Goal: Complete application form

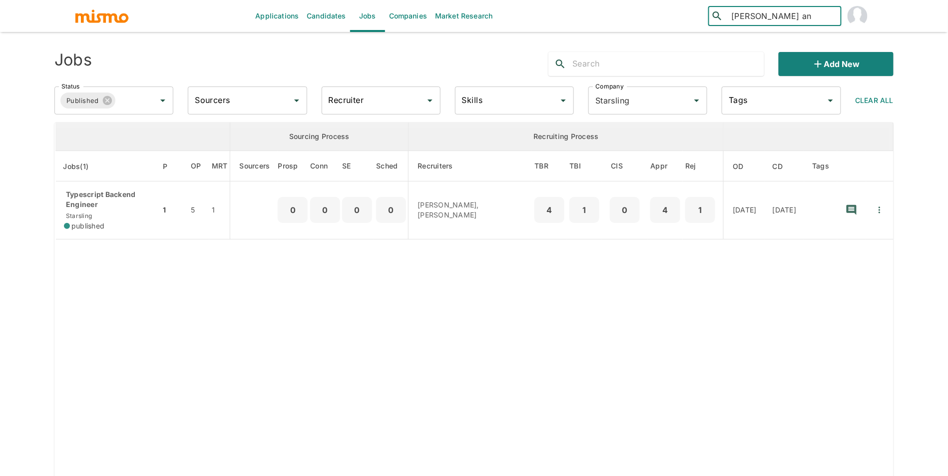
type input "lester ang"
click at [770, 46] on div "Lester Angulo Montenegro (Costa Rica)" at bounding box center [775, 49] width 133 height 38
click at [332, 13] on link "Candidates" at bounding box center [326, 16] width 47 height 32
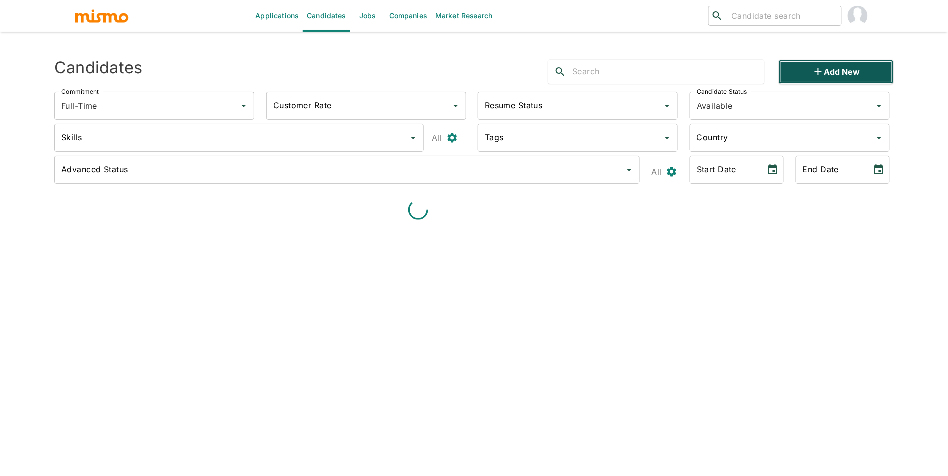
click at [839, 72] on button "Add new" at bounding box center [836, 72] width 115 height 24
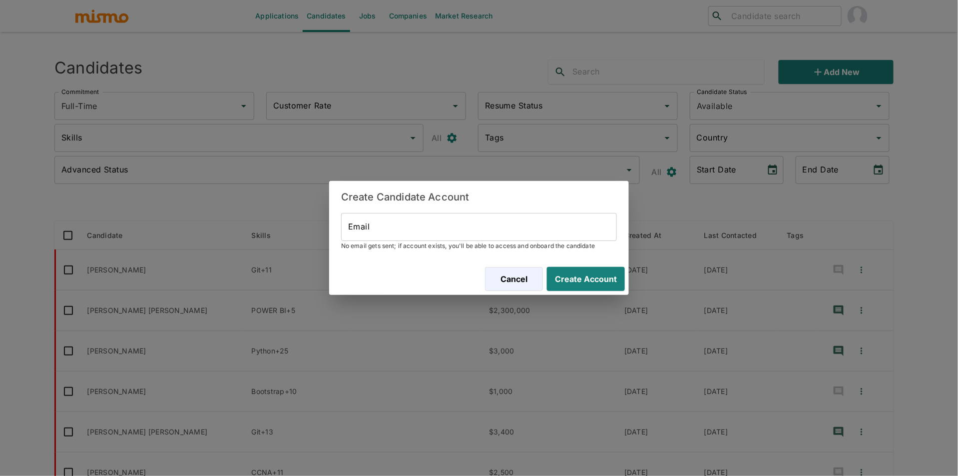
click at [469, 222] on input "Email" at bounding box center [479, 227] width 276 height 28
paste input "[EMAIL_ADDRESS][DOMAIN_NAME]"
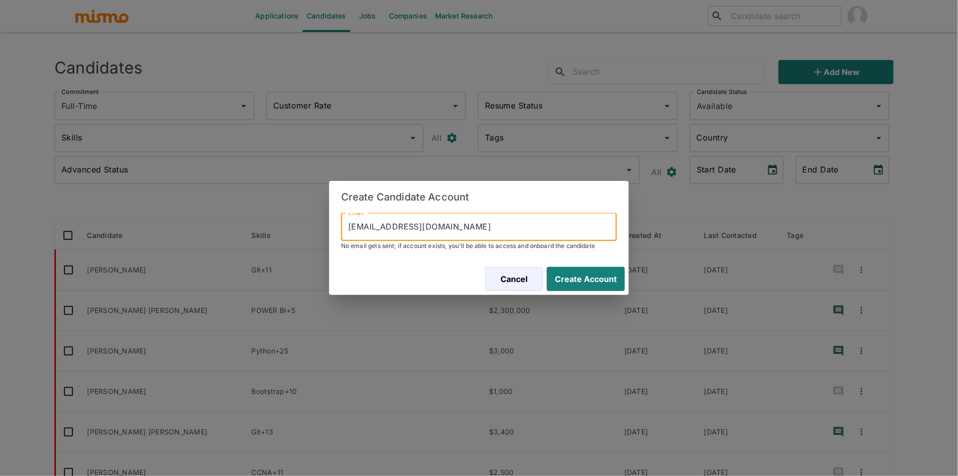
type input "[EMAIL_ADDRESS][DOMAIN_NAME]"
click at [578, 263] on div "Cancel Create Account" at bounding box center [479, 279] width 300 height 32
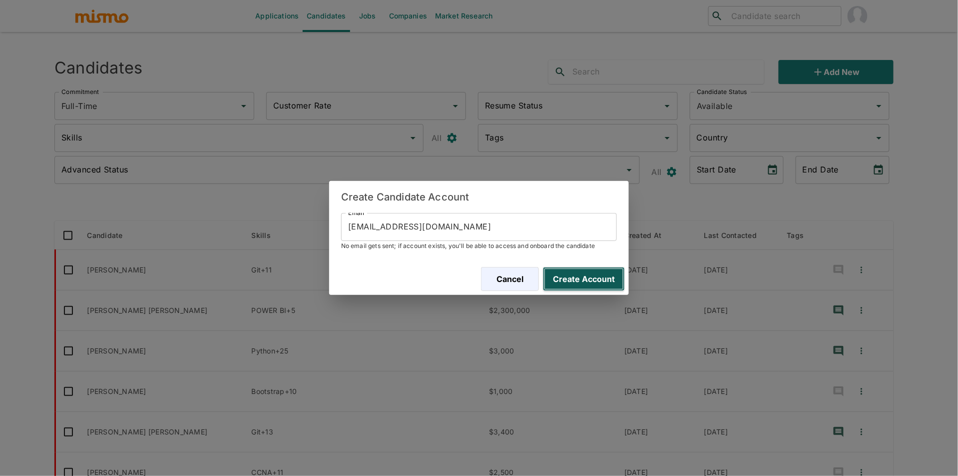
click at [601, 278] on button "Create Account" at bounding box center [584, 279] width 82 height 24
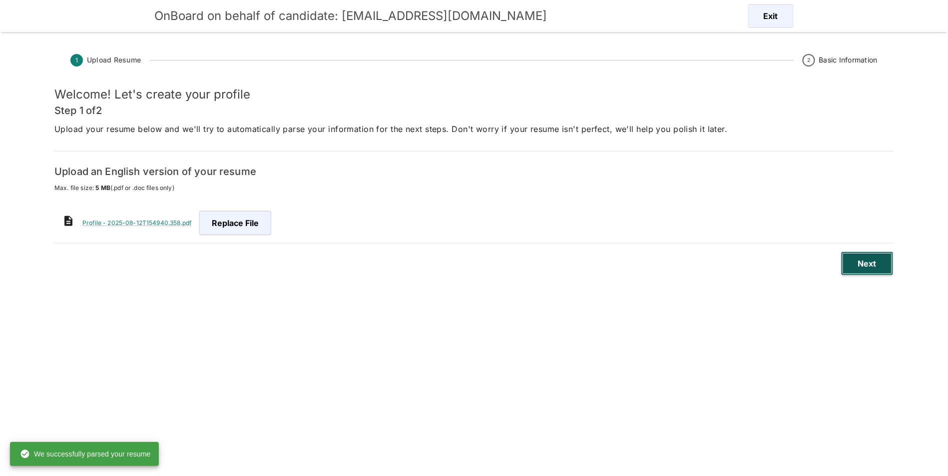
click at [873, 263] on button "Next" at bounding box center [867, 263] width 52 height 24
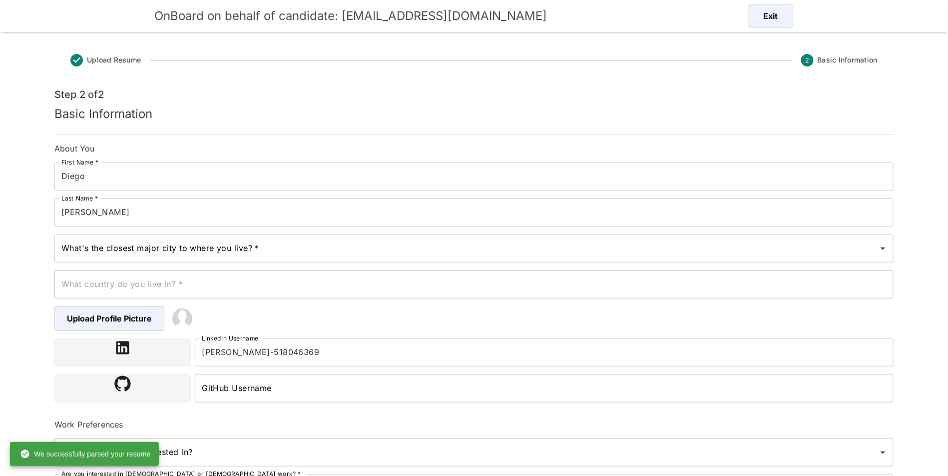
click at [229, 248] on input "What's the closest major city to where you live? *" at bounding box center [466, 248] width 815 height 19
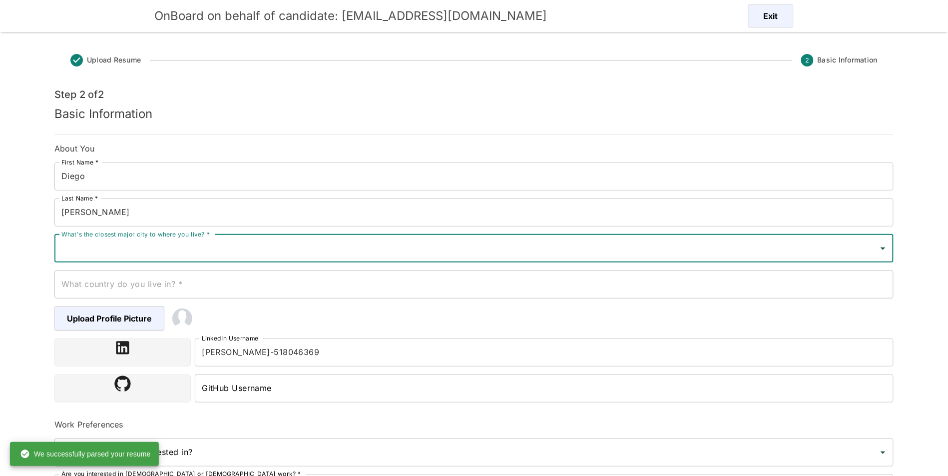
click at [229, 243] on input "What's the closest major city to where you live? *" at bounding box center [466, 248] width 815 height 19
paste input "Niterói"
click at [186, 253] on input "Niterói" at bounding box center [466, 248] width 815 height 19
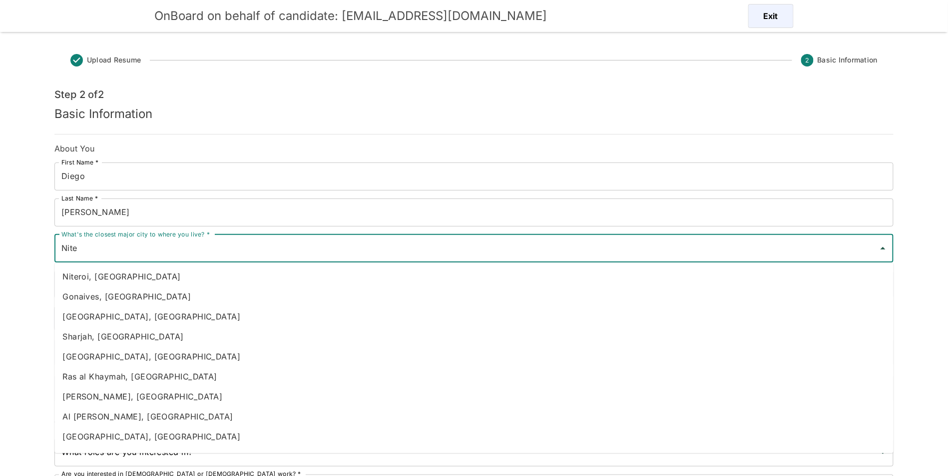
click at [171, 280] on li "Niteroi, [GEOGRAPHIC_DATA]" at bounding box center [473, 276] width 839 height 20
type input "Niteroi, [GEOGRAPHIC_DATA]"
type input "Brazil"
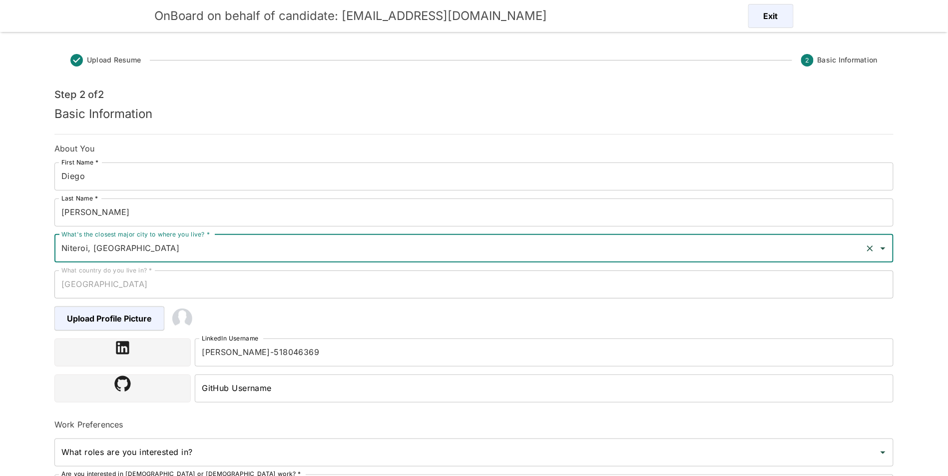
type input "Niteroi, [GEOGRAPHIC_DATA]"
click at [297, 348] on input "diego-de-andrade-518046369" at bounding box center [544, 352] width 699 height 28
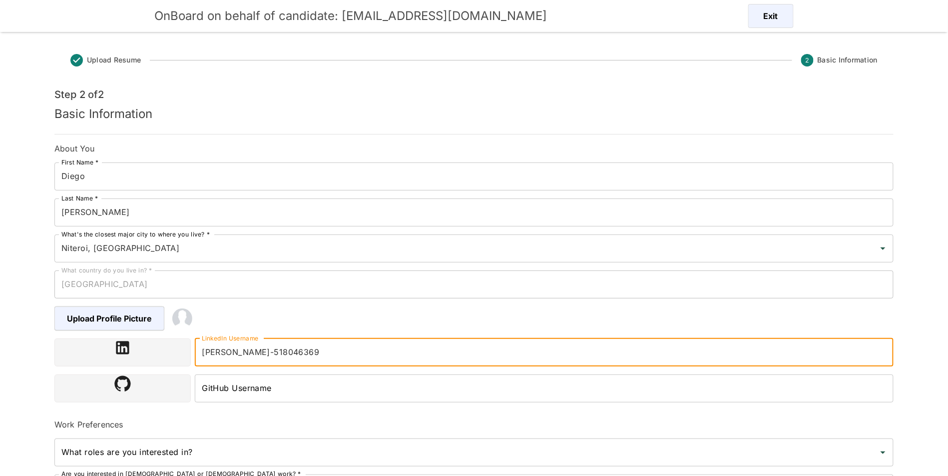
paste input "https://www.linkedin.com/in/diego-de-andrade-518046369/"
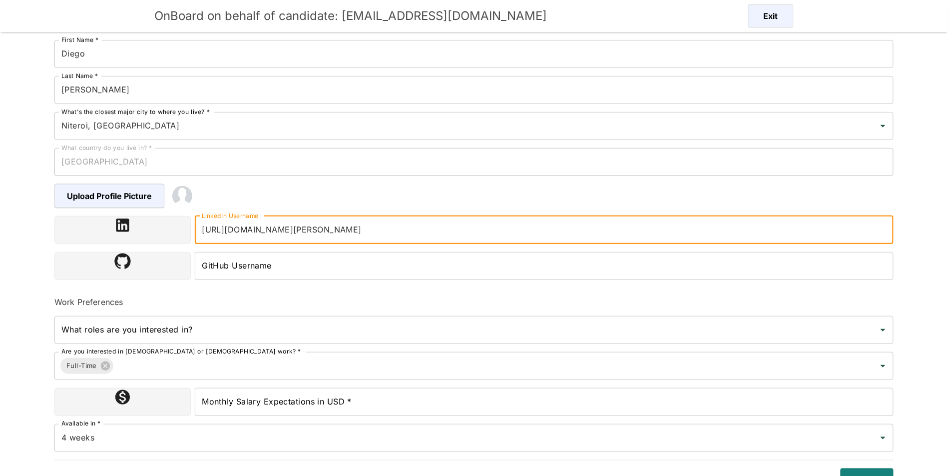
scroll to position [139, 0]
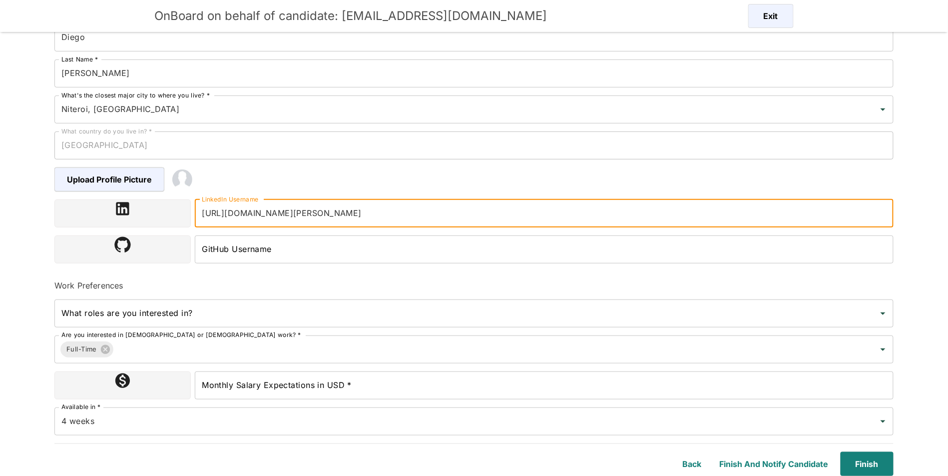
type input "https://www.linkedin.com/in/diego-de-andrade-518046369/"
click at [324, 384] on input "Monthly Salary Expectations in USD *" at bounding box center [544, 385] width 699 height 28
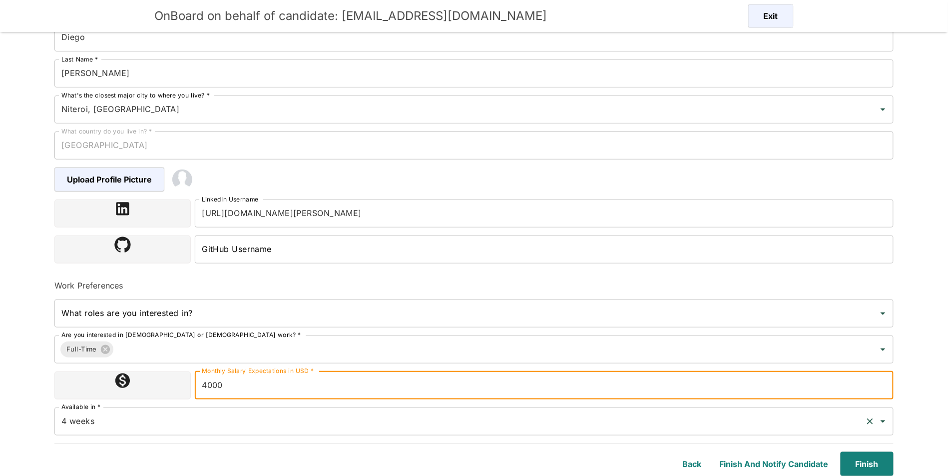
type input "4000"
click at [228, 430] on input "4 weeks" at bounding box center [460, 421] width 802 height 19
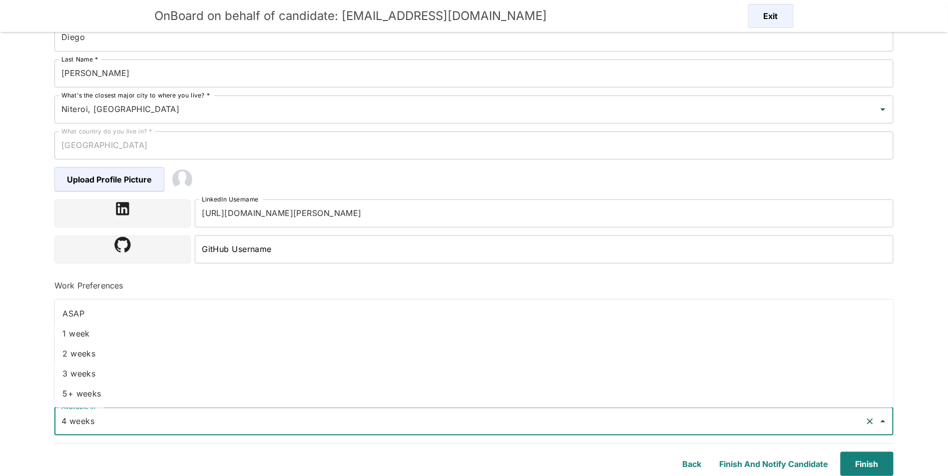
click at [162, 318] on li "ASAP" at bounding box center [473, 313] width 839 height 20
type input "ASAP"
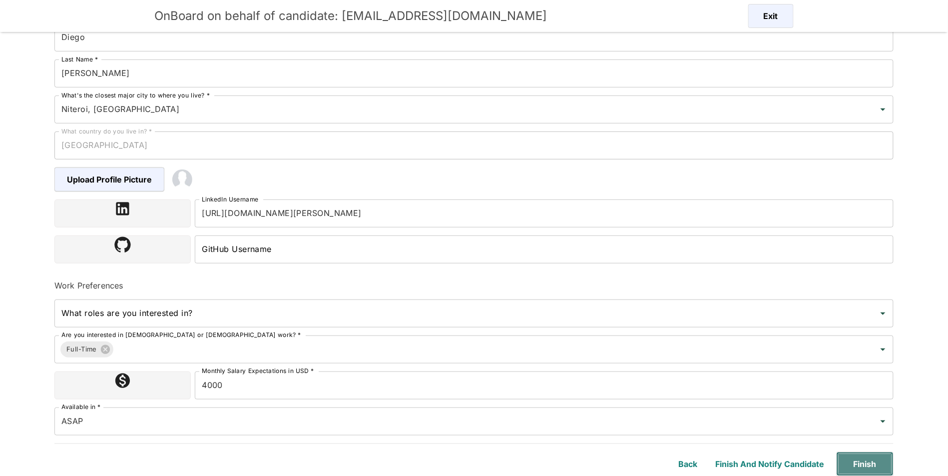
click at [878, 465] on button "Finish" at bounding box center [865, 464] width 57 height 24
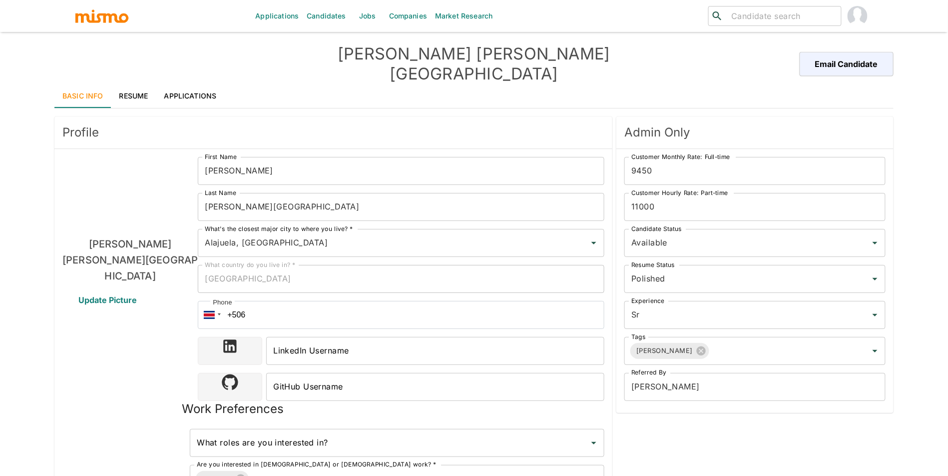
click at [145, 84] on link "Resume" at bounding box center [133, 96] width 45 height 24
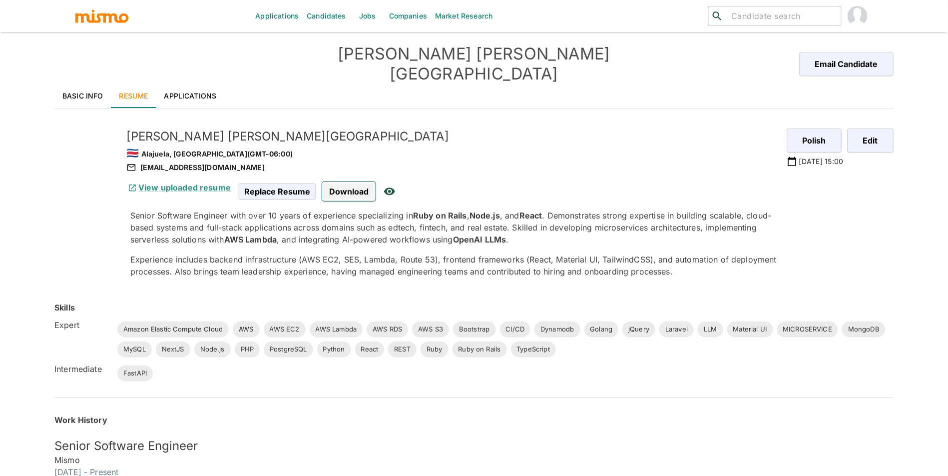
click at [352, 182] on span "Download" at bounding box center [348, 191] width 53 height 19
click at [341, 182] on span "Download" at bounding box center [348, 191] width 53 height 19
click at [184, 161] on div "lesterzone@gmail.com" at bounding box center [452, 167] width 653 height 12
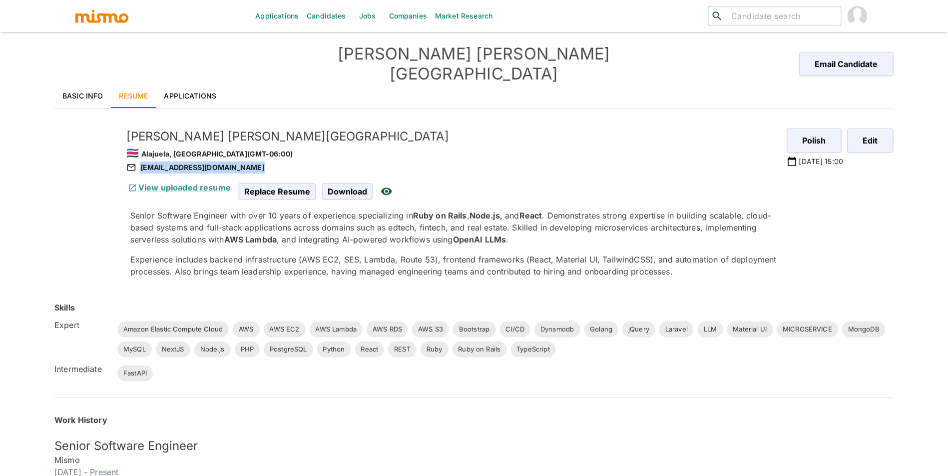
copy div "lesterzone@gmail.com"
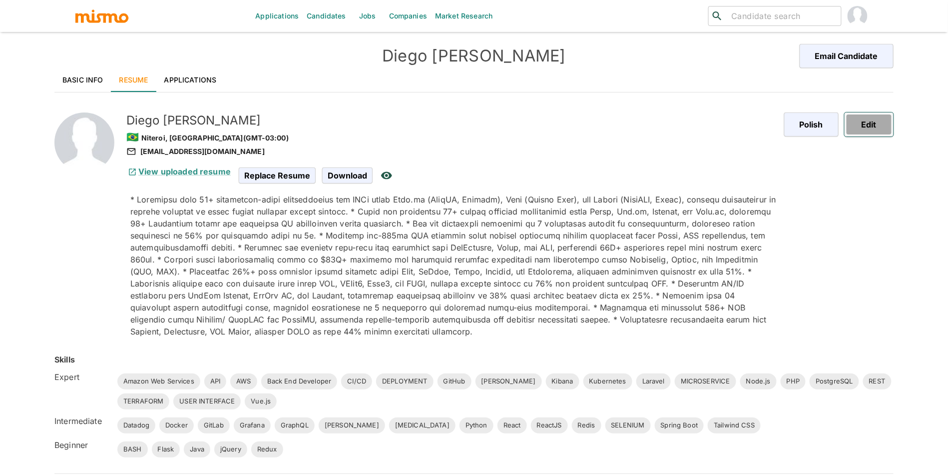
click at [875, 124] on button "Edit" at bounding box center [869, 124] width 49 height 24
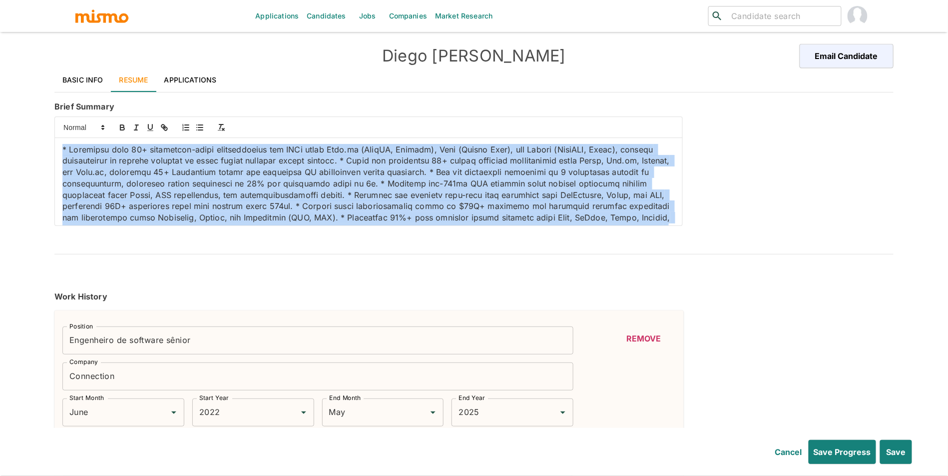
scroll to position [72, 0]
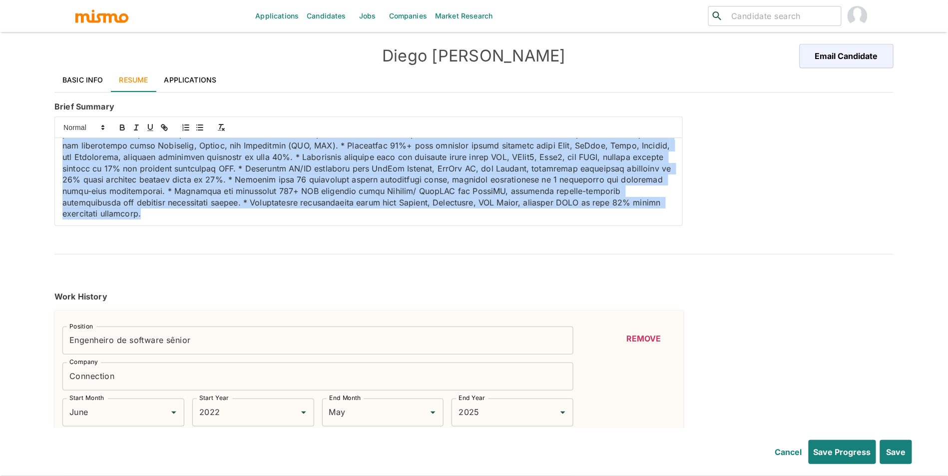
drag, startPoint x: 63, startPoint y: 146, endPoint x: 249, endPoint y: 283, distance: 231.2
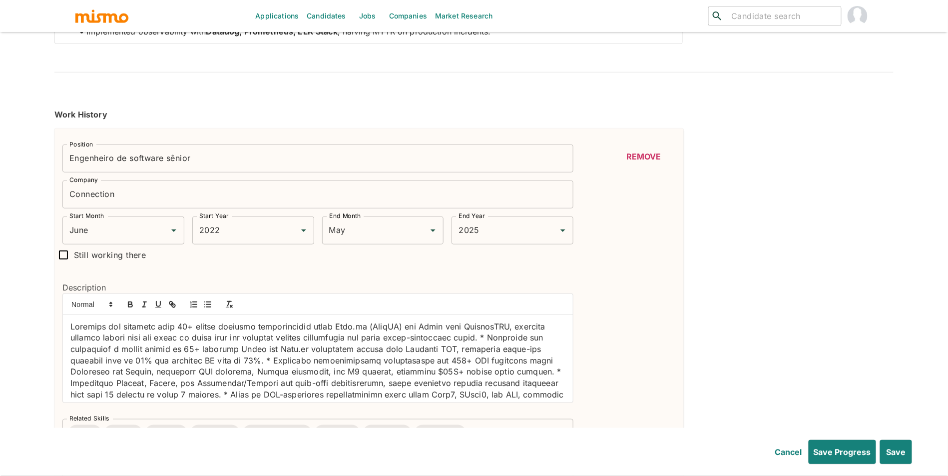
scroll to position [192, 0]
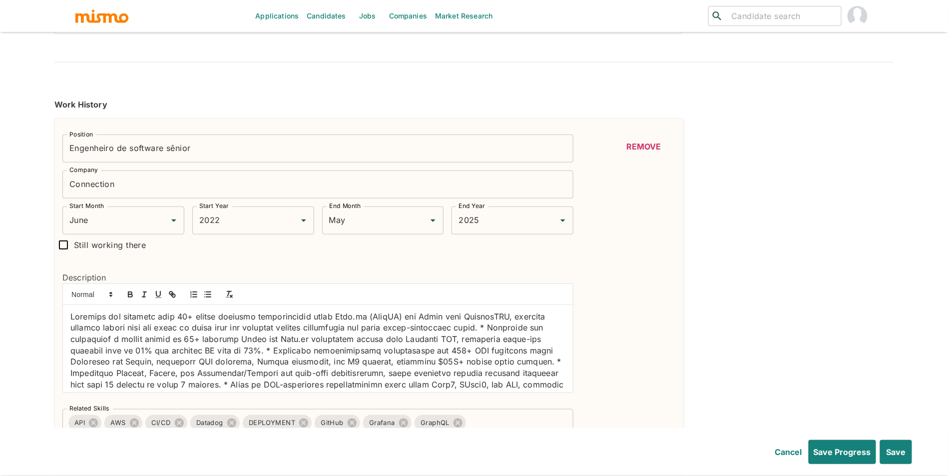
click at [147, 161] on input "Engenheiro de software sênior" at bounding box center [317, 148] width 511 height 28
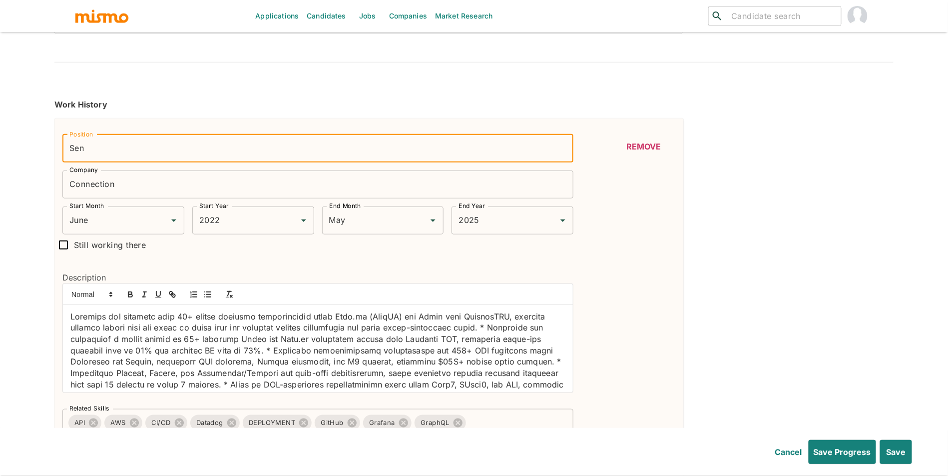
type input "Senior Software Engineer"
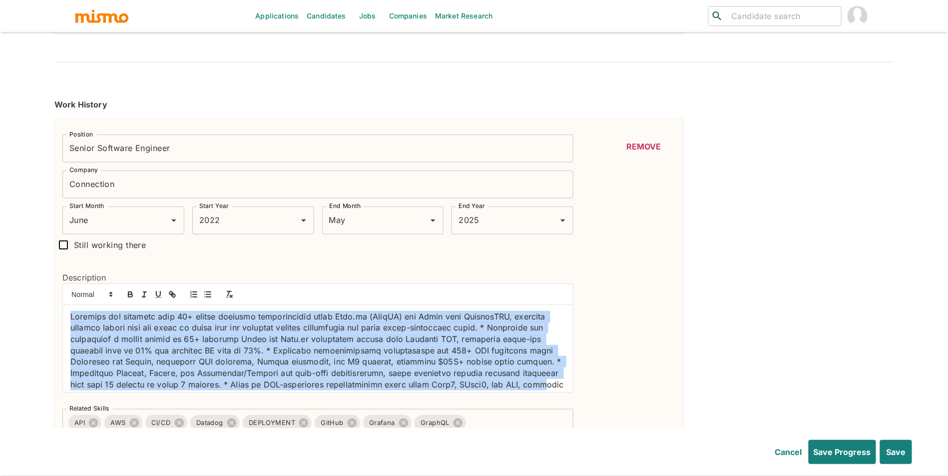
scroll to position [106, 0]
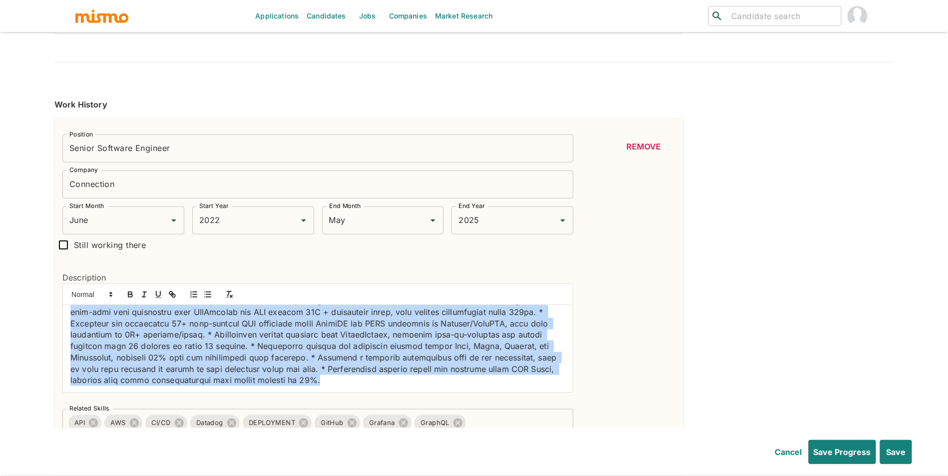
drag, startPoint x: 72, startPoint y: 316, endPoint x: 222, endPoint y: 425, distance: 185.3
click at [222, 425] on div "Position Senior Software Engineer Position Company Connection Company Start Mon…" at bounding box center [313, 300] width 519 height 348
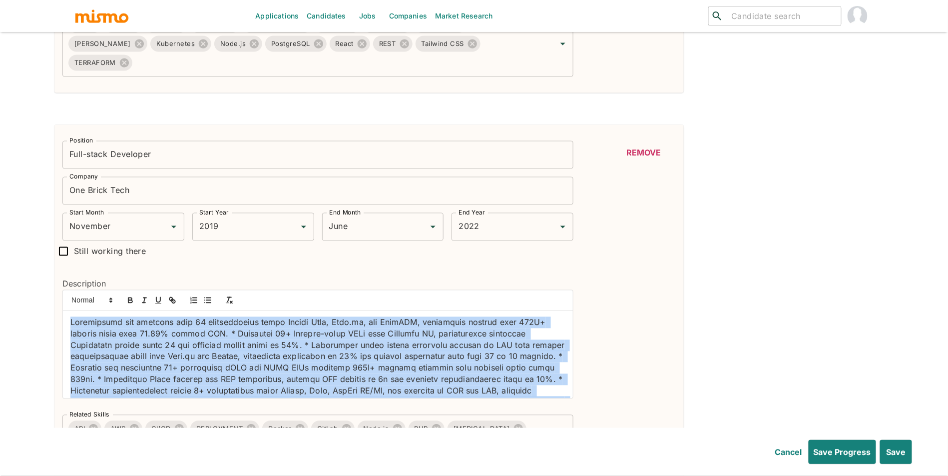
scroll to position [60, 0]
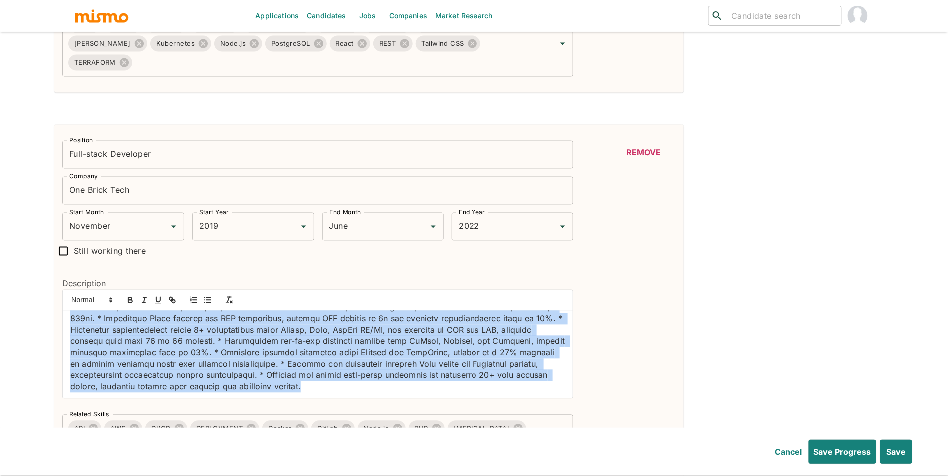
drag, startPoint x: 69, startPoint y: 306, endPoint x: 241, endPoint y: 427, distance: 210.1
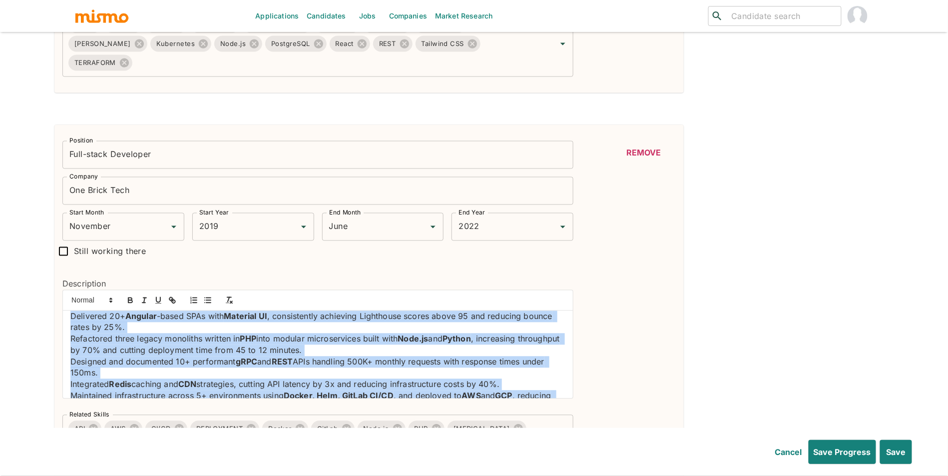
scroll to position [0, 0]
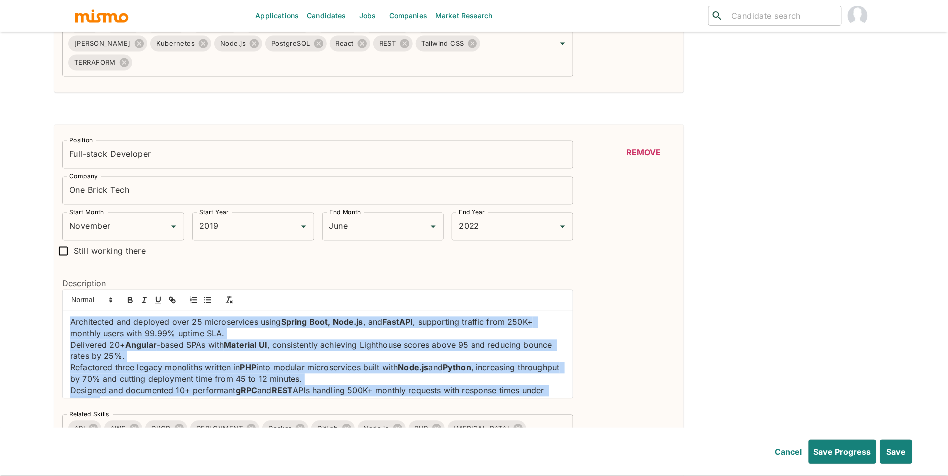
drag, startPoint x: 165, startPoint y: 380, endPoint x: 36, endPoint y: 253, distance: 180.9
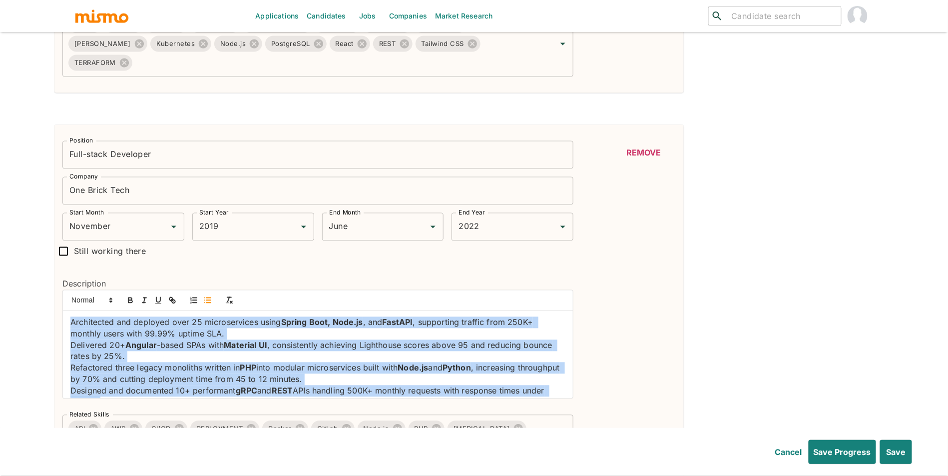
drag, startPoint x: 186, startPoint y: 377, endPoint x: 75, endPoint y: 263, distance: 158.3
click at [75, 263] on div "Description Architected and deployed over 25 microservices using Spring Boot, N…" at bounding box center [313, 334] width 519 height 145
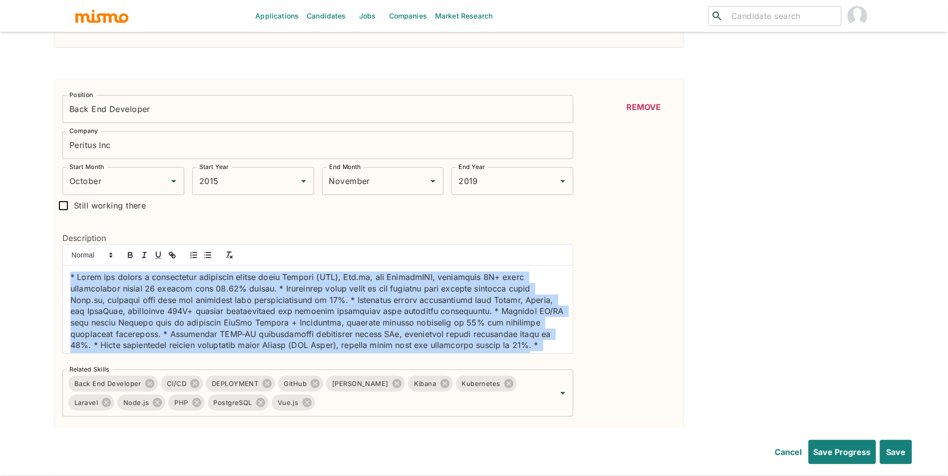
scroll to position [38, 0]
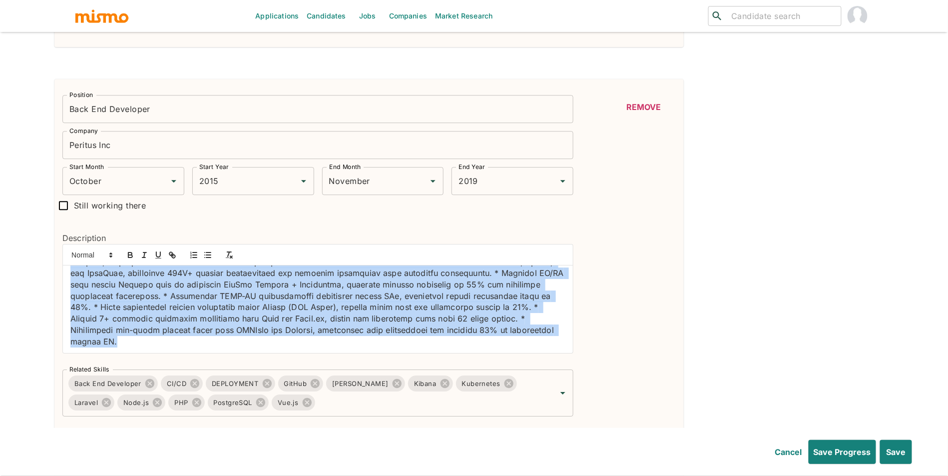
drag, startPoint x: 71, startPoint y: 262, endPoint x: 219, endPoint y: 405, distance: 206.0
click at [219, 405] on div "Position Back End Developer Position Company Peritus Inc Company Start Month Oc…" at bounding box center [369, 255] width 630 height 353
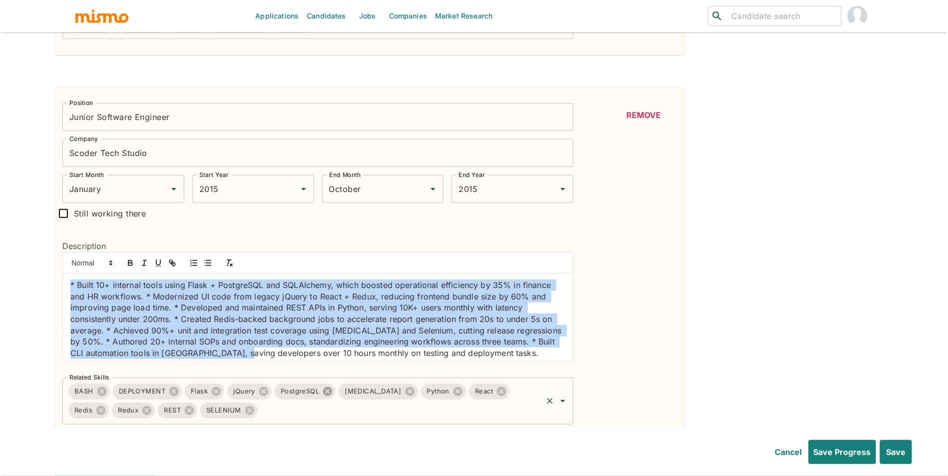
scroll to position [4, 0]
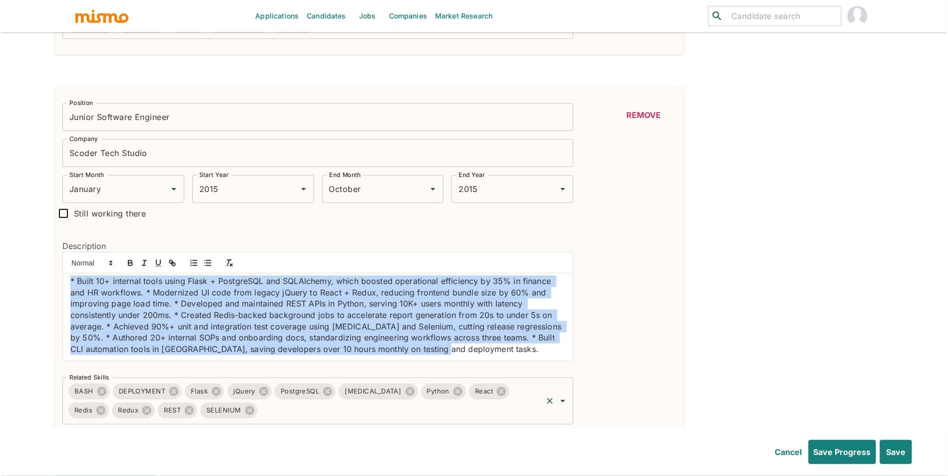
drag, startPoint x: 69, startPoint y: 270, endPoint x: 335, endPoint y: 379, distance: 287.4
click at [335, 379] on div "Position Junior Software Engineer Position Company Scoder Tech Studio Company S…" at bounding box center [313, 259] width 519 height 329
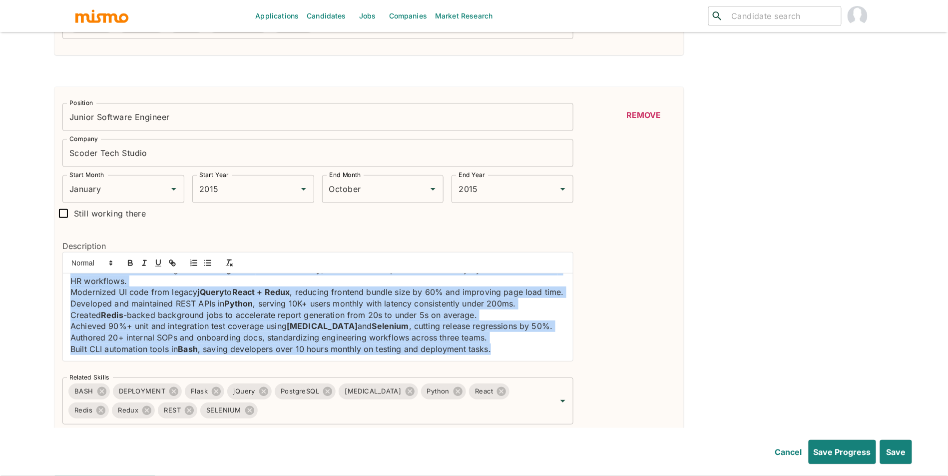
scroll to position [0, 0]
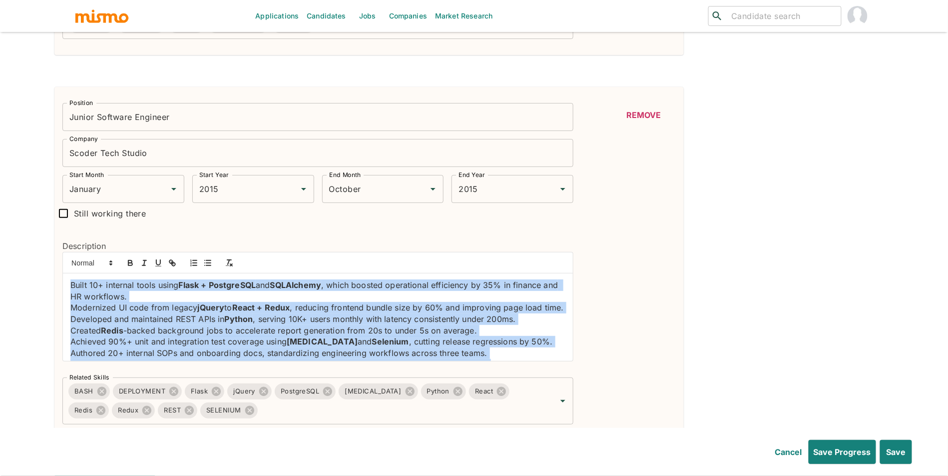
drag, startPoint x: 500, startPoint y: 341, endPoint x: 0, endPoint y: 227, distance: 512.8
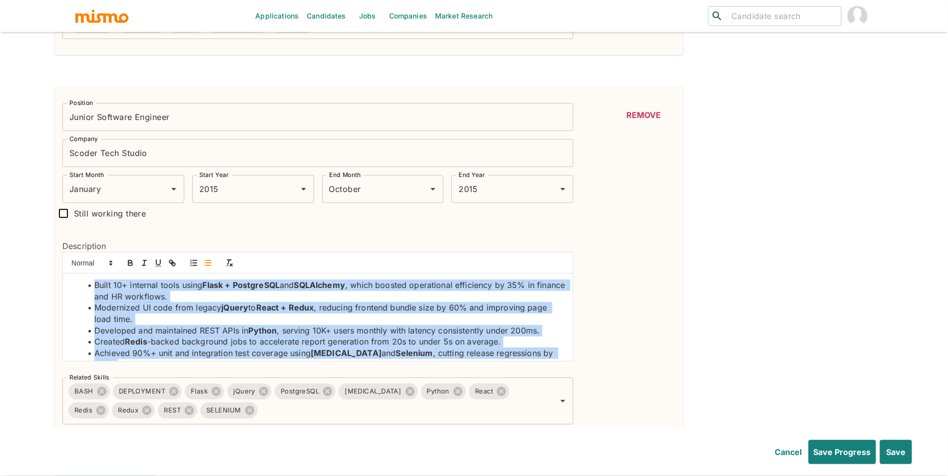
scroll to position [6, 0]
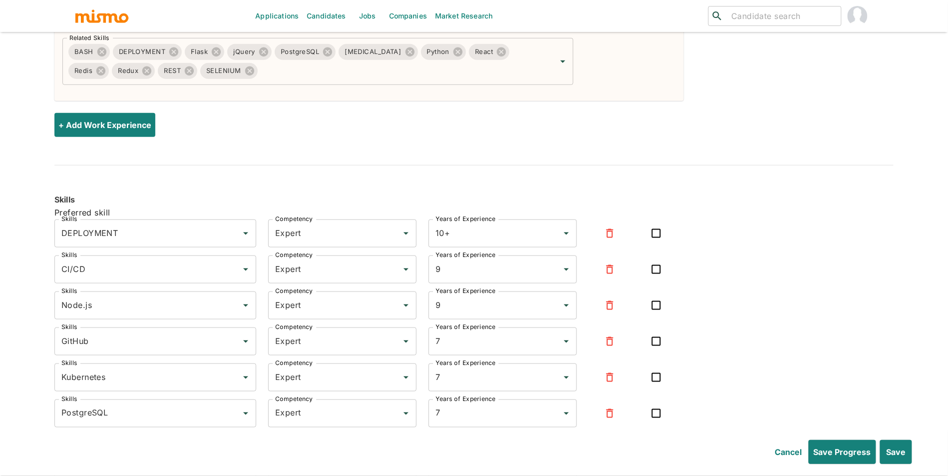
scroll to position [1741, 0]
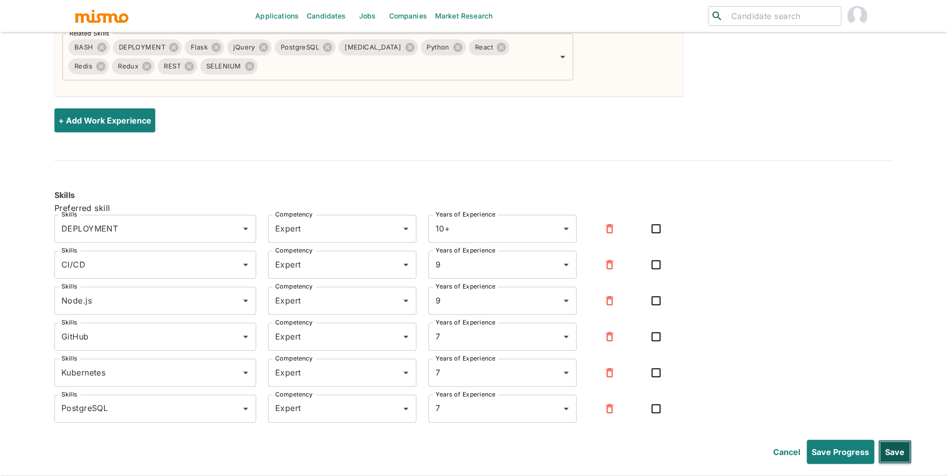
click at [902, 453] on button "Save" at bounding box center [895, 452] width 33 height 24
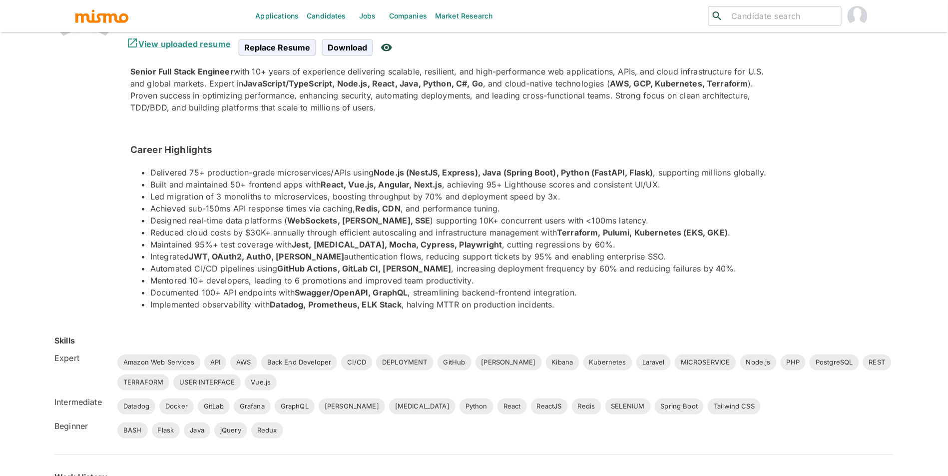
scroll to position [0, 0]
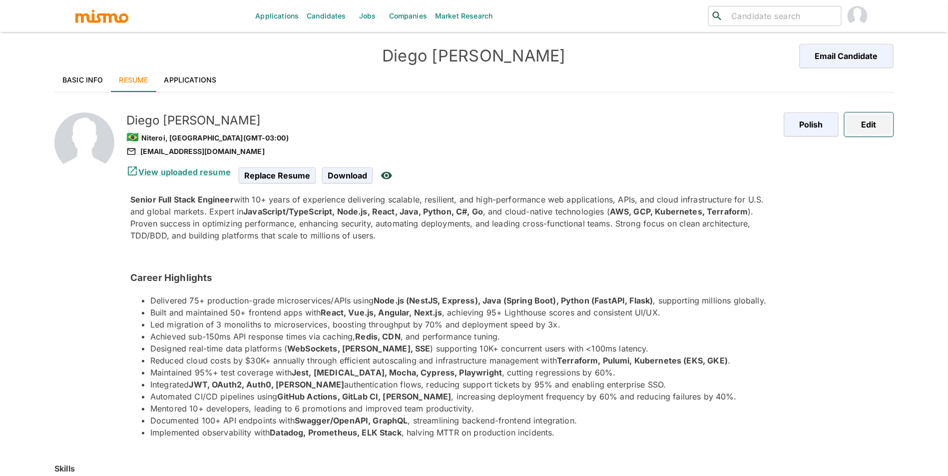
click at [878, 124] on button "Edit" at bounding box center [869, 124] width 49 height 24
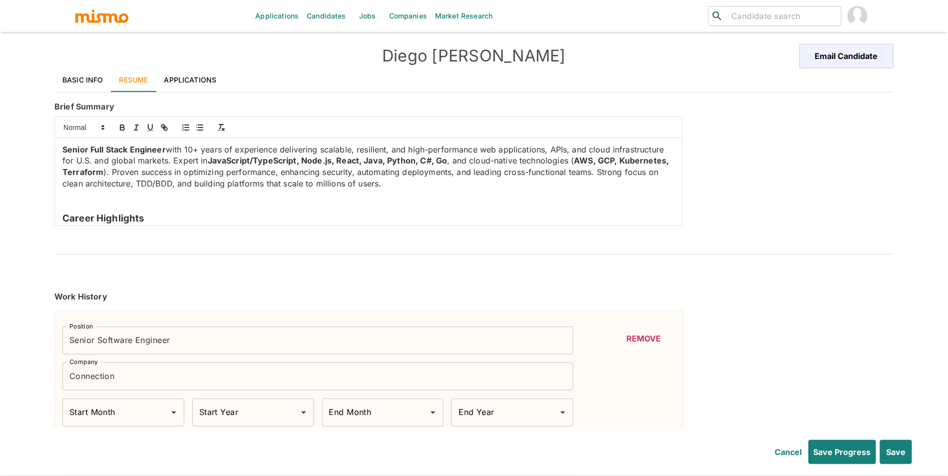
click at [131, 197] on p at bounding box center [368, 194] width 613 height 11
type input "June"
type input "2022"
type input "May"
type input "2025"
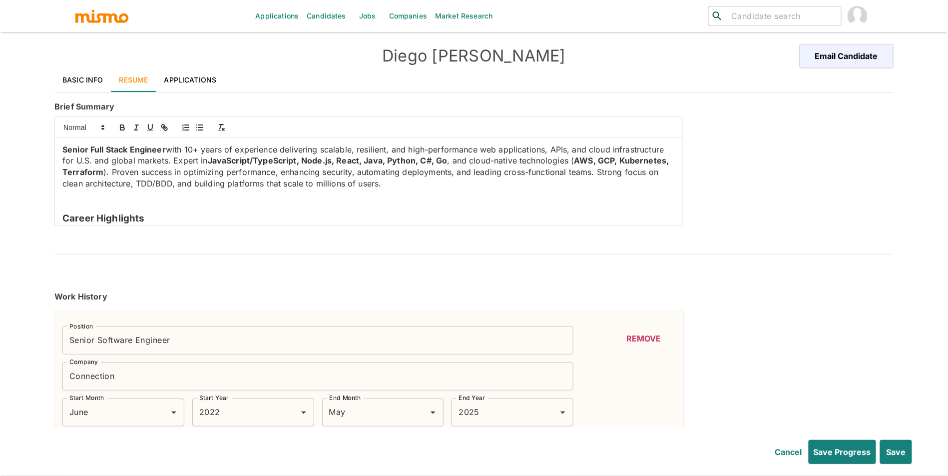
type input "November"
type input "2019"
type input "June"
type input "2022"
type input "October"
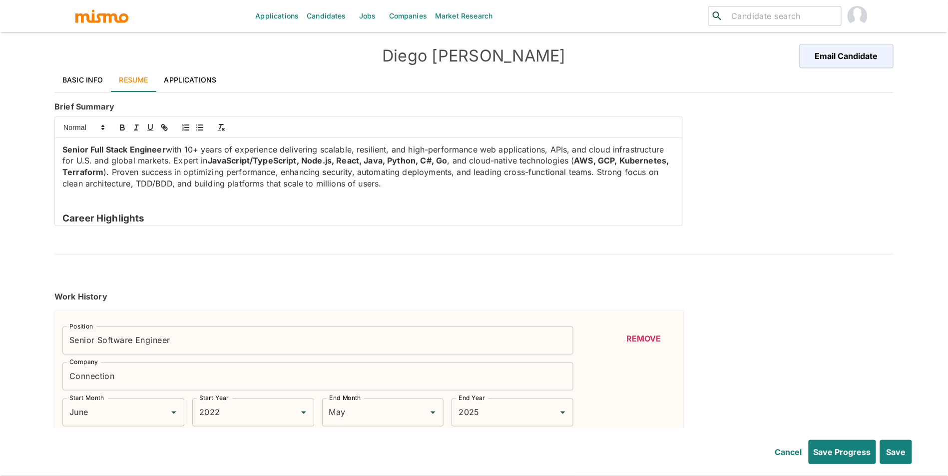
type input "2015"
type input "November"
type input "2019"
type input "January"
type input "2015"
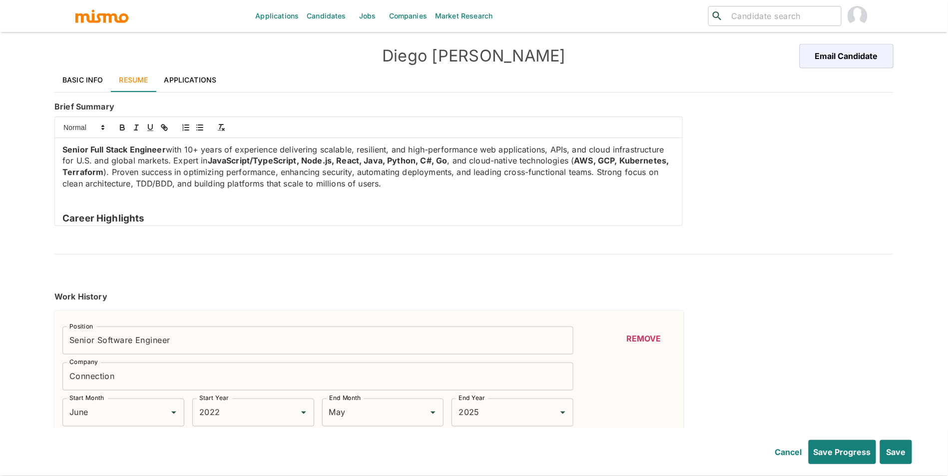
type input "October"
type input "2015"
type input "DEPLOYMENT"
type input "Expert"
type input "10+"
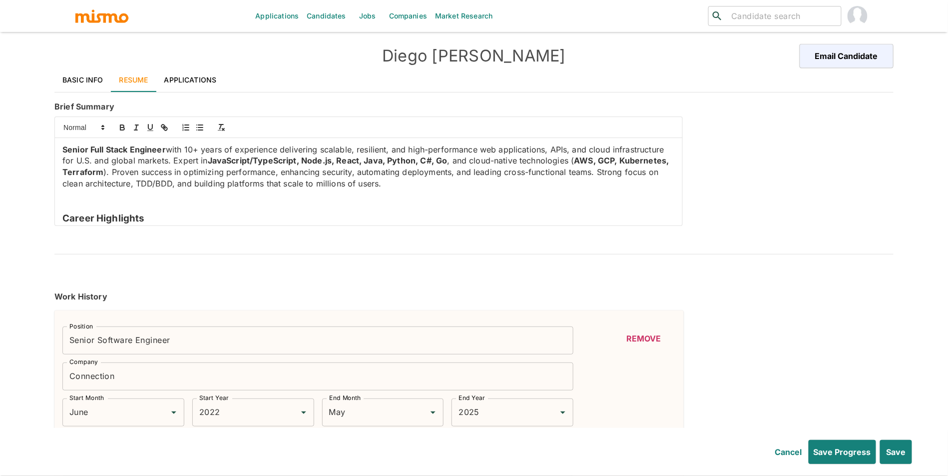
type input "CI/CD"
type input "Expert"
type input "9"
type input "Node.js"
type input "Expert"
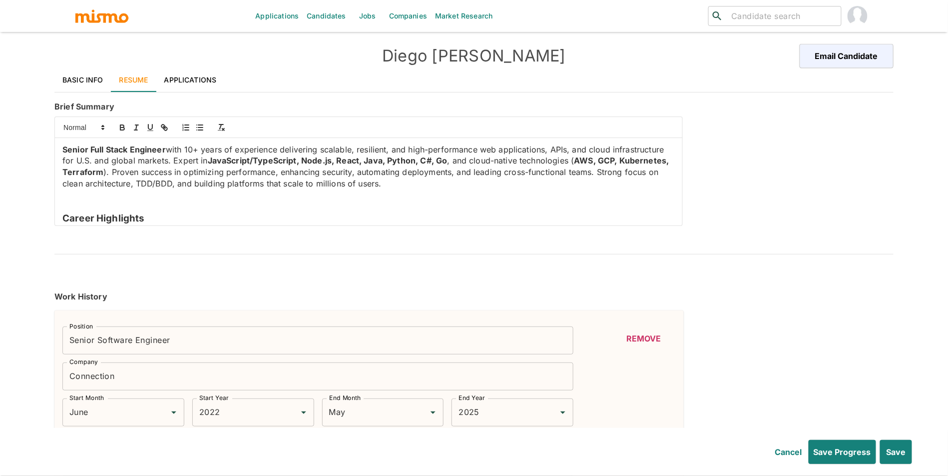
type input "9"
type input "GitHub"
type input "Expert"
type input "7"
type input "Kubernetes"
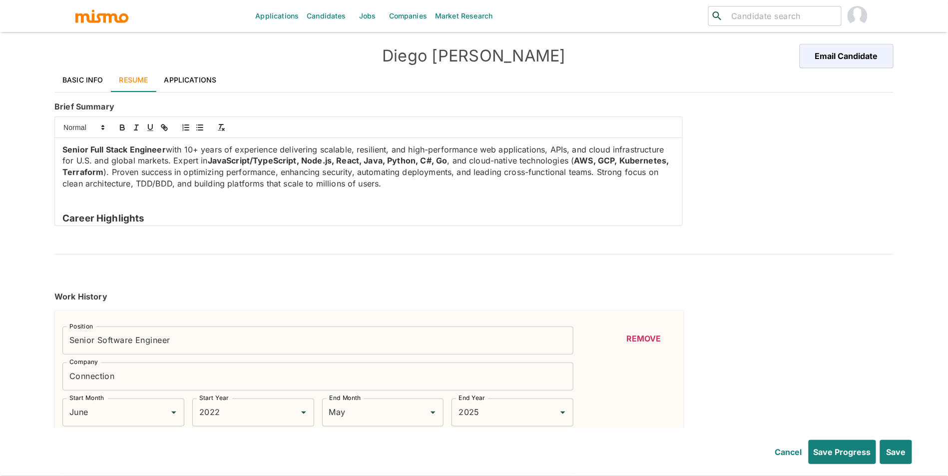
type input "Expert"
type input "7"
type input "PostgreSQL"
type input "Expert"
type input "7"
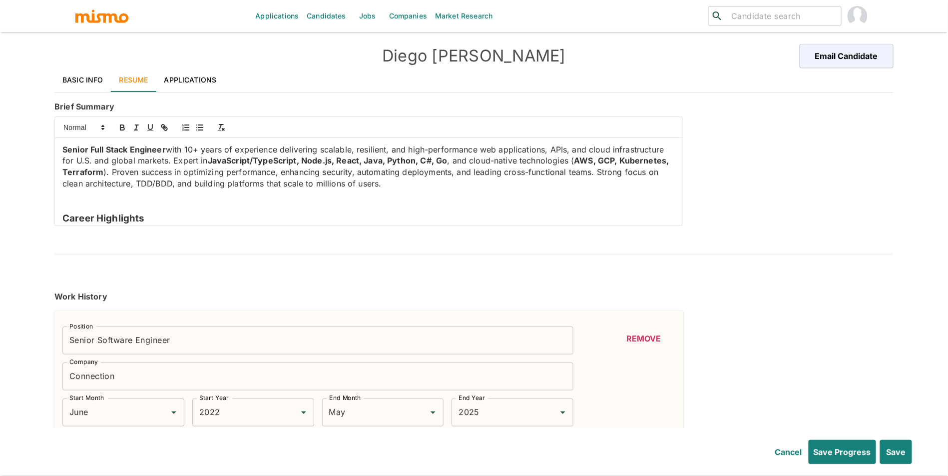
type input "REST"
type input "Expert"
type input "6"
type input "USER INTERFACE"
type input "Expert"
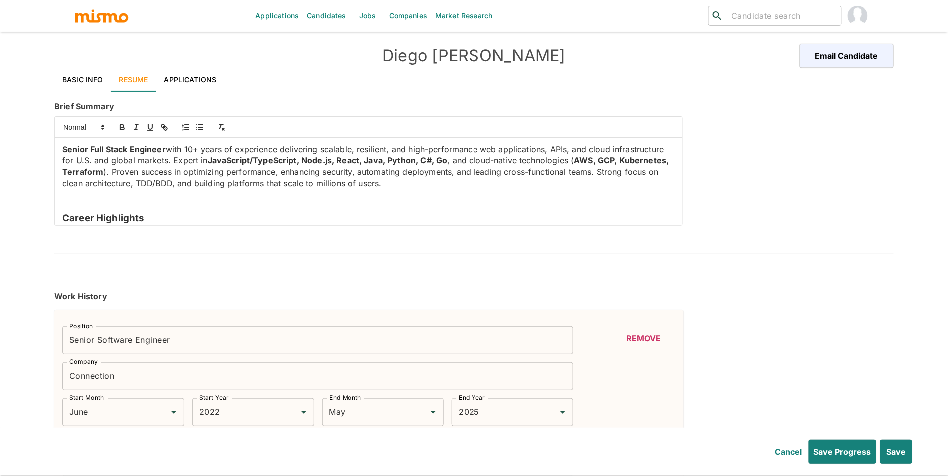
type input "6"
type input "PHP"
type input "Expert"
type input "6"
type input "MICROSERVICE"
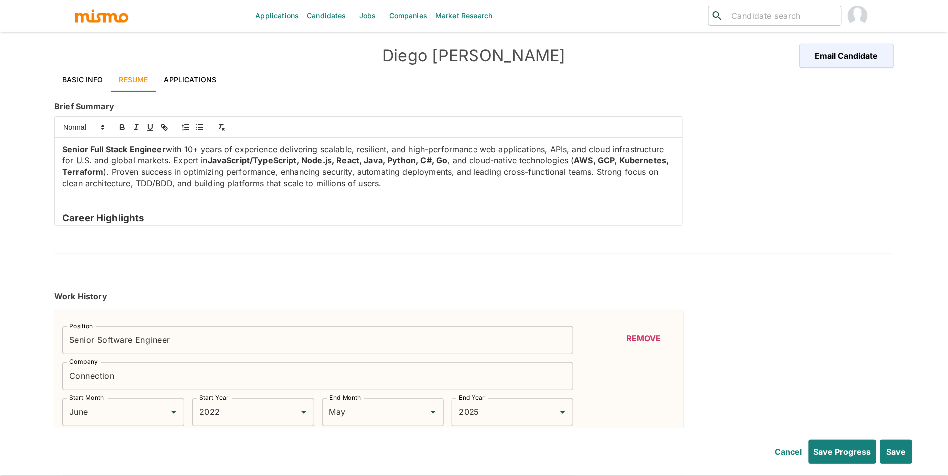
type input "Expert"
type input "5"
type input "API"
type input "Expert"
type input "5"
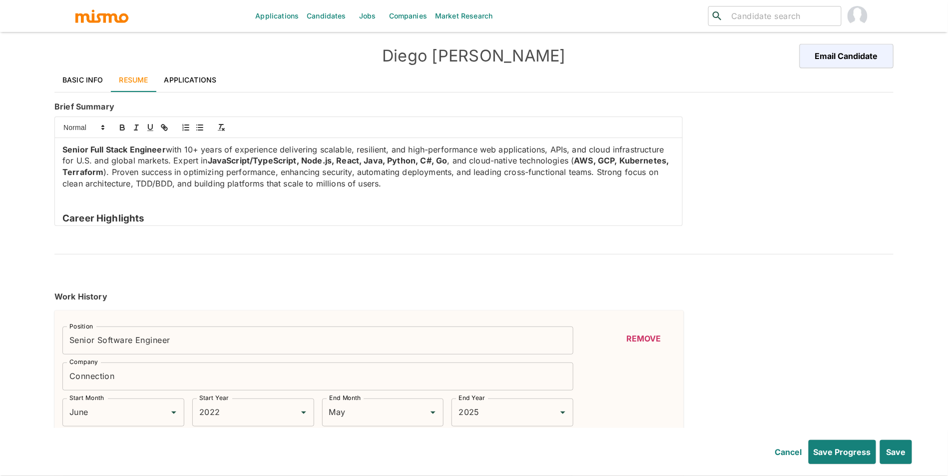
type input "TERRAFORM"
type input "Expert"
type input "5"
type input "AWS"
type input "Expert"
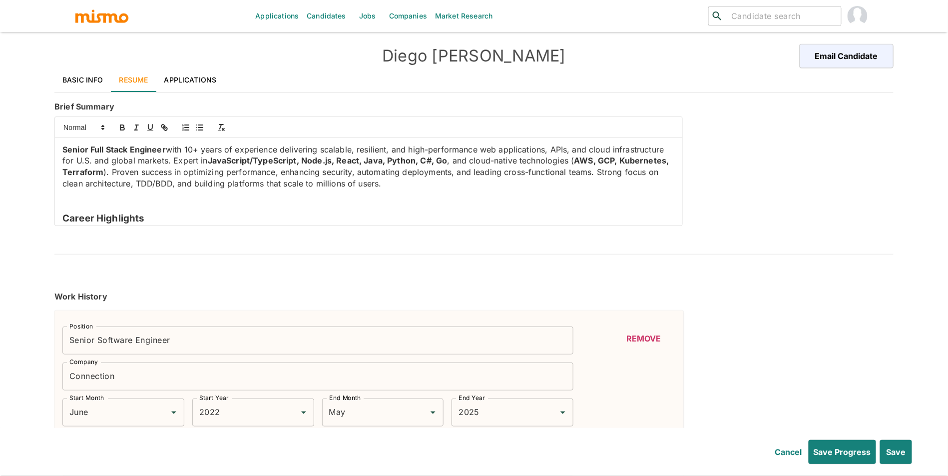
type input "5"
type input "Amazon Web Services"
type input "Expert"
type input "5"
type input "Back End Developer"
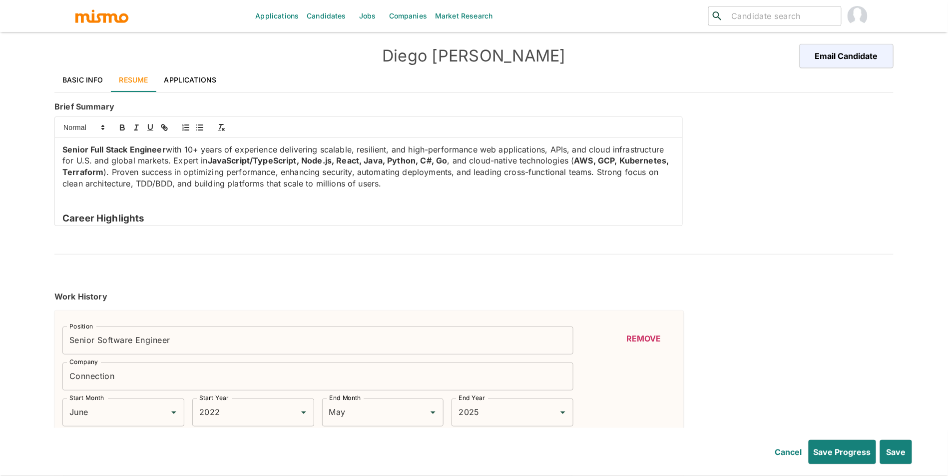
type input "Expert"
type input "4"
type input "Kibana"
type input "Expert"
type input "4"
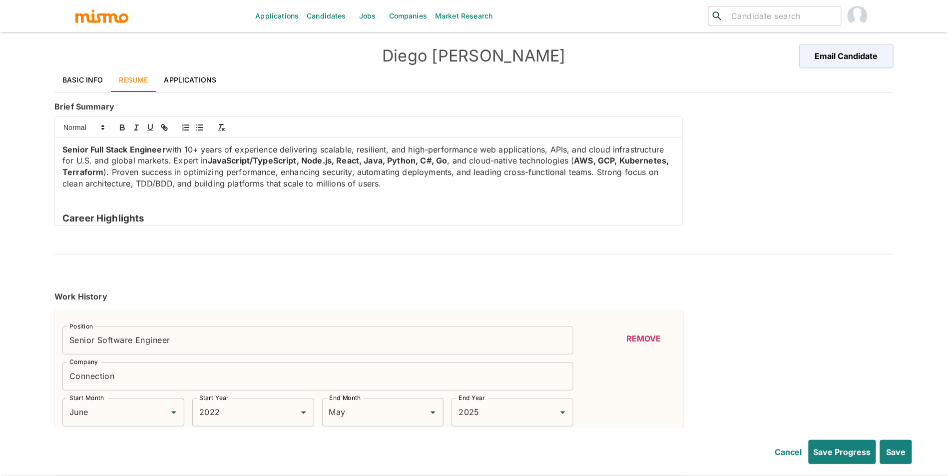
type input "Vue.js"
type input "Expert"
type input "4"
type input "Laravel"
type input "Expert"
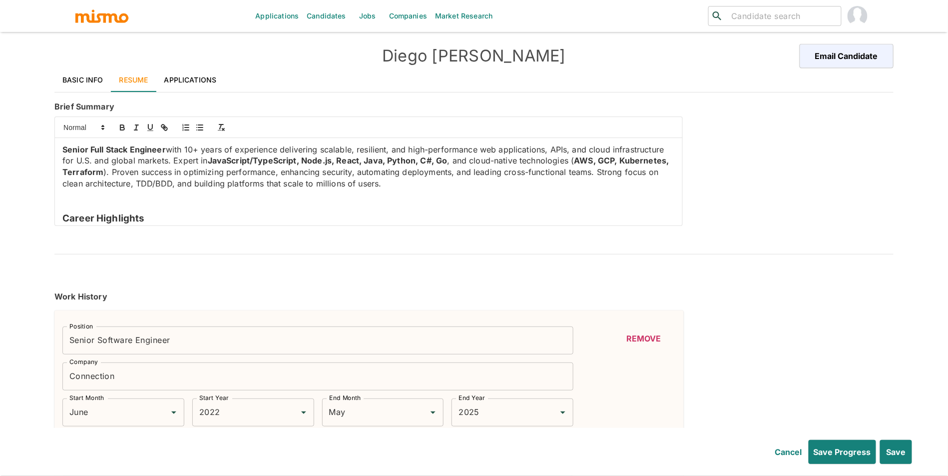
type input "4"
type input "[PERSON_NAME]"
type input "Expert"
type input "4"
type input "Redis"
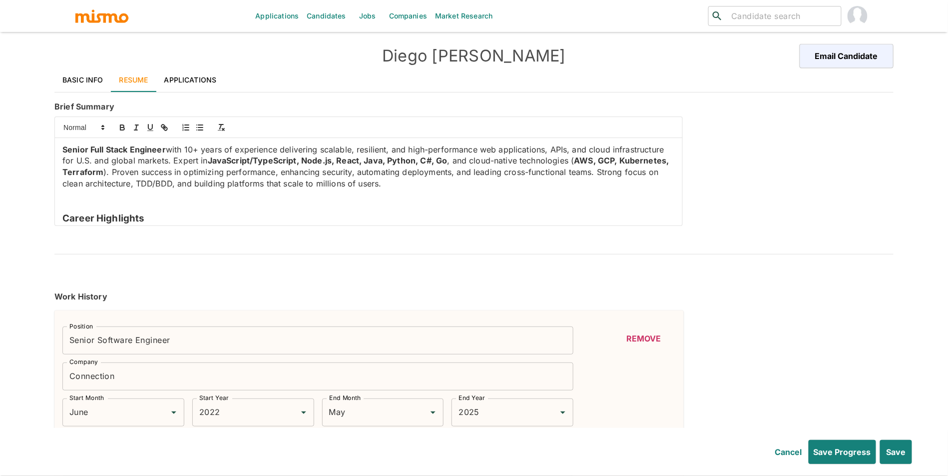
type input "Intermediate"
type input "3"
type input "React"
type input "Intermediate"
type input "3"
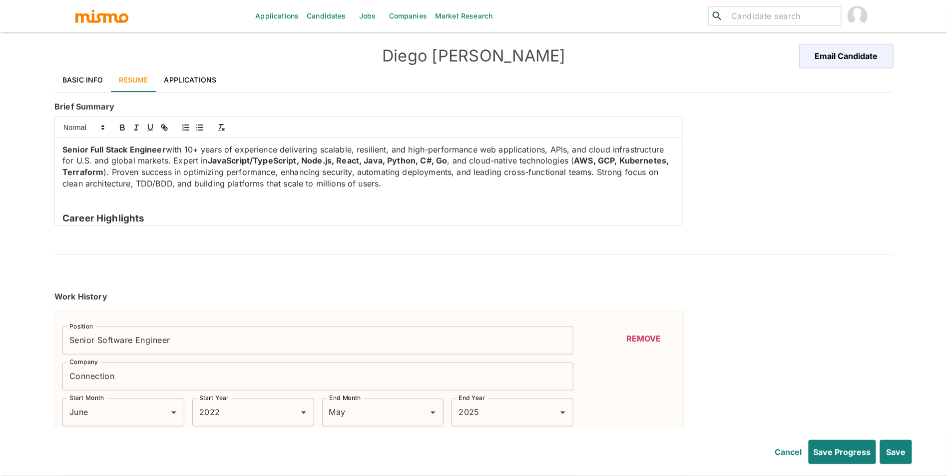
type input "ReactJS"
type input "Intermediate"
type input "3"
type input "Python"
type input "Intermediate"
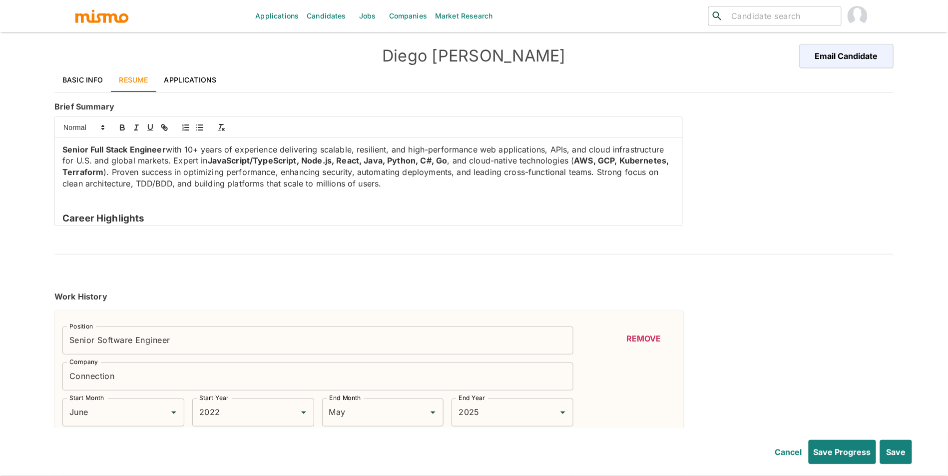
type input "3"
type input "[MEDICAL_DATA]"
type input "Intermediate"
type input "3"
type input "SELENIUM"
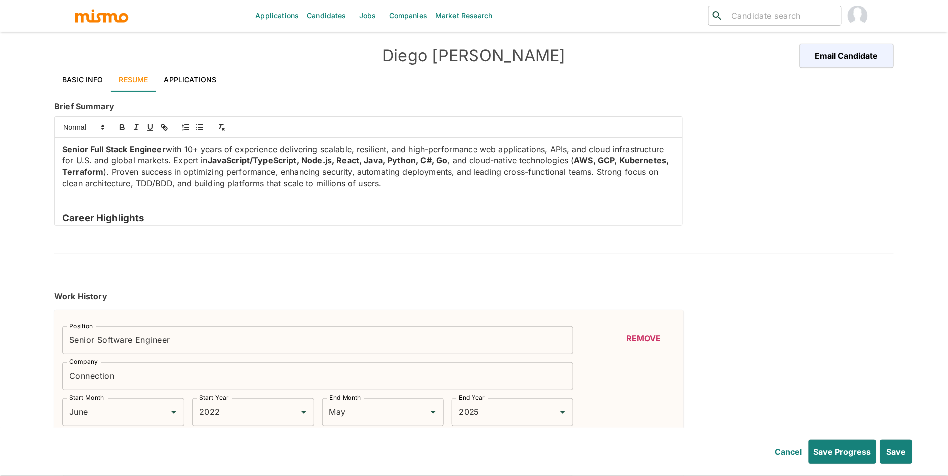
type input "Intermediate"
type input "3"
type input "[PERSON_NAME]"
type input "Intermediate"
type input "2"
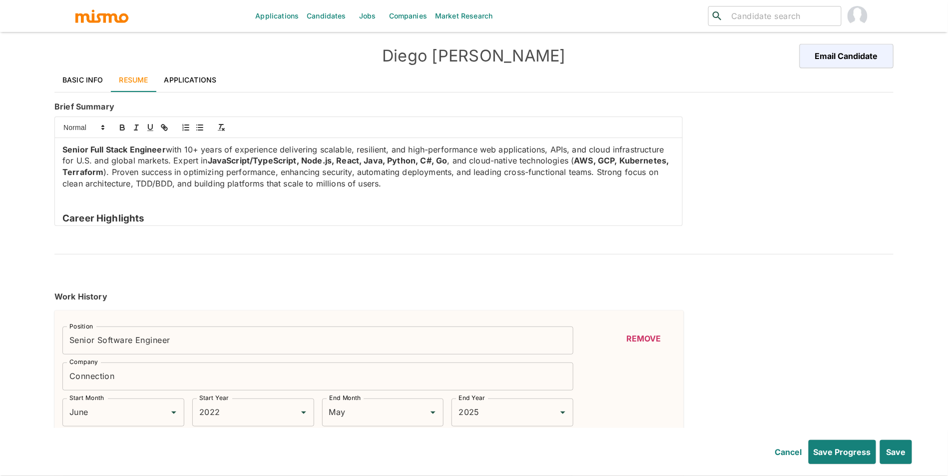
type input "Tailwind CSS"
type input "Intermediate"
type input "2"
type input "Spring Boot"
type input "Intermediate"
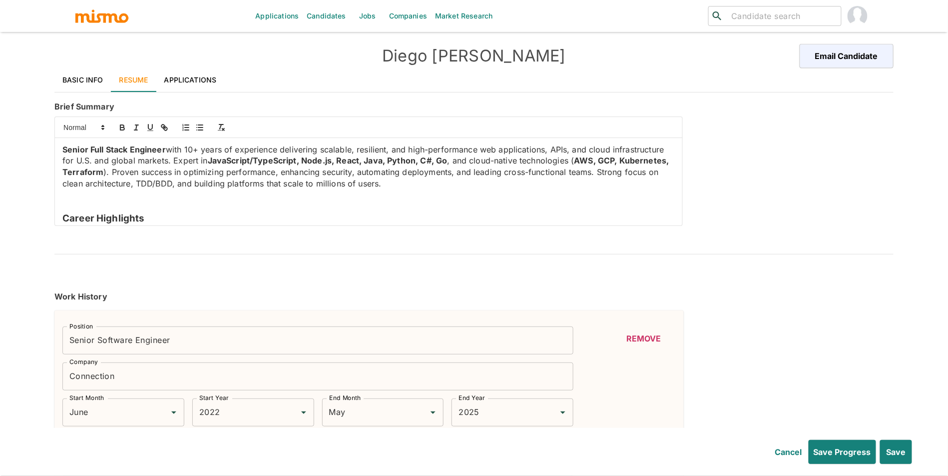
type input "2"
type input "Grafana"
type input "Intermediate"
type input "2"
type input "GitLab"
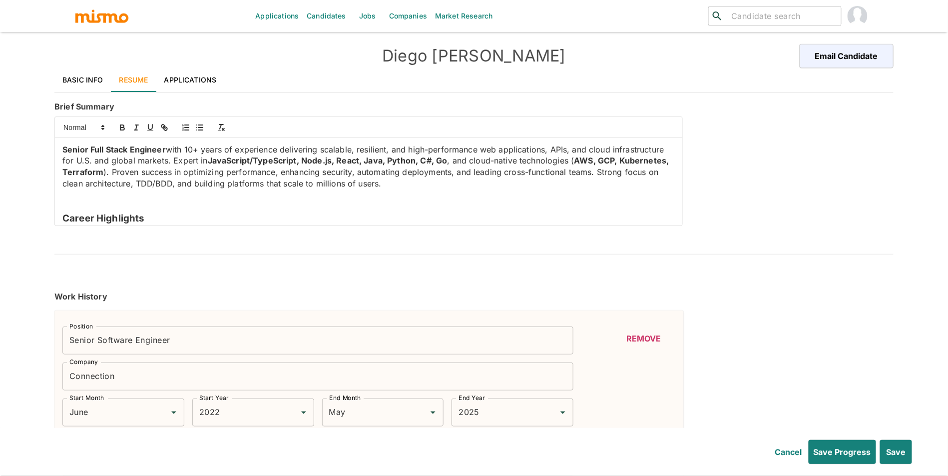
type input "Intermediate"
type input "2"
type input "Datadog"
type input "Intermediate"
type input "2"
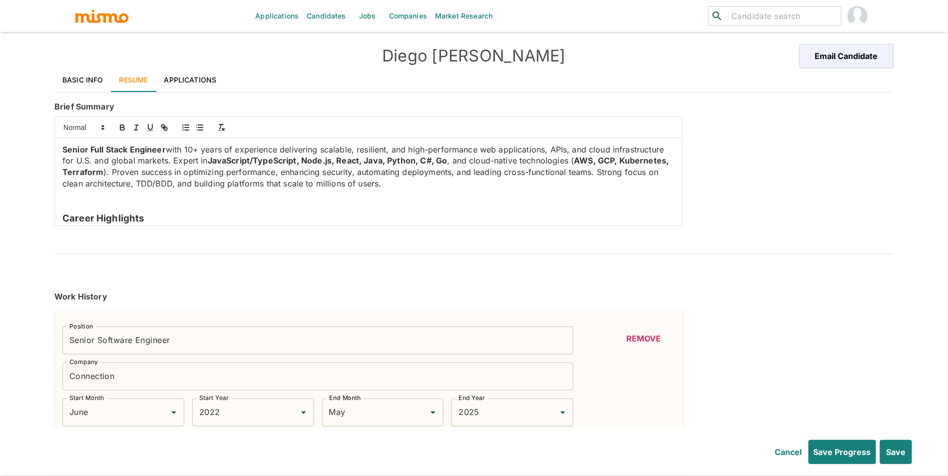
type input "Docker"
type input "Intermediate"
type input "2"
type input "GraphQL"
type input "Intermediate"
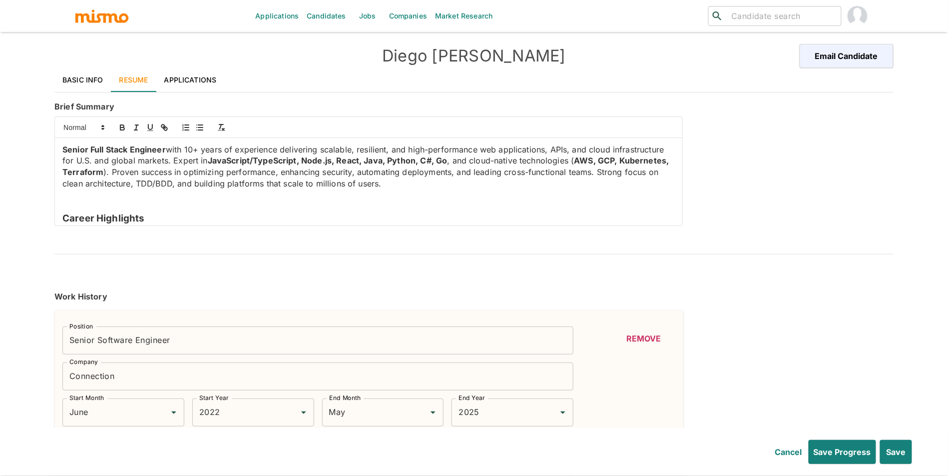
type input "2"
type input "BASH"
type input "Beginner"
type input "1"
type input "Redux"
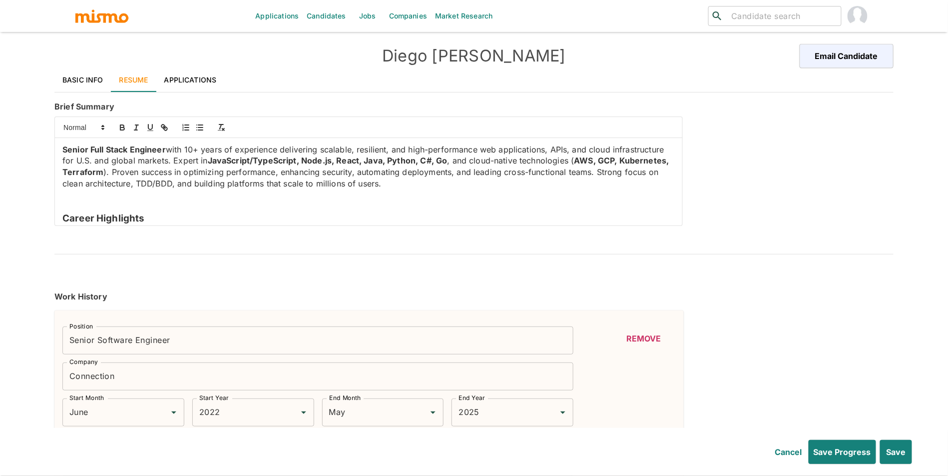
type input "Beginner"
type input "1"
type input "Flask"
type input "Beginner"
type input "1"
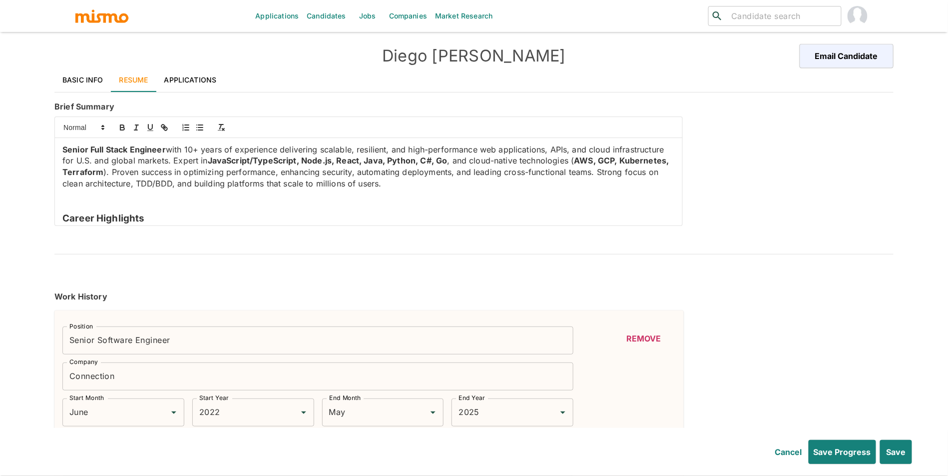
type input "jQuery"
type input "Beginner"
type input "1"
type input "Java"
type input "Beginner"
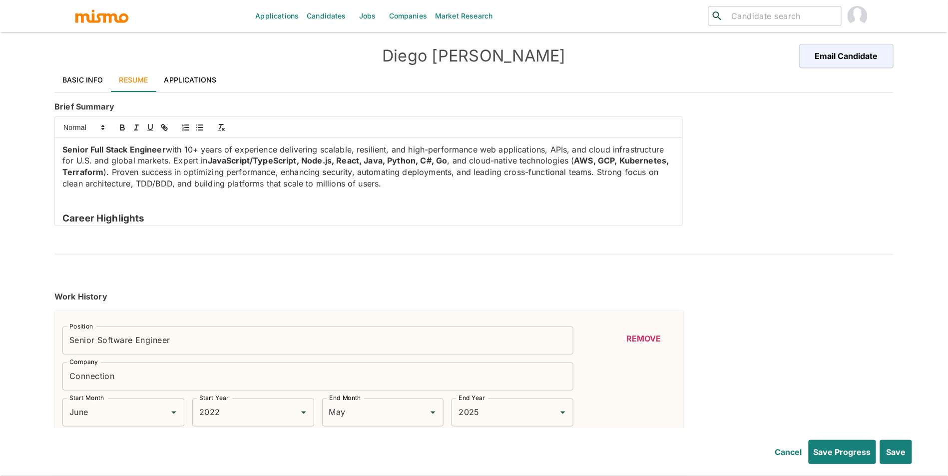
type input "1"
type input "March"
type input "2010"
type input "December"
type input "2014"
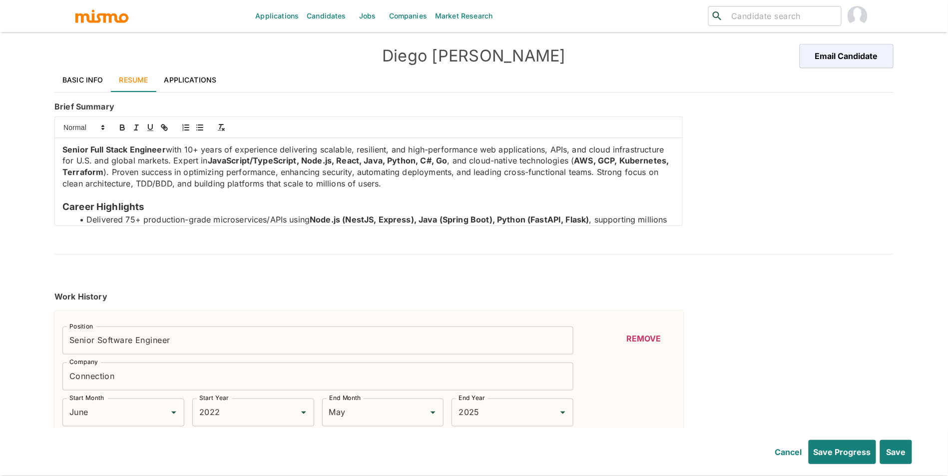
drag, startPoint x: 948, startPoint y: 40, endPoint x: 949, endPoint y: 61, distance: 20.5
click at [948, 61] on html "Applications Candidates Jobs Companies Market Research ​ ​ [PERSON_NAME] Email …" at bounding box center [474, 250] width 948 height 500
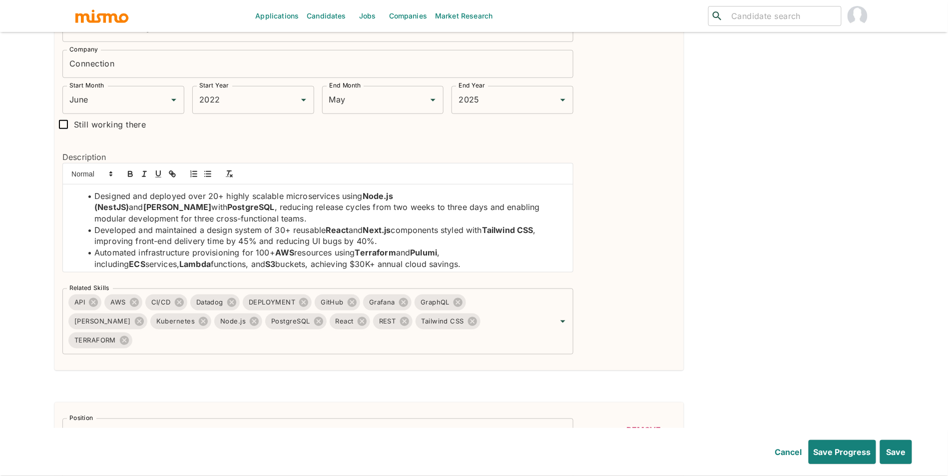
scroll to position [332, 0]
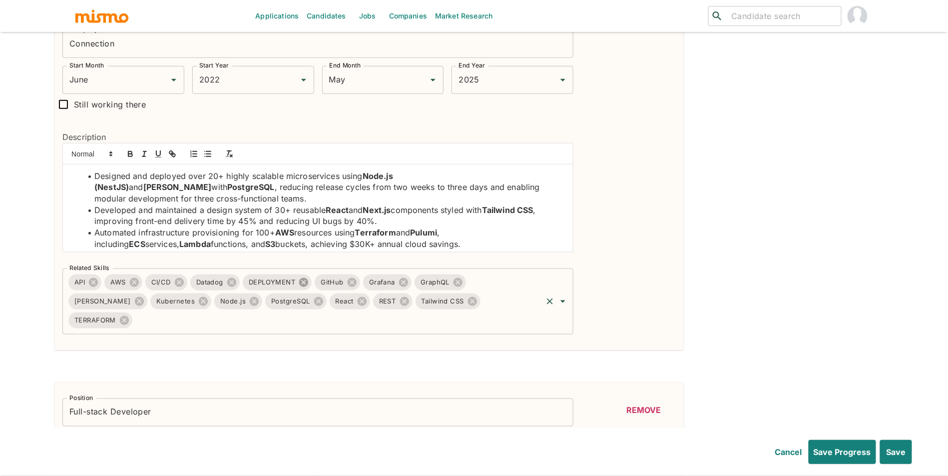
click at [299, 285] on icon at bounding box center [303, 282] width 11 height 11
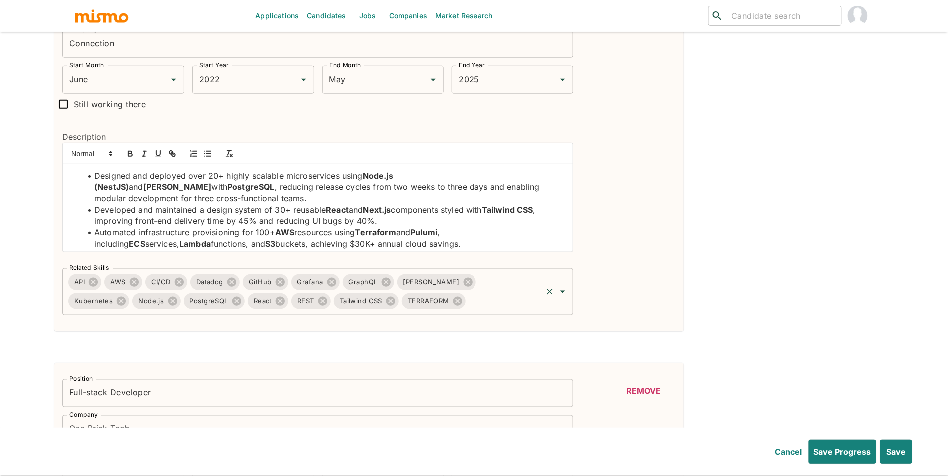
click at [467, 307] on input "Related Skills" at bounding box center [504, 301] width 74 height 19
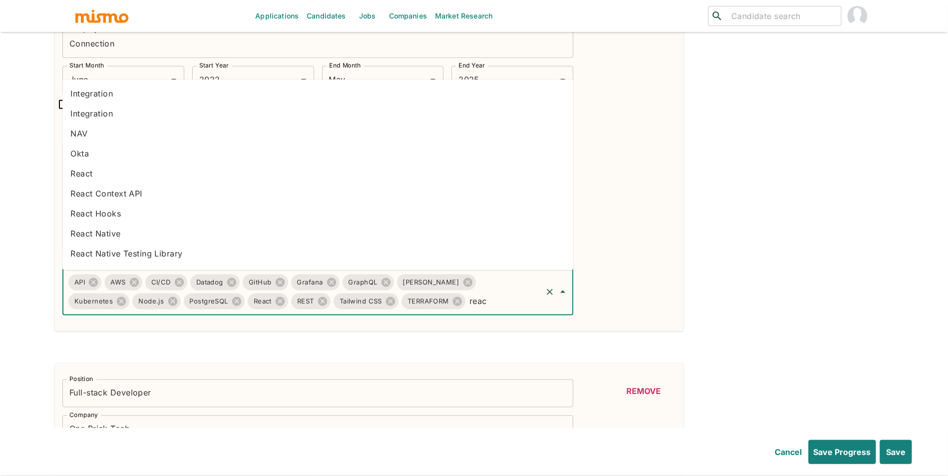
type input "react"
click at [116, 174] on li "React" at bounding box center [317, 174] width 511 height 20
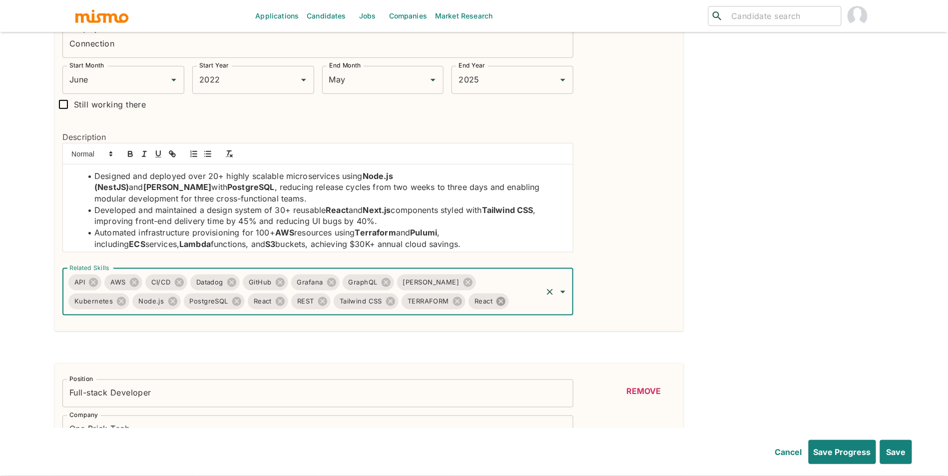
click at [497, 302] on icon at bounding box center [501, 300] width 9 height 9
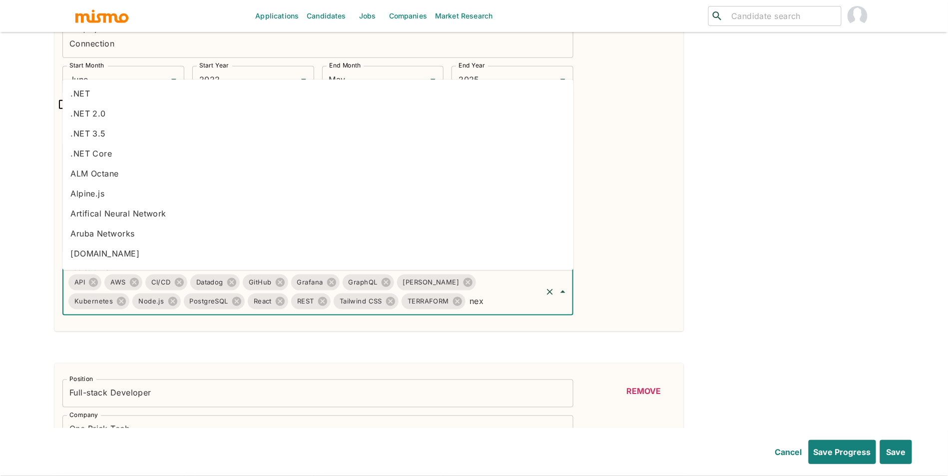
type input "next"
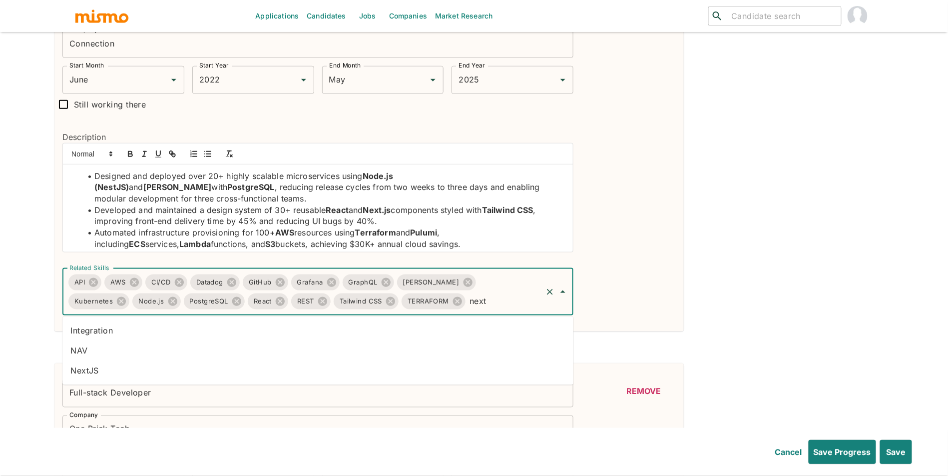
click at [239, 365] on li "NextJS" at bounding box center [317, 371] width 511 height 20
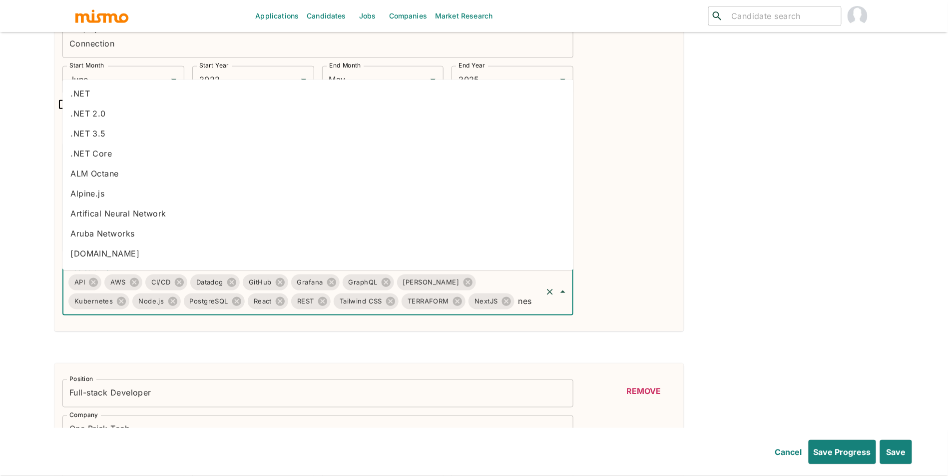
type input "nest"
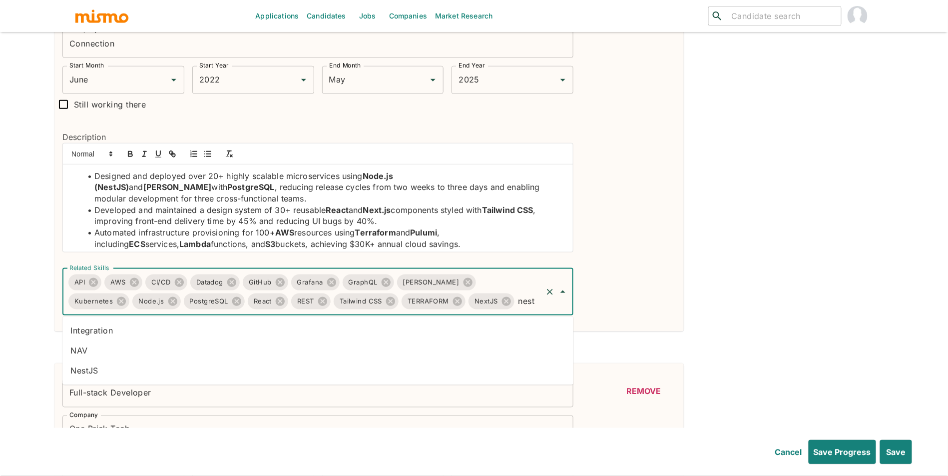
click at [253, 364] on li "NestJS" at bounding box center [317, 371] width 511 height 20
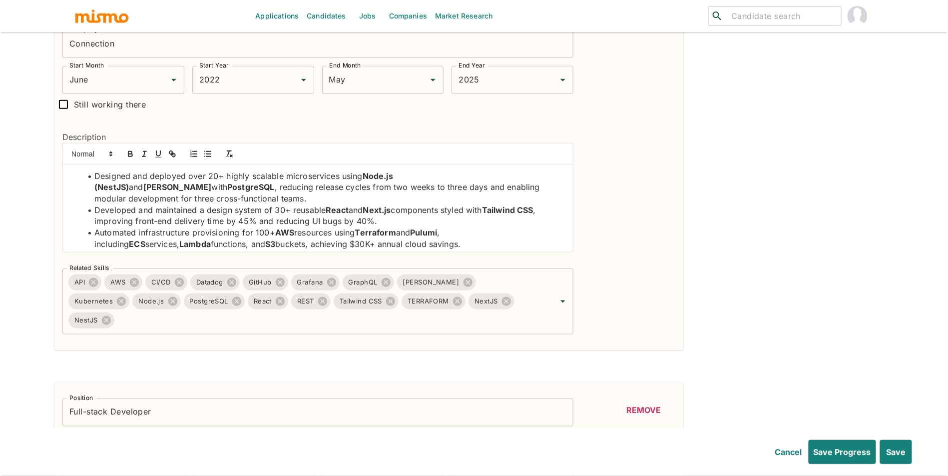
scroll to position [52, 0]
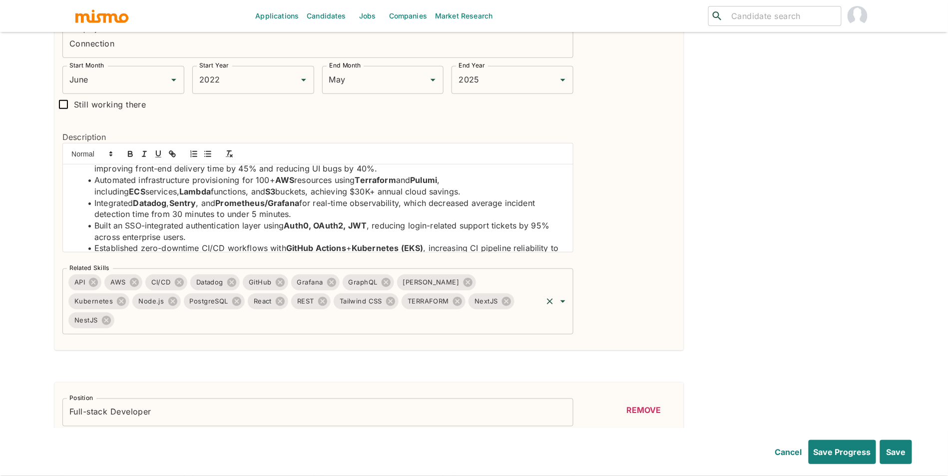
click at [529, 311] on input "Related Skills" at bounding box center [329, 320] width 426 height 19
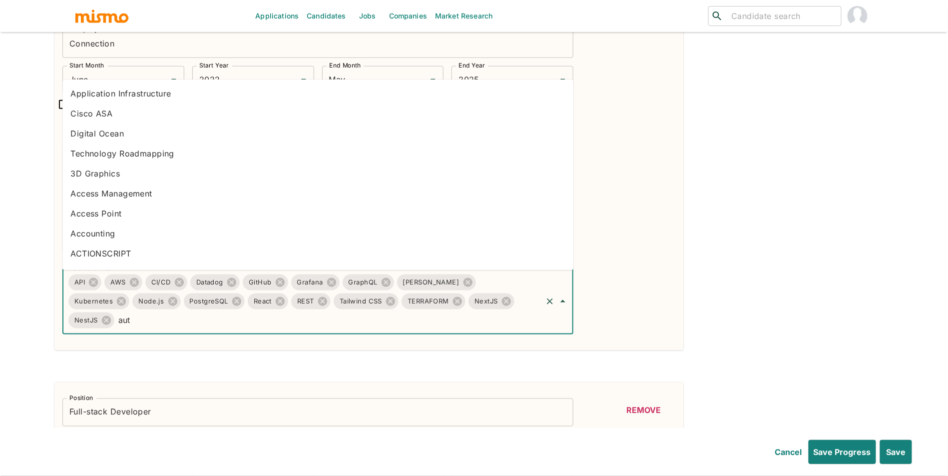
type input "auth"
click at [153, 197] on li "oAuth" at bounding box center [317, 194] width 511 height 20
type input "auth"
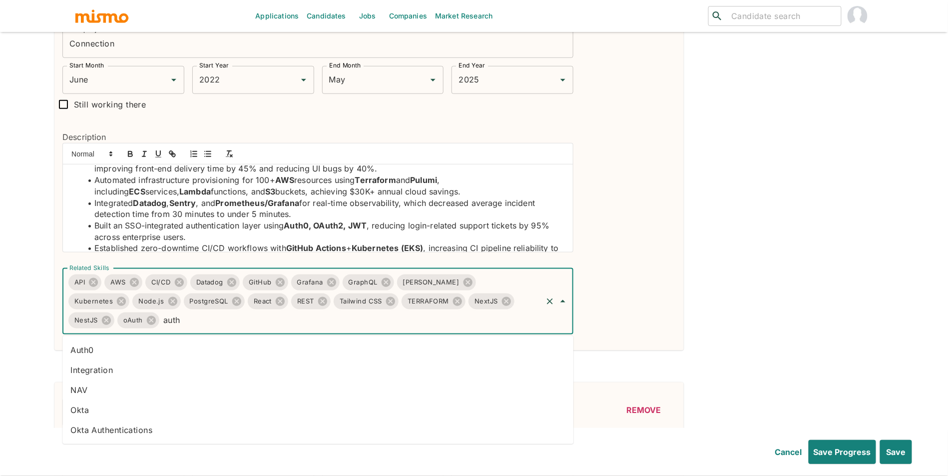
click at [104, 347] on li "Auth0" at bounding box center [317, 350] width 511 height 20
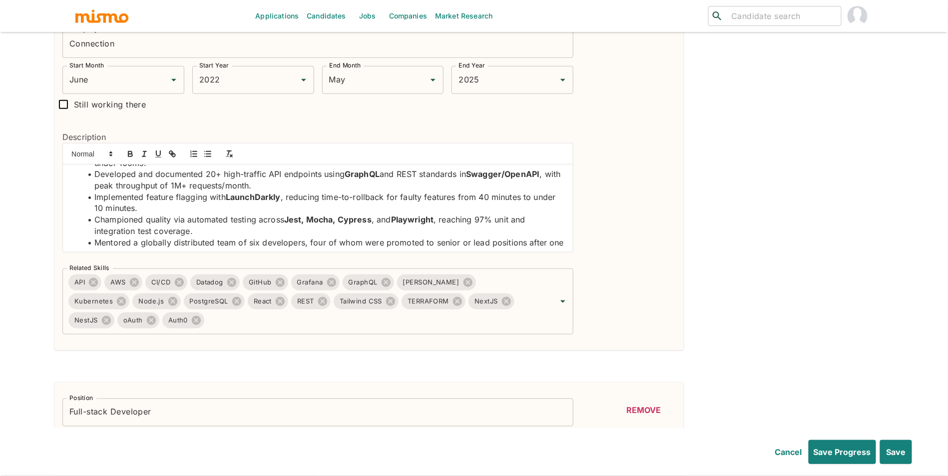
scroll to position [192, 0]
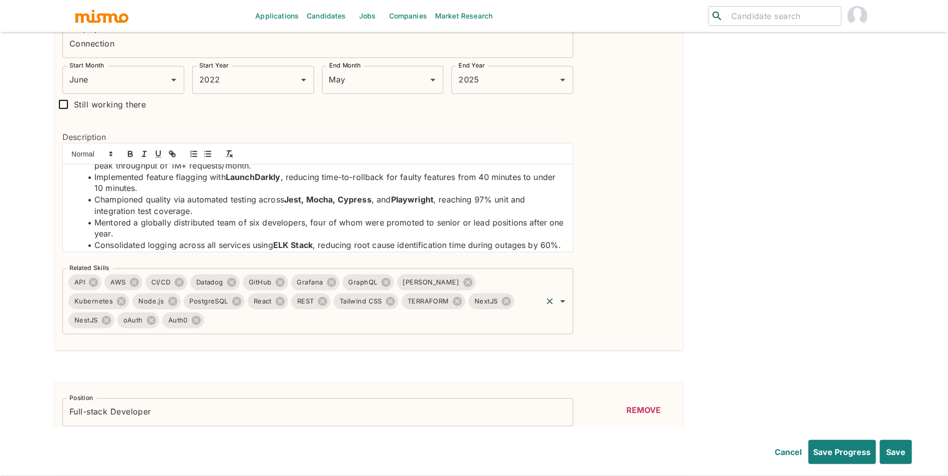
click at [467, 326] on input "Related Skills" at bounding box center [373, 320] width 335 height 19
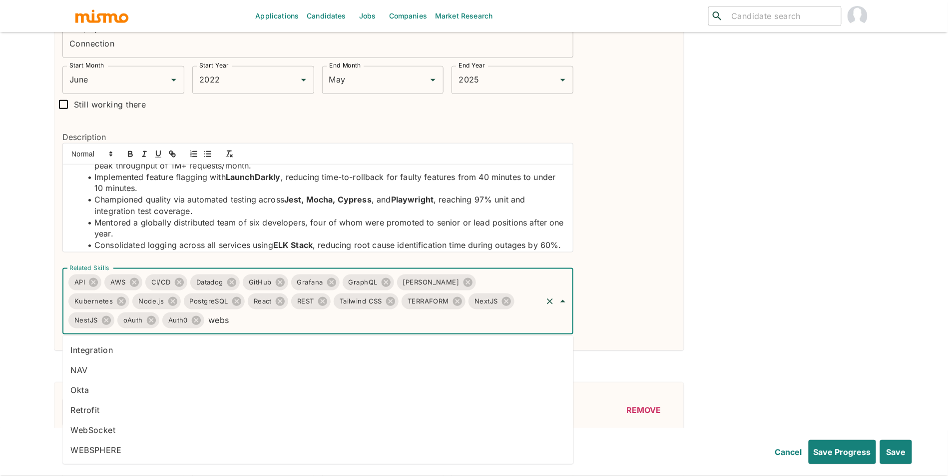
type input "webso"
click at [248, 426] on li "WebSocket" at bounding box center [317, 430] width 511 height 20
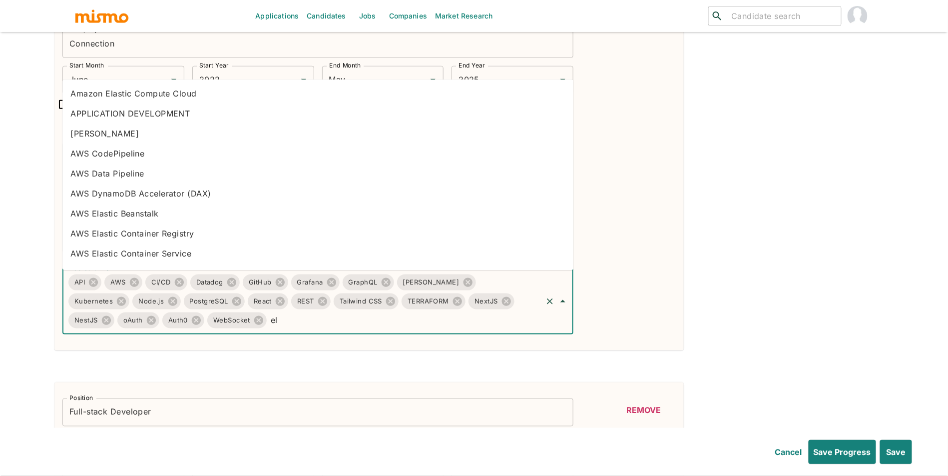
type input "elk"
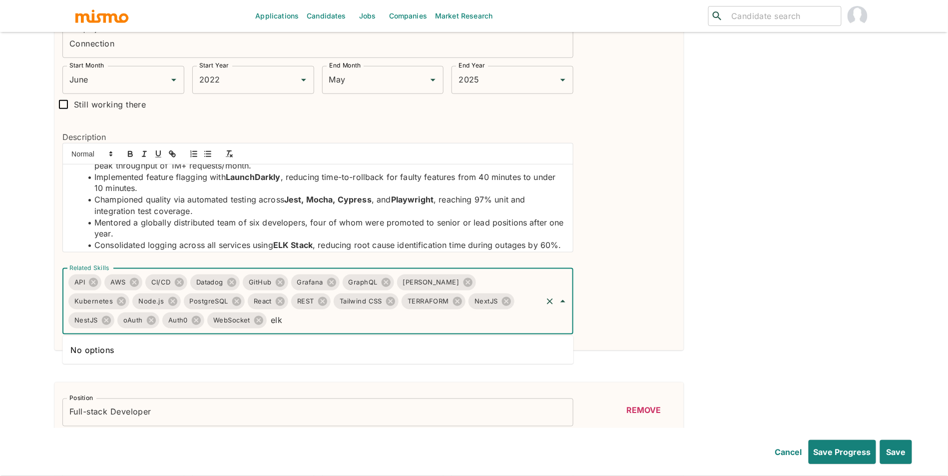
click at [353, 324] on input "elk" at bounding box center [404, 320] width 273 height 19
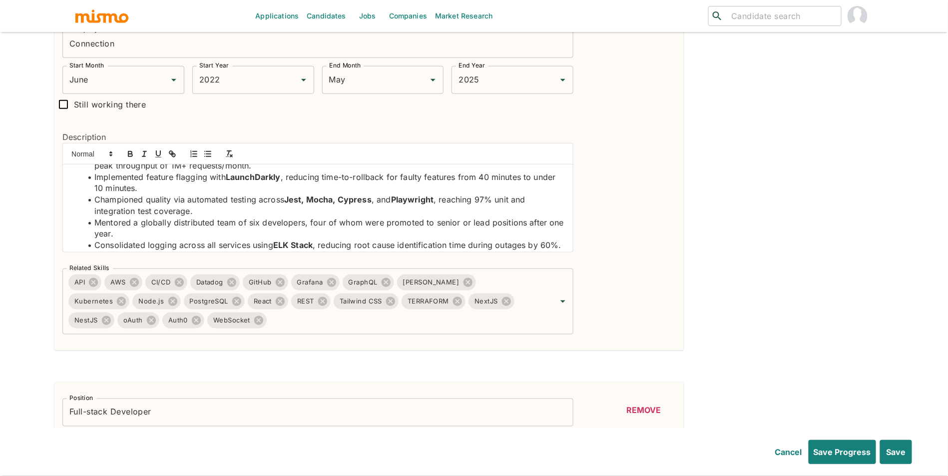
click at [651, 280] on div "Remove" at bounding box center [644, 164] width 64 height 340
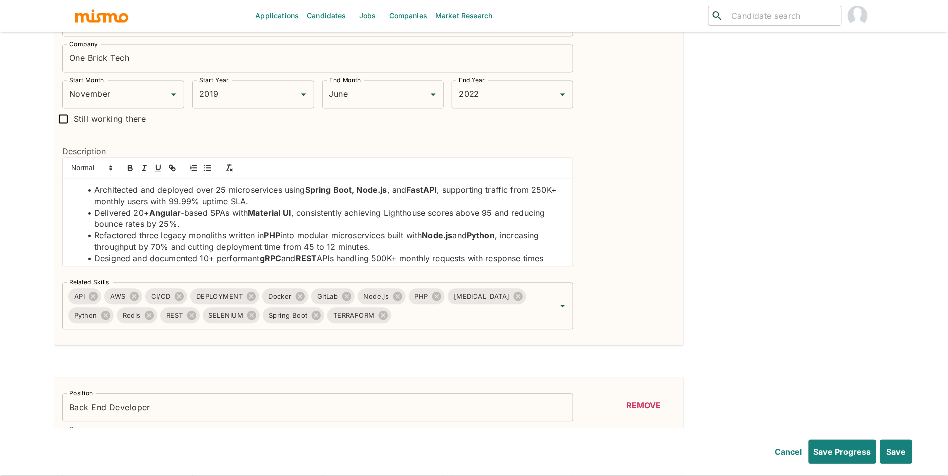
scroll to position [727, 0]
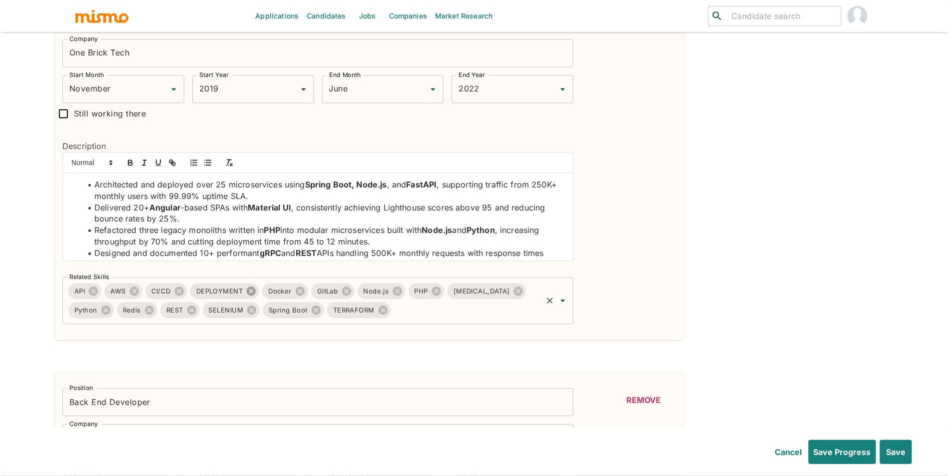
click at [250, 293] on icon at bounding box center [251, 290] width 9 height 9
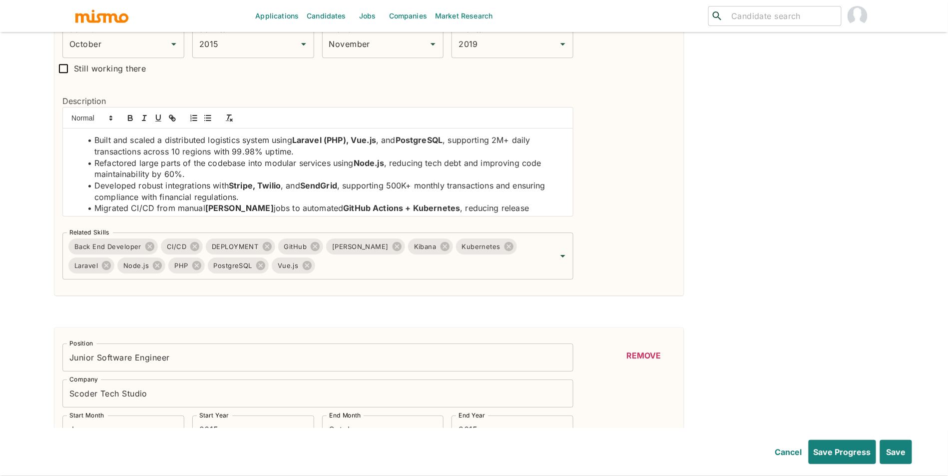
scroll to position [1192, 0]
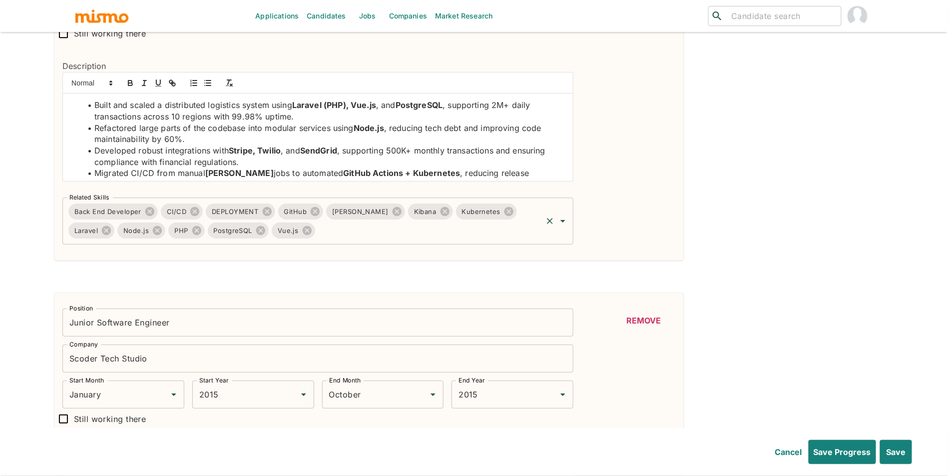
click at [265, 215] on icon at bounding box center [267, 211] width 11 height 11
click at [144, 213] on icon at bounding box center [149, 211] width 11 height 11
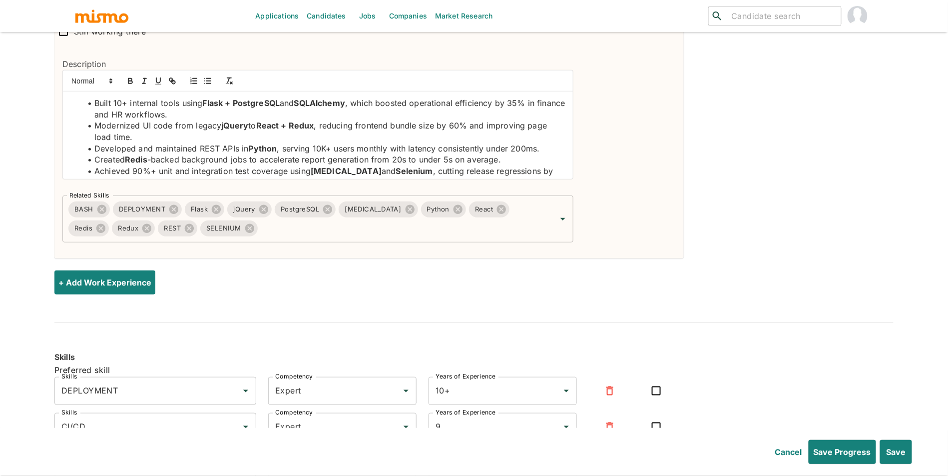
scroll to position [1599, 0]
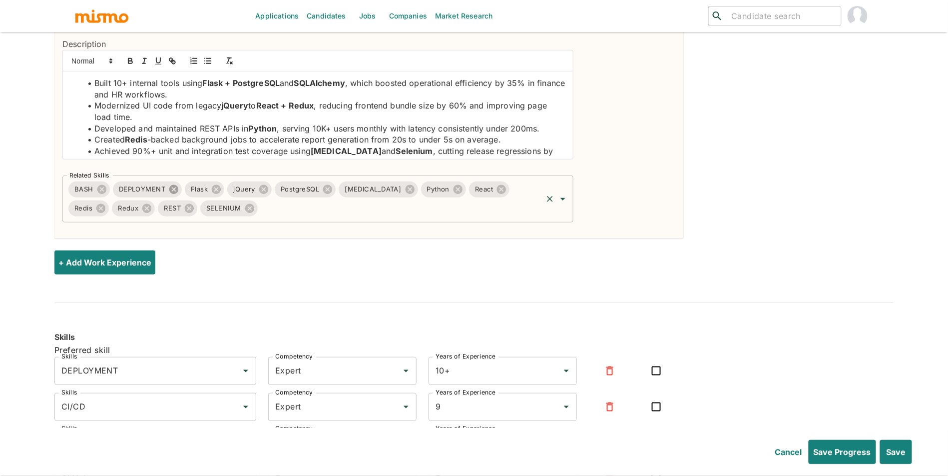
click at [177, 194] on icon at bounding box center [173, 189] width 9 height 9
click at [612, 372] on icon "button" at bounding box center [610, 371] width 12 height 12
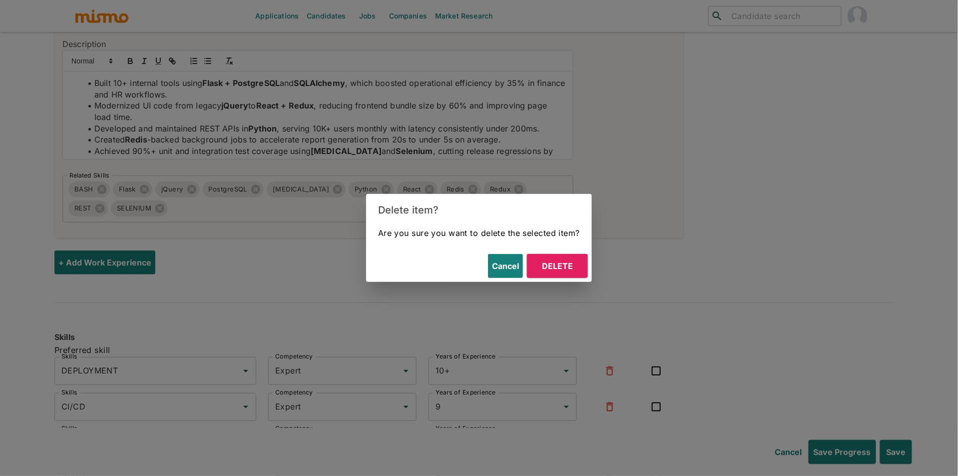
click at [559, 277] on button "Delete" at bounding box center [557, 266] width 61 height 24
click at [560, 273] on div "+ Add Work Experience" at bounding box center [473, 262] width 839 height 24
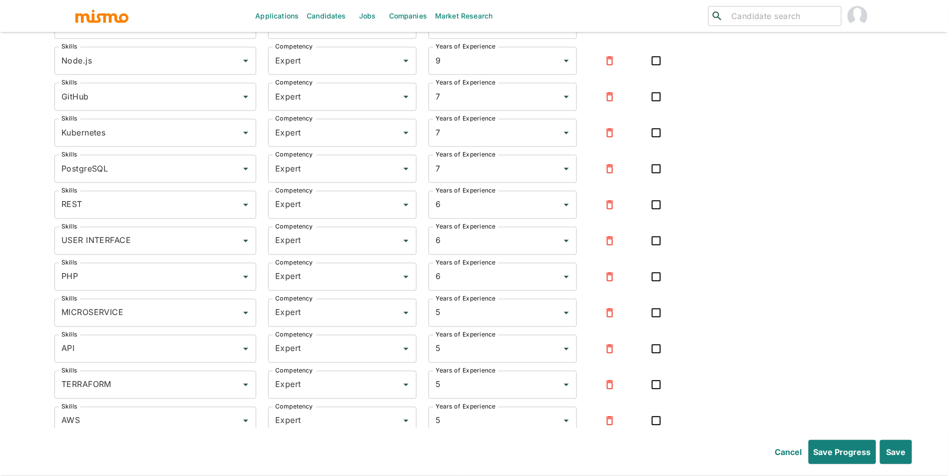
scroll to position [1955, 0]
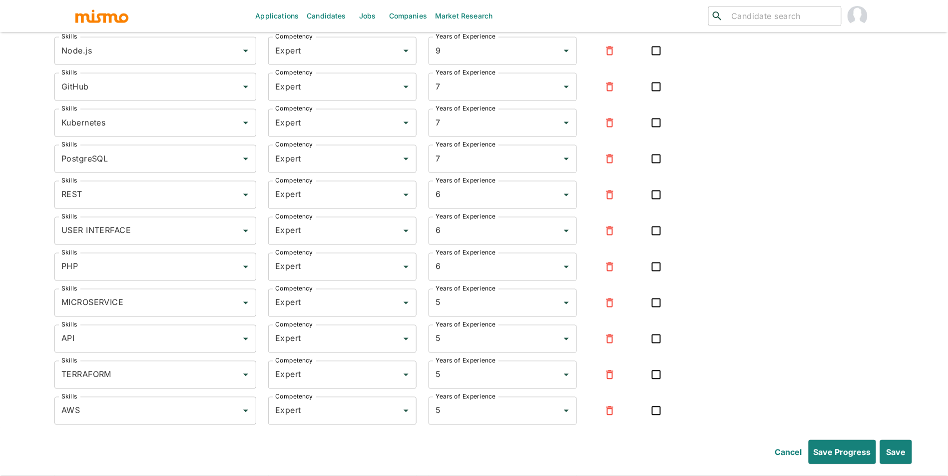
click at [595, 238] on div at bounding box center [609, 231] width 41 height 24
click at [609, 235] on icon "button" at bounding box center [610, 230] width 7 height 9
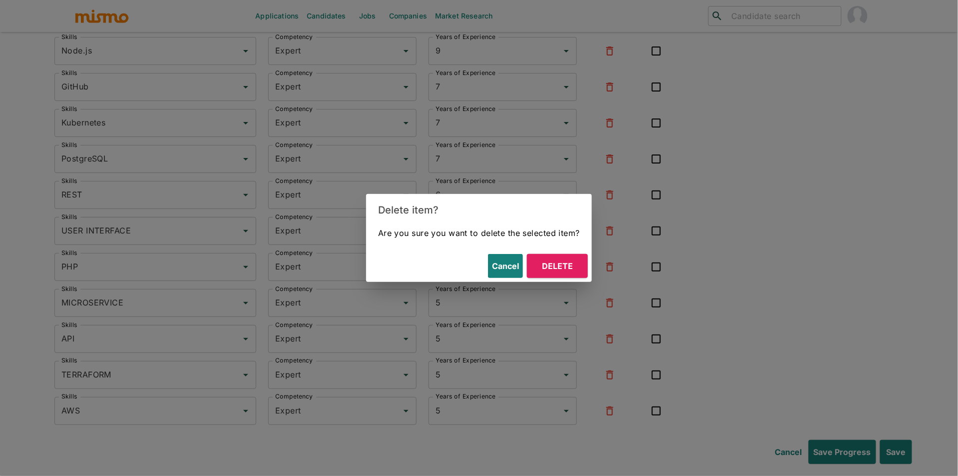
click at [570, 266] on button "Delete" at bounding box center [557, 266] width 61 height 24
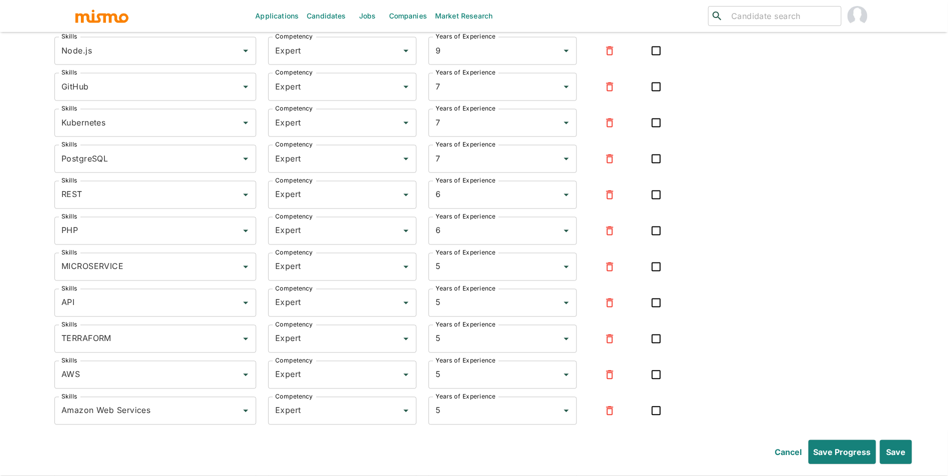
scroll to position [2110, 0]
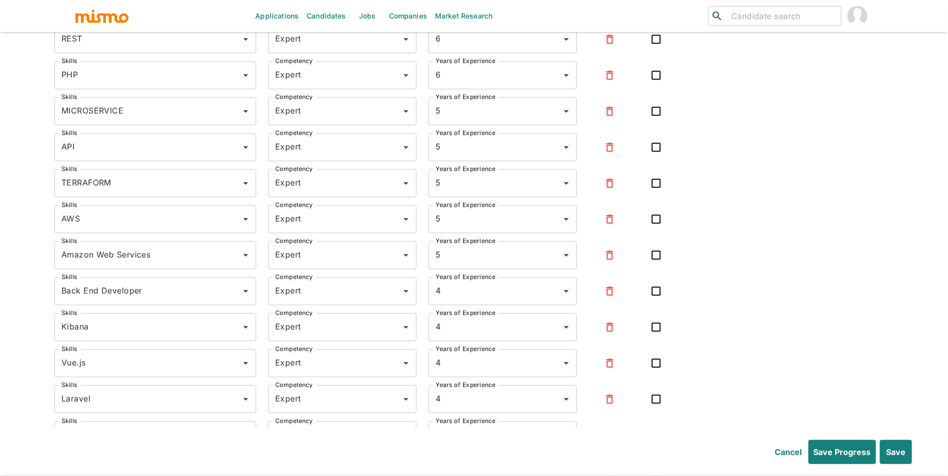
click at [625, 258] on div at bounding box center [609, 255] width 41 height 24
click at [615, 258] on icon "button" at bounding box center [610, 255] width 12 height 12
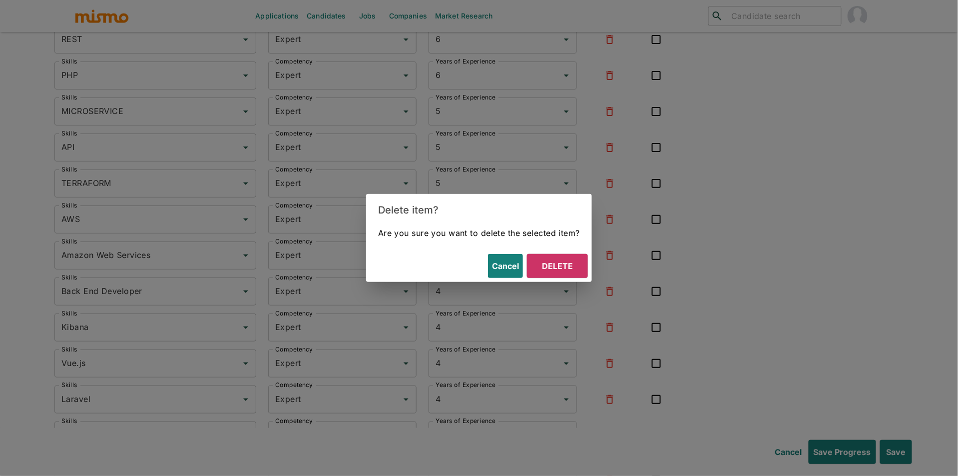
click at [555, 262] on button "Delete" at bounding box center [557, 266] width 61 height 24
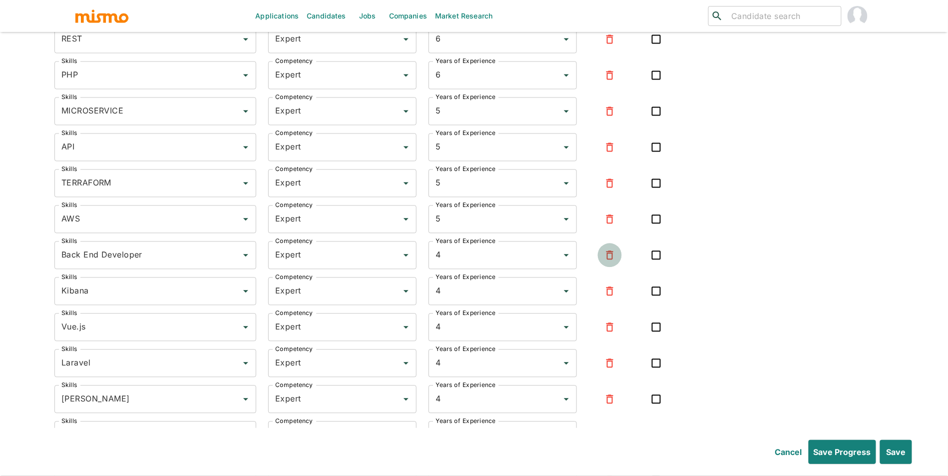
click at [604, 261] on icon "button" at bounding box center [610, 255] width 12 height 12
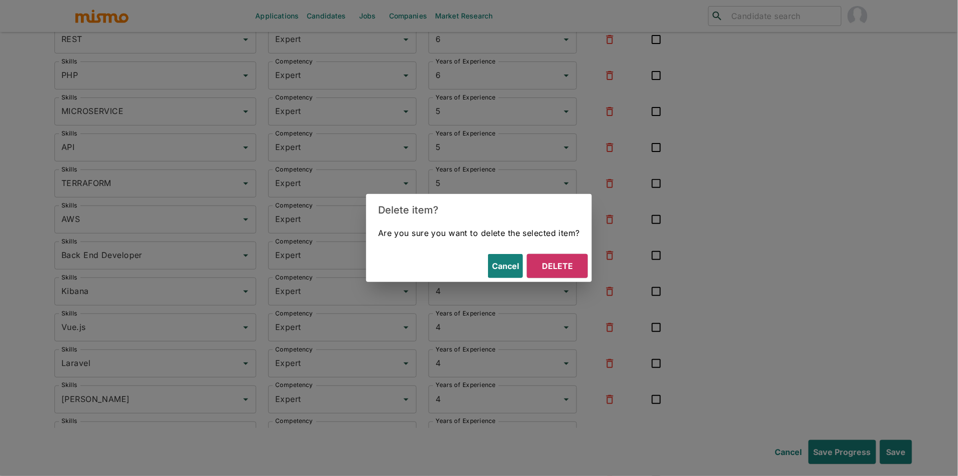
click at [558, 265] on button "Delete" at bounding box center [557, 266] width 61 height 24
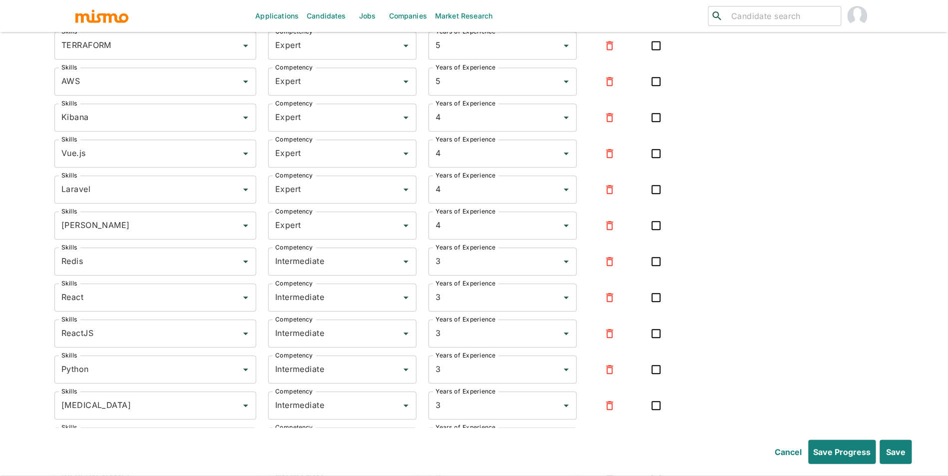
scroll to position [2281, 0]
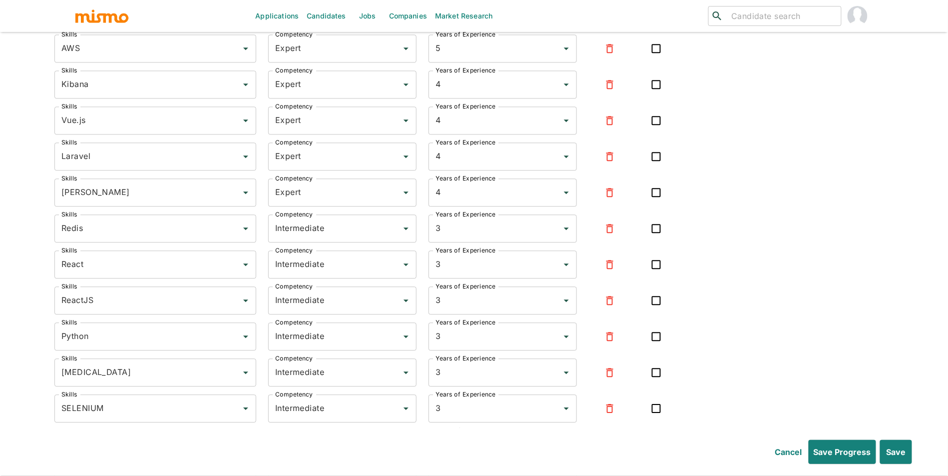
click at [620, 310] on button "button" at bounding box center [610, 300] width 24 height 24
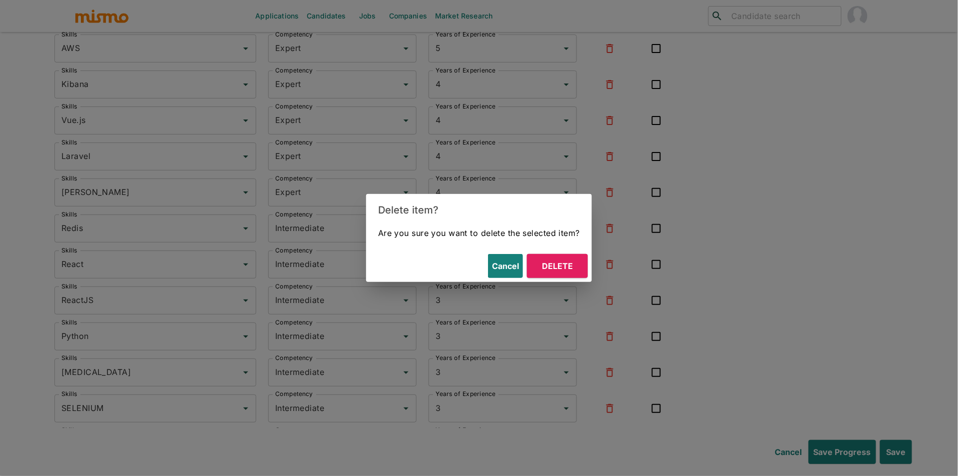
click at [576, 276] on button "Delete" at bounding box center [557, 266] width 61 height 24
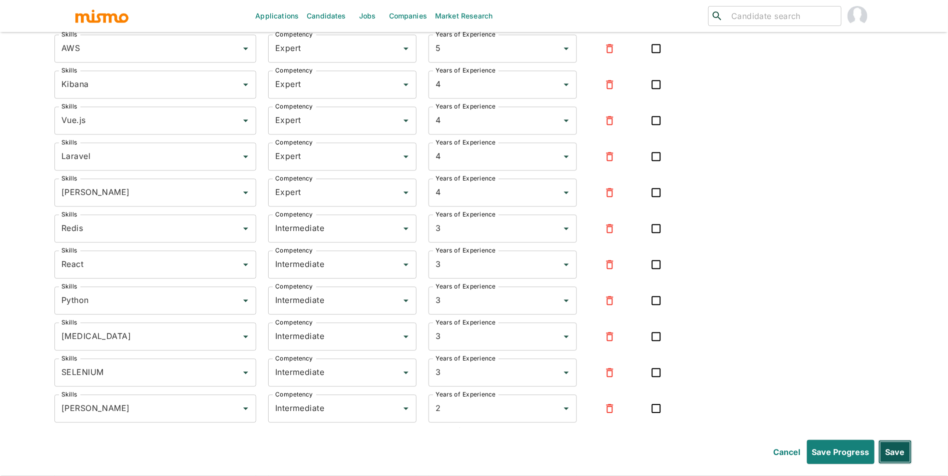
click at [909, 451] on button "Save" at bounding box center [895, 452] width 33 height 24
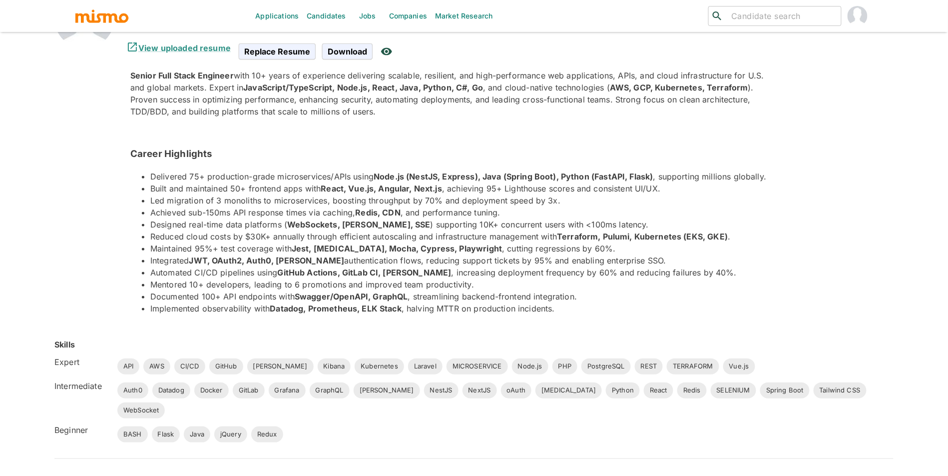
scroll to position [0, 0]
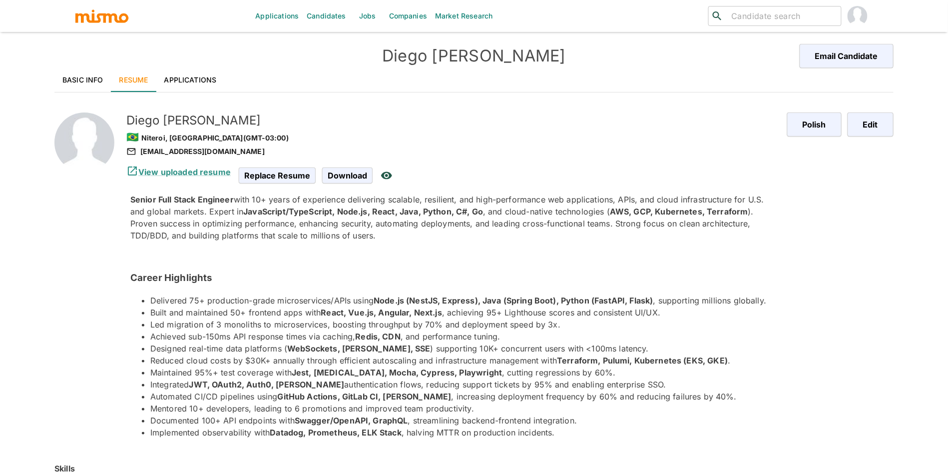
click at [890, 109] on div "Polish Edit" at bounding box center [832, 271] width 122 height 350
click at [890, 112] on button "Edit" at bounding box center [869, 124] width 49 height 24
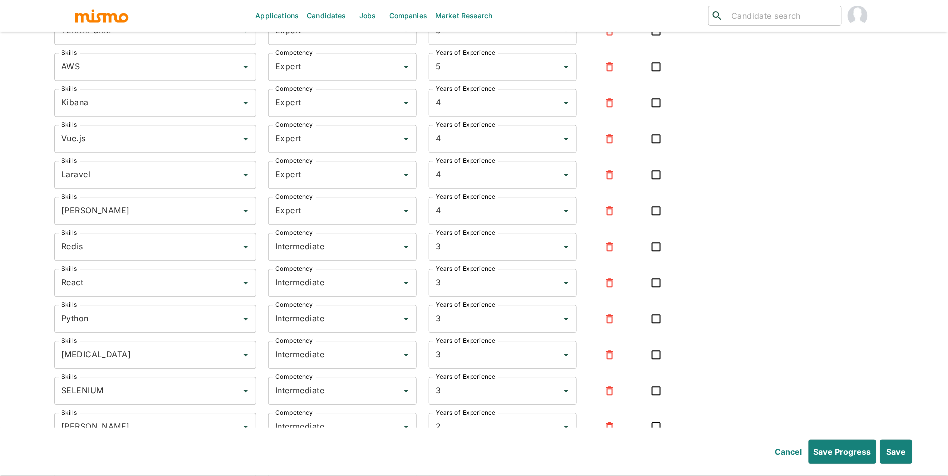
scroll to position [2343, 0]
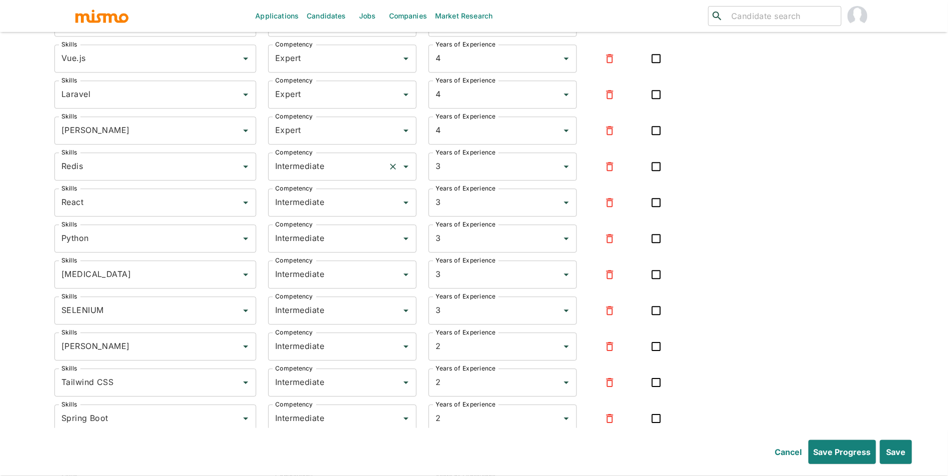
click at [360, 172] on input "Intermediate" at bounding box center [328, 166] width 111 height 19
click at [338, 220] on li "Expert" at bounding box center [342, 218] width 148 height 20
type input "Expert"
click at [343, 201] on input "Intermediate" at bounding box center [328, 202] width 111 height 19
click at [337, 249] on li "Expert" at bounding box center [342, 254] width 148 height 20
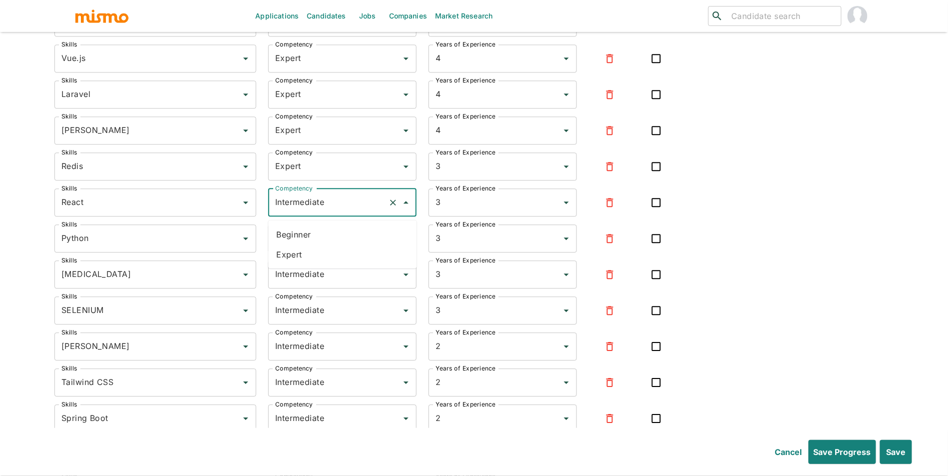
type input "Expert"
click at [343, 238] on input "Intermediate" at bounding box center [328, 238] width 111 height 19
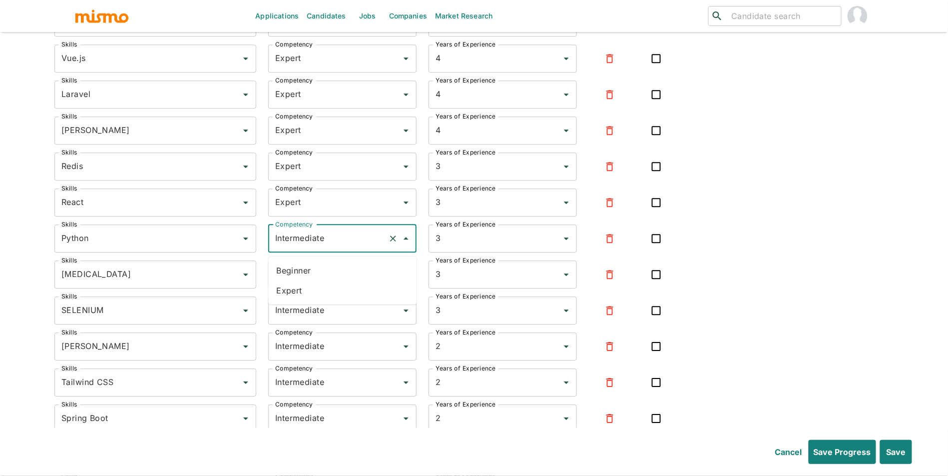
click at [330, 296] on li "Expert" at bounding box center [342, 290] width 148 height 20
type input "Expert"
click at [357, 276] on input "Intermediate" at bounding box center [328, 274] width 111 height 19
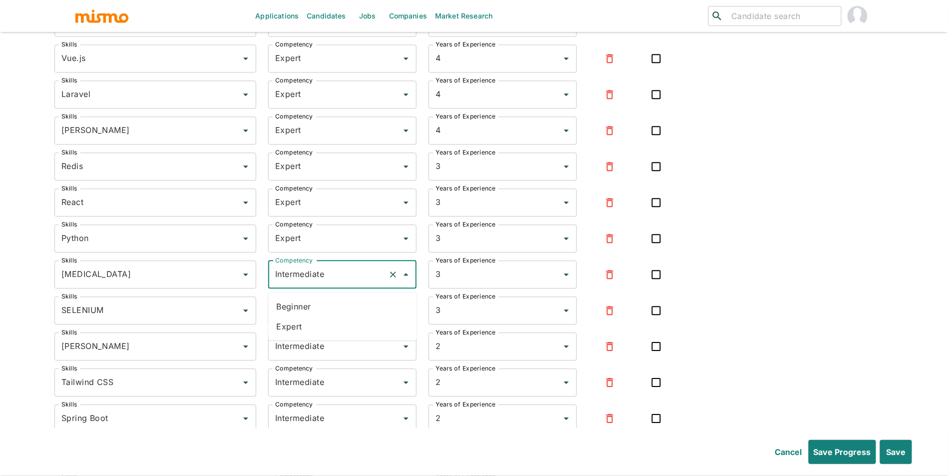
click at [333, 321] on li "Expert" at bounding box center [342, 326] width 148 height 20
type input "Expert"
click at [351, 324] on div "Intermediate Competency" at bounding box center [342, 310] width 148 height 28
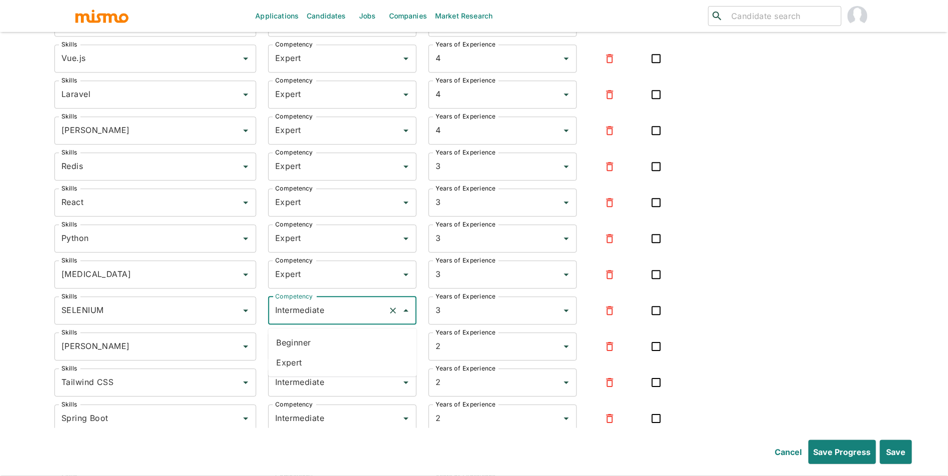
click at [338, 372] on ul "Beginner Expert" at bounding box center [342, 352] width 148 height 48
click at [348, 354] on li "Expert" at bounding box center [342, 362] width 148 height 20
type input "Expert"
click at [352, 353] on input "Intermediate" at bounding box center [328, 346] width 111 height 19
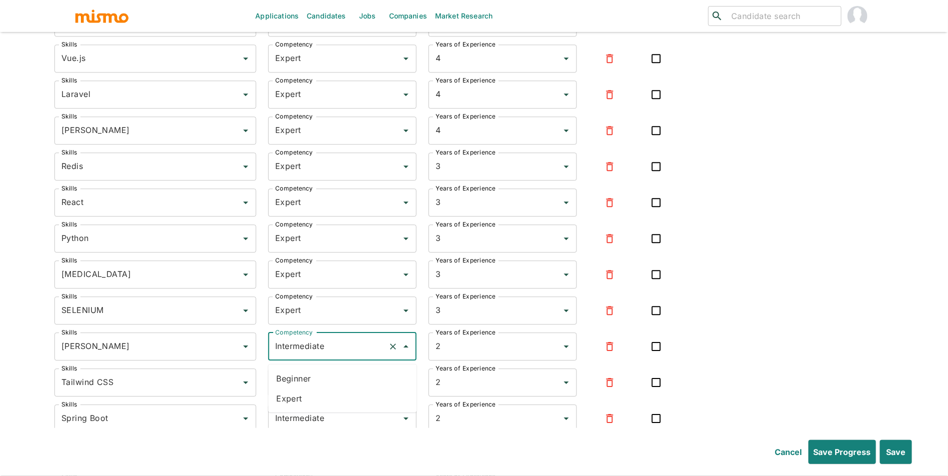
click at [352, 390] on li "Expert" at bounding box center [342, 398] width 148 height 20
type input "Expert"
click at [354, 385] on input "Intermediate" at bounding box center [328, 382] width 111 height 19
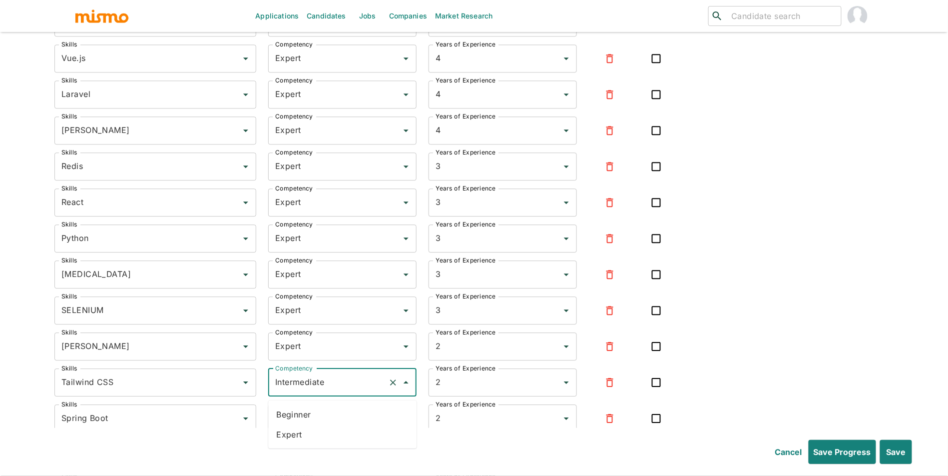
click at [331, 442] on li "Expert" at bounding box center [342, 434] width 148 height 20
type input "Expert"
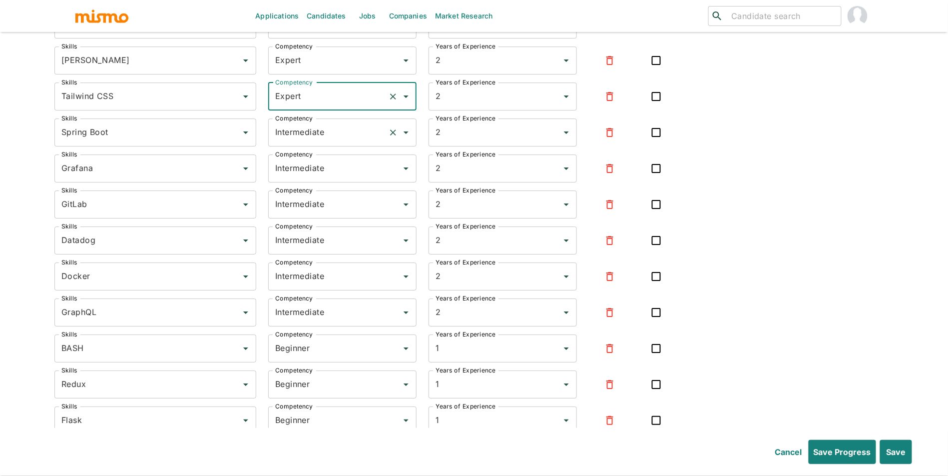
scroll to position [2624, 0]
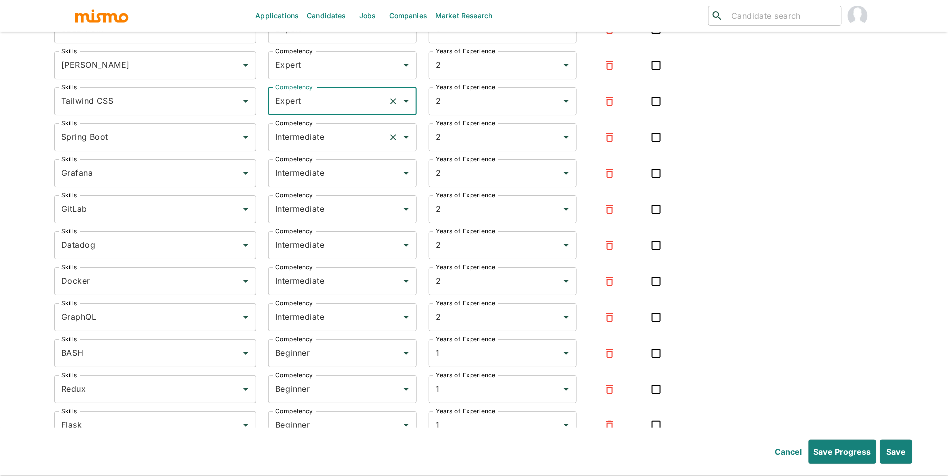
click at [313, 147] on input "Intermediate" at bounding box center [328, 137] width 111 height 19
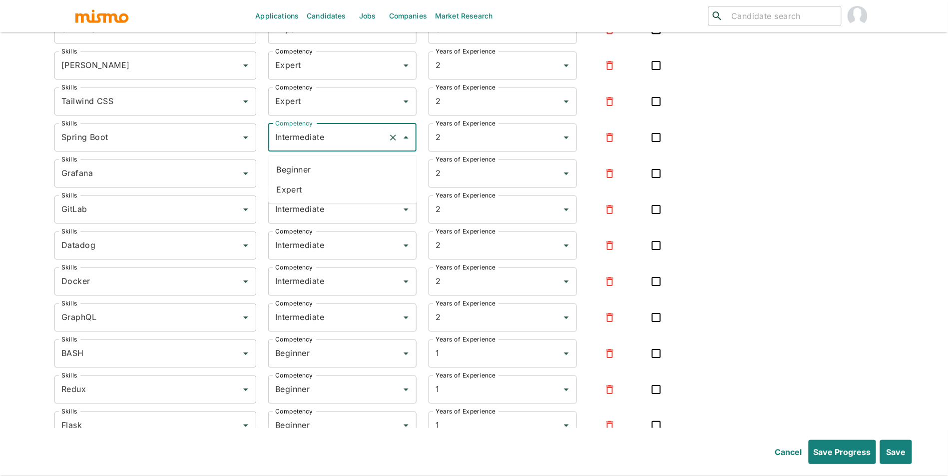
click at [317, 188] on li "Expert" at bounding box center [342, 189] width 148 height 20
type input "Expert"
click at [330, 182] on input "Intermediate" at bounding box center [328, 173] width 111 height 19
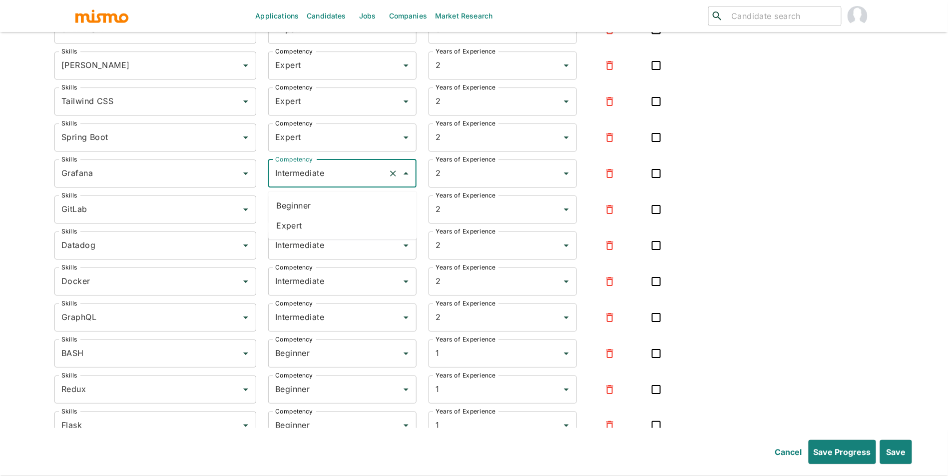
click at [320, 222] on li "Expert" at bounding box center [342, 225] width 148 height 20
type input "Expert"
click at [336, 228] on div "Competency Intermediate Competency" at bounding box center [336, 239] width 160 height 40
click at [331, 228] on div "Competency Intermediate Competency" at bounding box center [336, 239] width 160 height 40
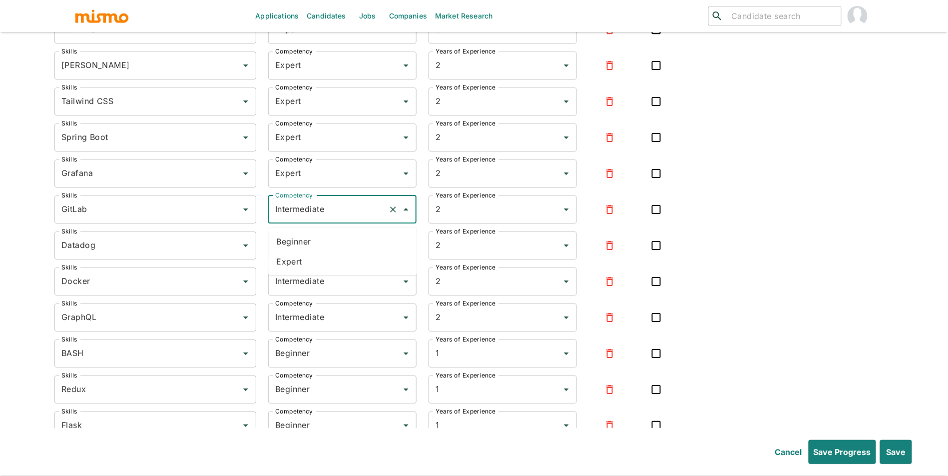
click at [343, 214] on input "Intermediate" at bounding box center [328, 209] width 111 height 19
click at [322, 259] on li "Expert" at bounding box center [342, 261] width 148 height 20
type input "Expert"
click at [333, 254] on input "Intermediate" at bounding box center [328, 245] width 111 height 19
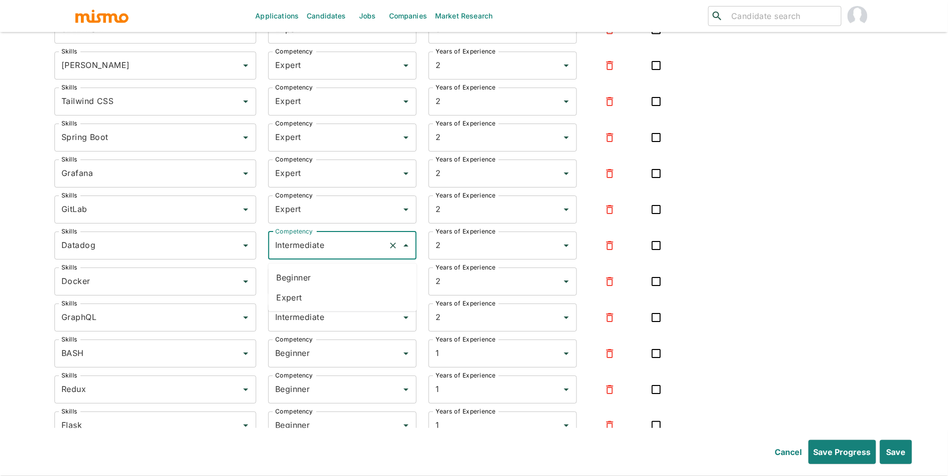
click at [325, 305] on li "Expert" at bounding box center [342, 297] width 148 height 20
type input "Expert"
click at [338, 291] on input "Intermediate" at bounding box center [328, 281] width 111 height 19
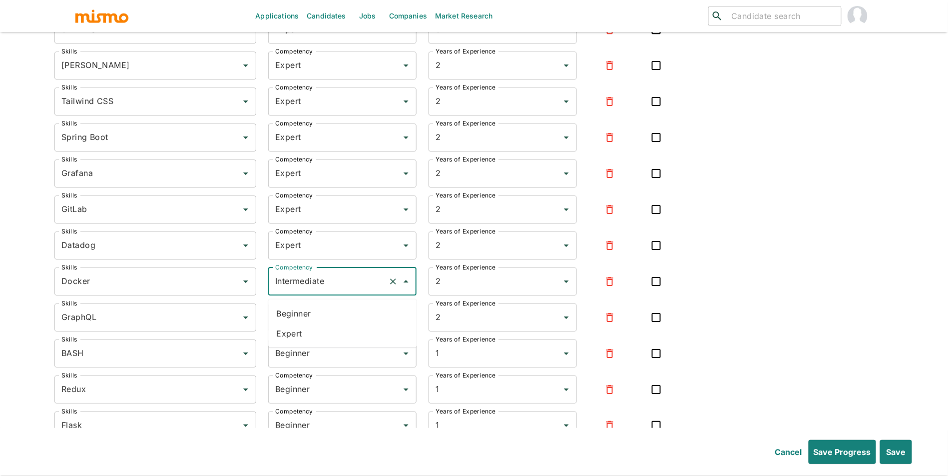
drag, startPoint x: 337, startPoint y: 307, endPoint x: 333, endPoint y: 326, distance: 18.8
click at [333, 326] on ul "Beginner Expert" at bounding box center [342, 323] width 148 height 48
click at [333, 326] on li "Expert" at bounding box center [342, 333] width 148 height 20
type input "Expert"
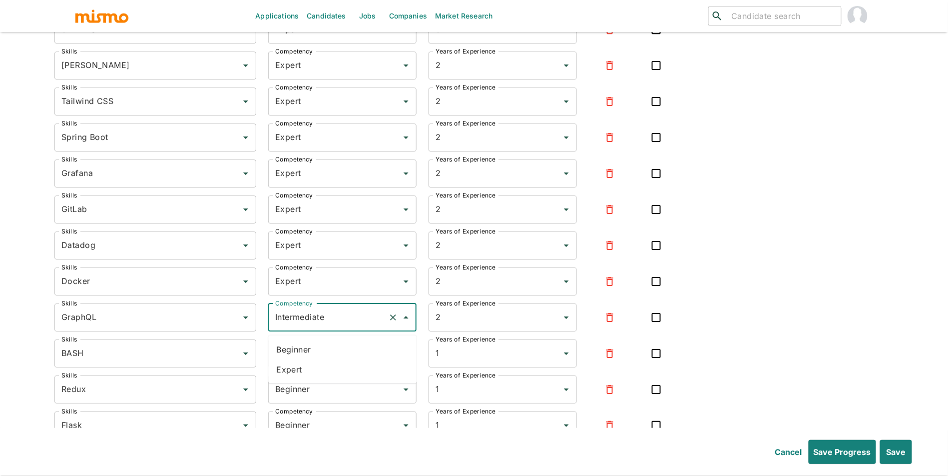
click at [334, 322] on input "Intermediate" at bounding box center [328, 317] width 111 height 19
click at [327, 371] on li "Expert" at bounding box center [342, 369] width 148 height 20
type input "Expert"
click at [325, 358] on input "Beginner" at bounding box center [328, 353] width 111 height 19
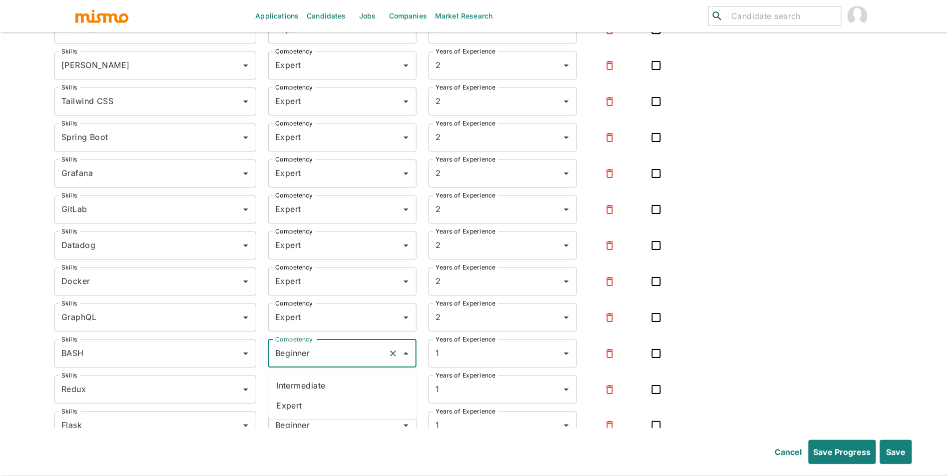
click at [313, 402] on li "Expert" at bounding box center [342, 405] width 148 height 20
type input "Expert"
click at [322, 399] on input "Beginner" at bounding box center [328, 389] width 111 height 19
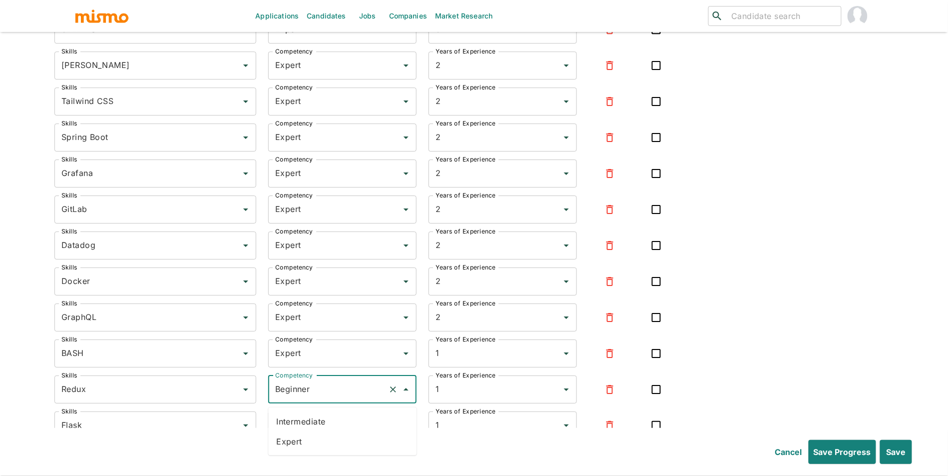
click at [314, 449] on li "Expert" at bounding box center [342, 441] width 148 height 20
type input "Expert"
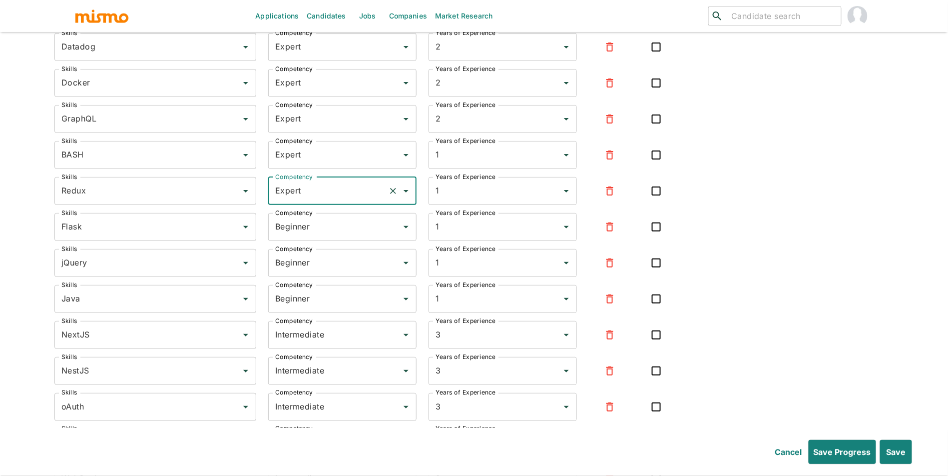
scroll to position [2842, 0]
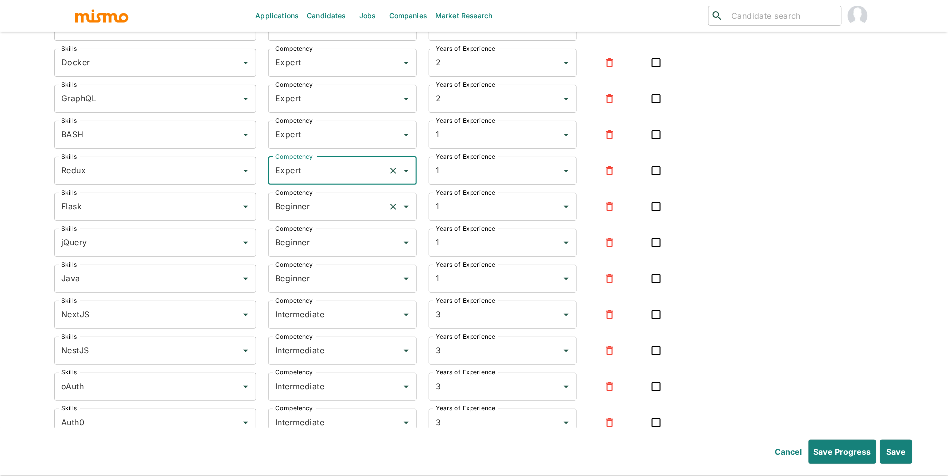
click at [340, 216] on input "Beginner" at bounding box center [328, 206] width 111 height 19
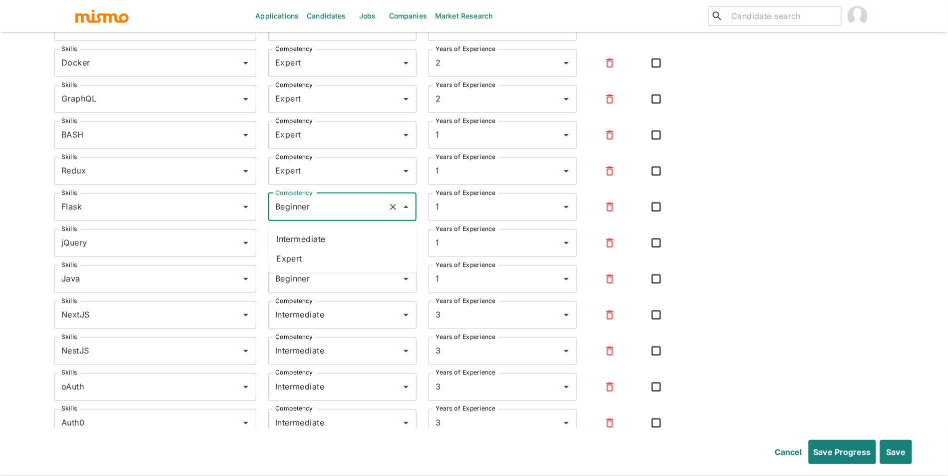
click at [327, 251] on li "Expert" at bounding box center [342, 259] width 148 height 20
type input "Expert"
click at [334, 242] on input "Beginner" at bounding box center [328, 242] width 111 height 19
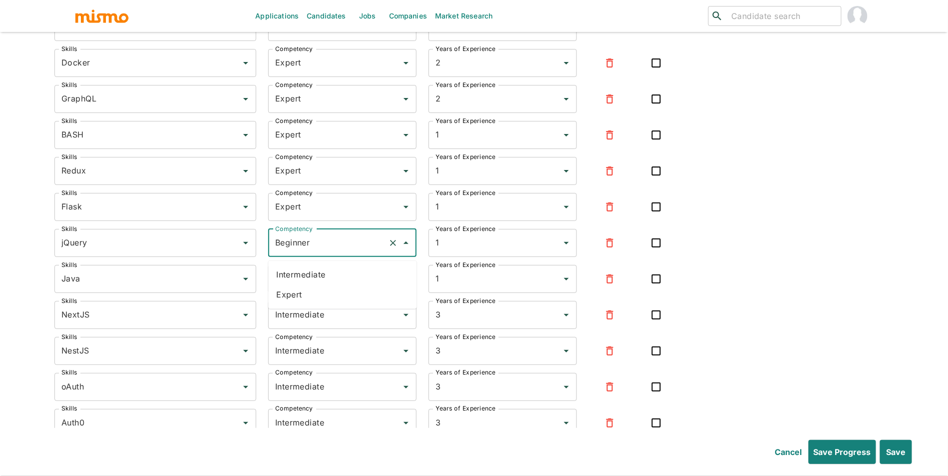
click at [323, 291] on li "Expert" at bounding box center [342, 295] width 148 height 20
type input "Expert"
click at [332, 287] on input "Beginner" at bounding box center [328, 278] width 111 height 19
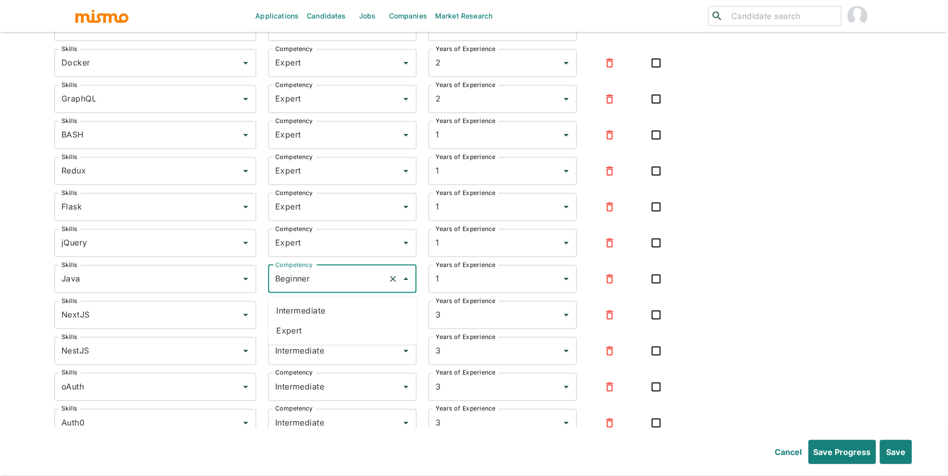
click at [322, 334] on li "Expert" at bounding box center [342, 331] width 148 height 20
type input "Expert"
click at [338, 320] on input "Intermediate" at bounding box center [328, 314] width 111 height 19
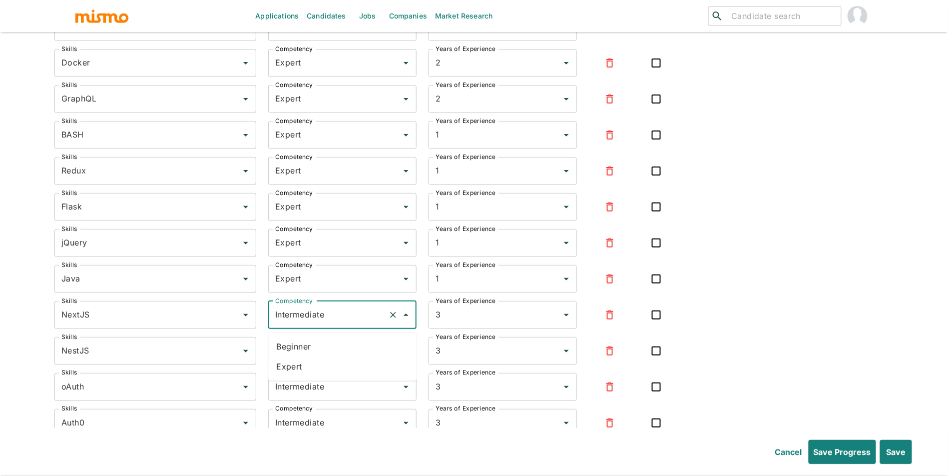
click at [331, 358] on li "Expert" at bounding box center [342, 367] width 148 height 20
type input "Expert"
click at [342, 350] on input "Intermediate" at bounding box center [328, 350] width 111 height 19
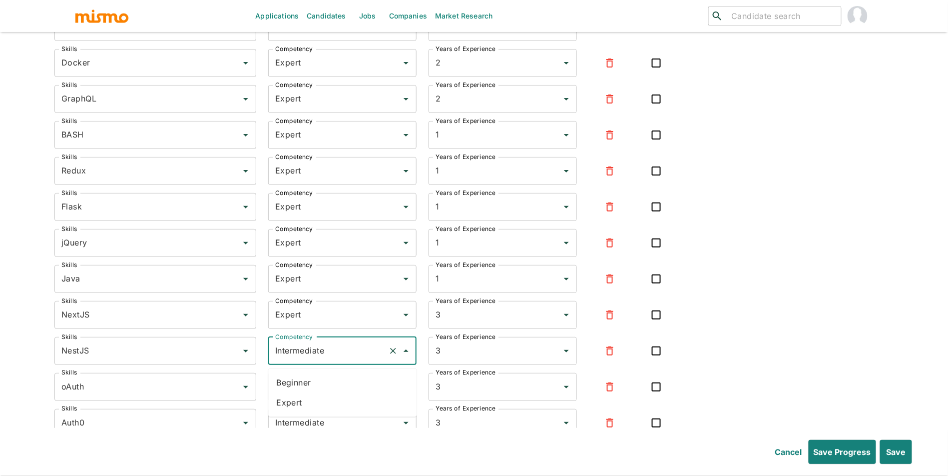
click at [332, 388] on li "Beginner" at bounding box center [342, 383] width 148 height 20
click at [336, 360] on input "Beginner" at bounding box center [328, 350] width 111 height 19
click at [324, 398] on li "Expert" at bounding box center [342, 403] width 148 height 20
type input "Expert"
click at [338, 396] on input "Intermediate" at bounding box center [328, 386] width 111 height 19
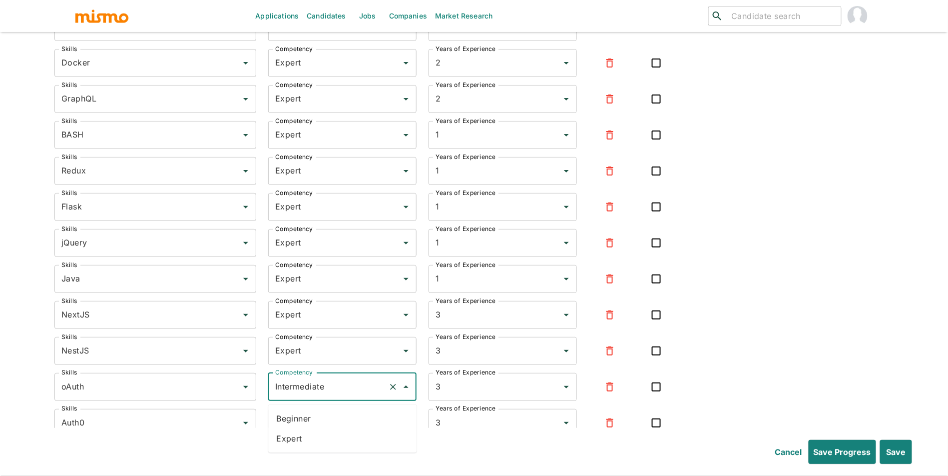
click at [321, 434] on li "Expert" at bounding box center [342, 439] width 148 height 20
type input "Expert"
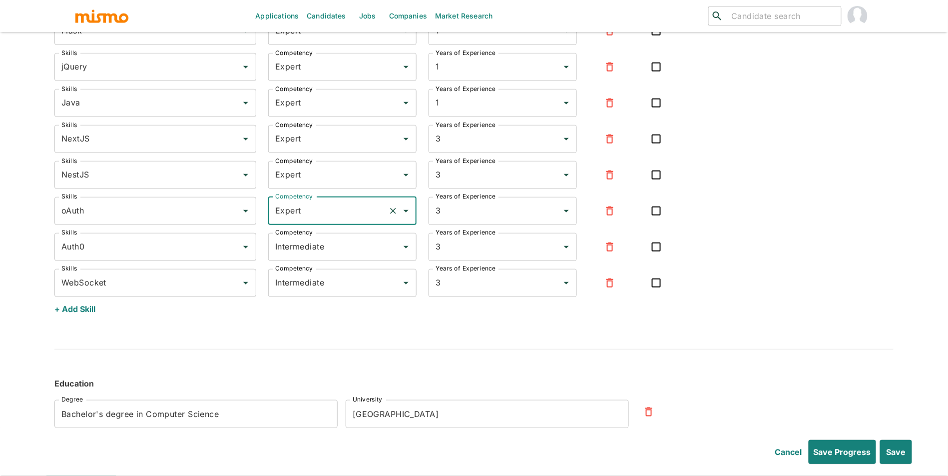
scroll to position [3058, 0]
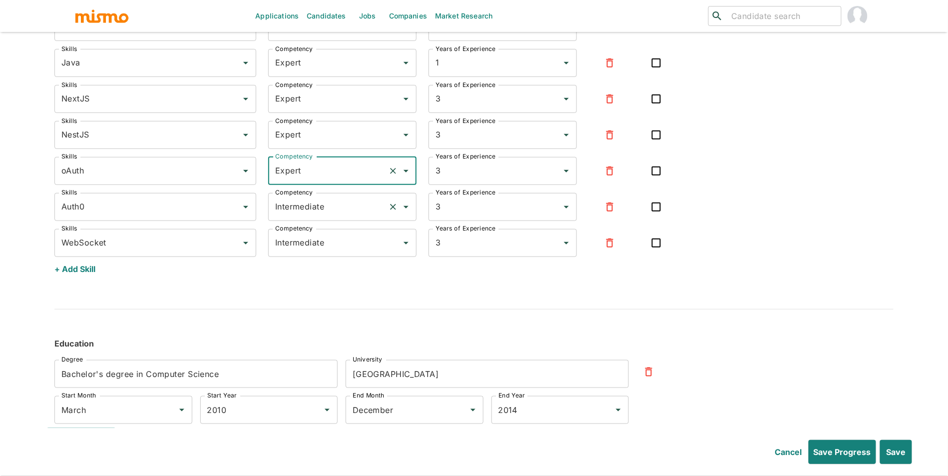
click at [330, 216] on input "Intermediate" at bounding box center [328, 206] width 111 height 19
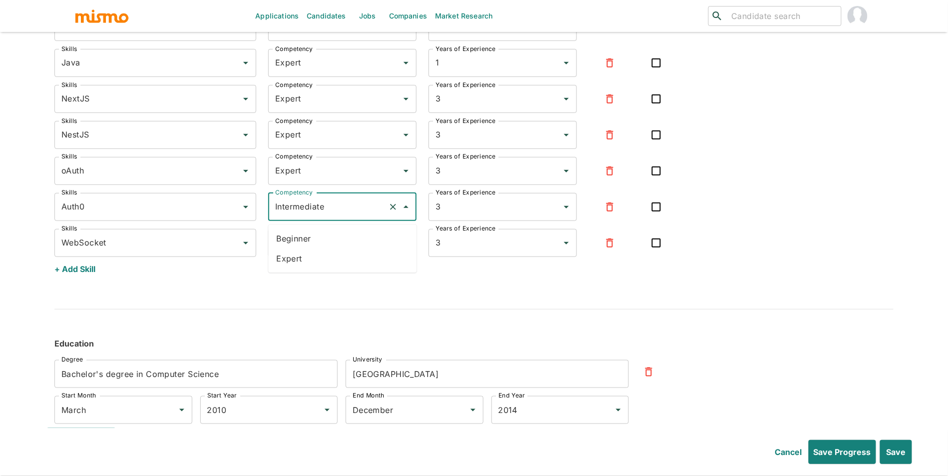
click at [323, 251] on li "Expert" at bounding box center [342, 259] width 148 height 20
type input "Expert"
click at [340, 245] on input "Intermediate" at bounding box center [328, 242] width 111 height 19
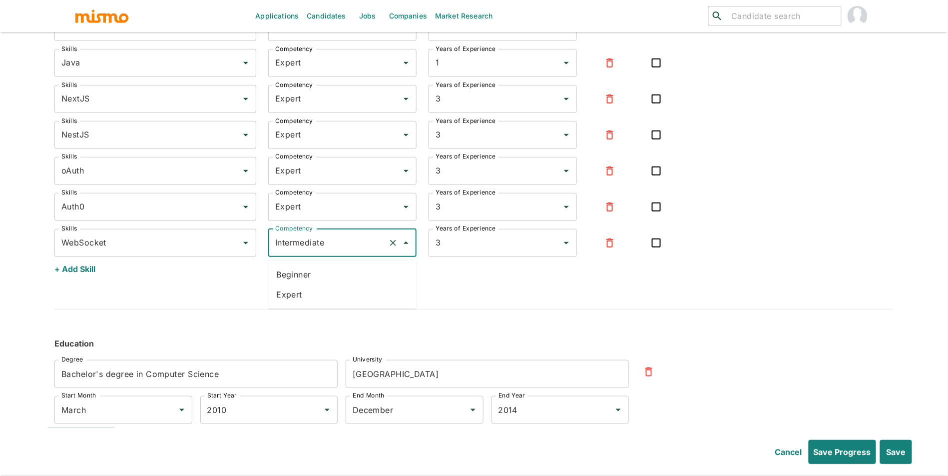
click at [323, 295] on li "Expert" at bounding box center [342, 295] width 148 height 20
type input "Expert"
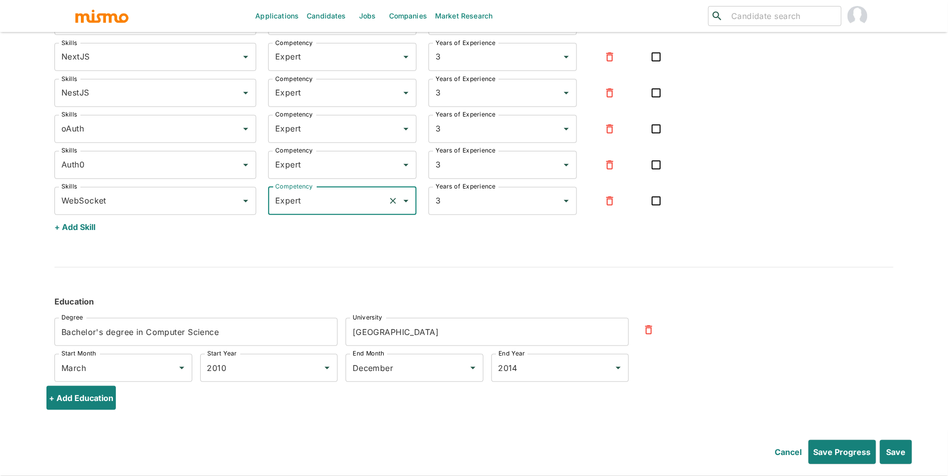
scroll to position [3108, 0]
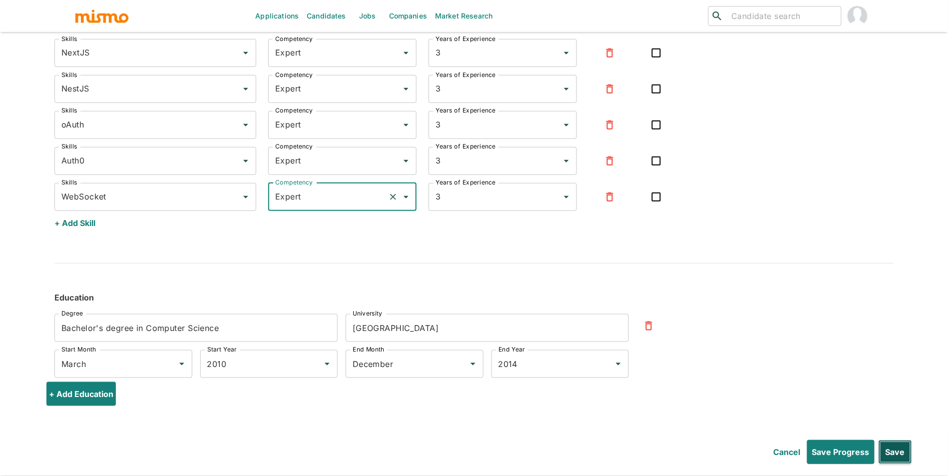
click at [899, 451] on button "Save" at bounding box center [895, 452] width 33 height 24
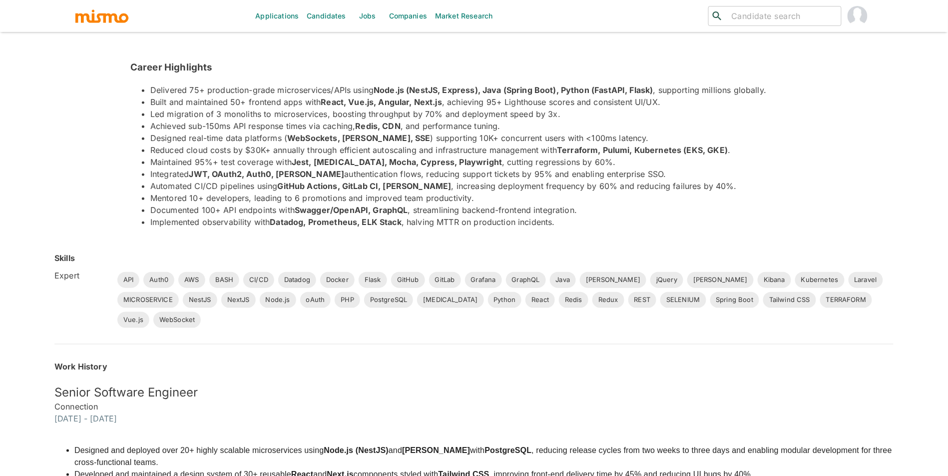
scroll to position [0, 0]
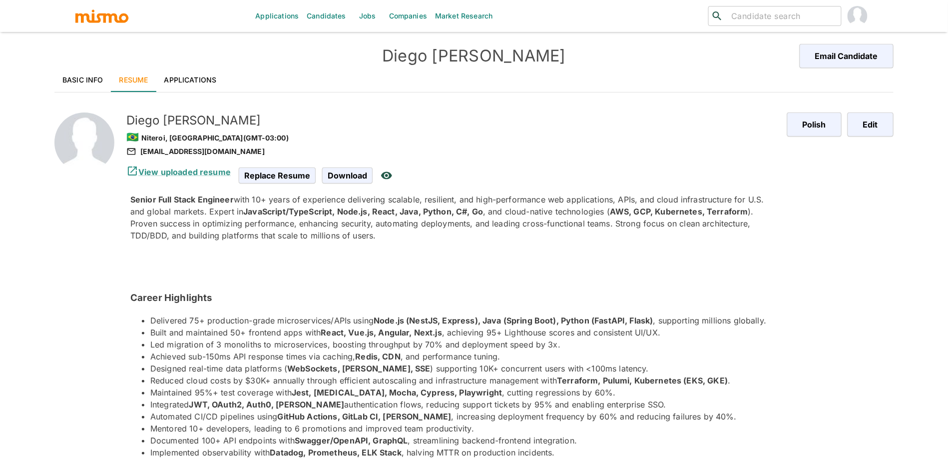
click at [181, 81] on link "Applications" at bounding box center [190, 80] width 68 height 24
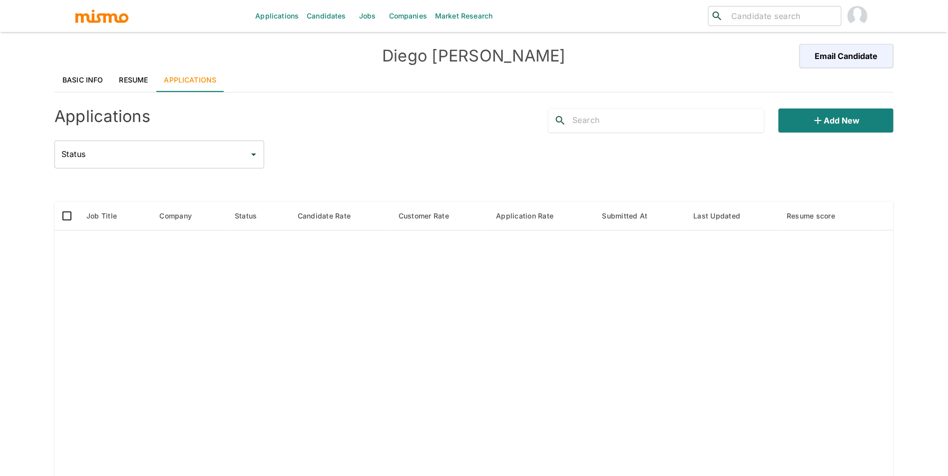
click at [809, 134] on div "Applications Add new Status Status" at bounding box center [473, 134] width 839 height 68
click at [814, 125] on icon "button" at bounding box center [818, 120] width 12 height 12
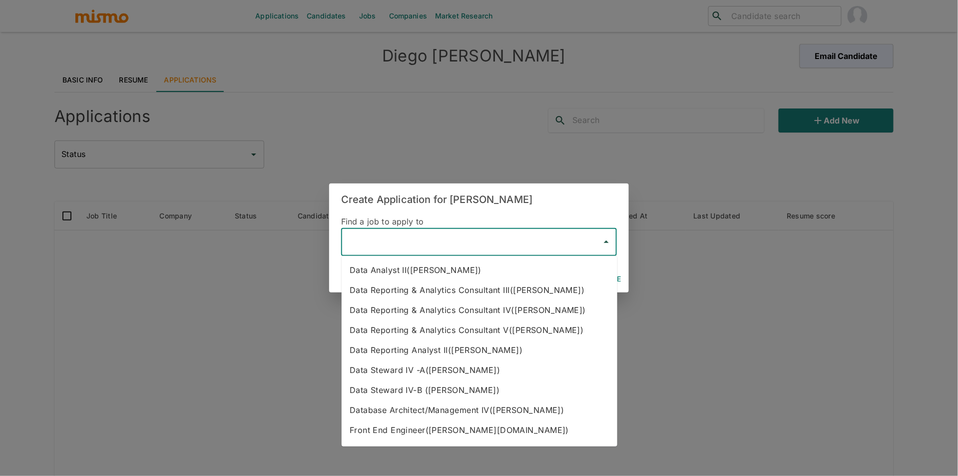
click at [390, 247] on input "text" at bounding box center [472, 241] width 252 height 19
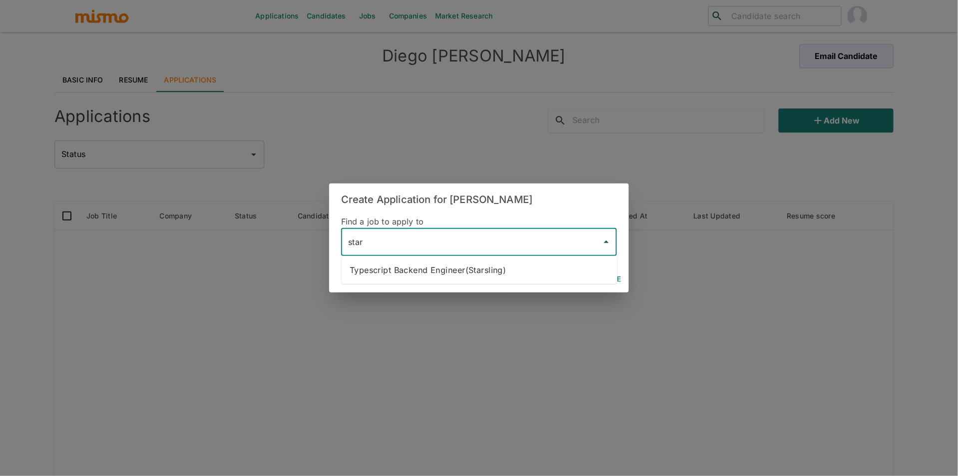
click at [400, 279] on li "Typescript Backend Engineer(Starsling)" at bounding box center [480, 270] width 276 height 20
type input "Typescript Backend Engineer(Starsling)"
click at [611, 278] on button "Continue" at bounding box center [602, 279] width 45 height 18
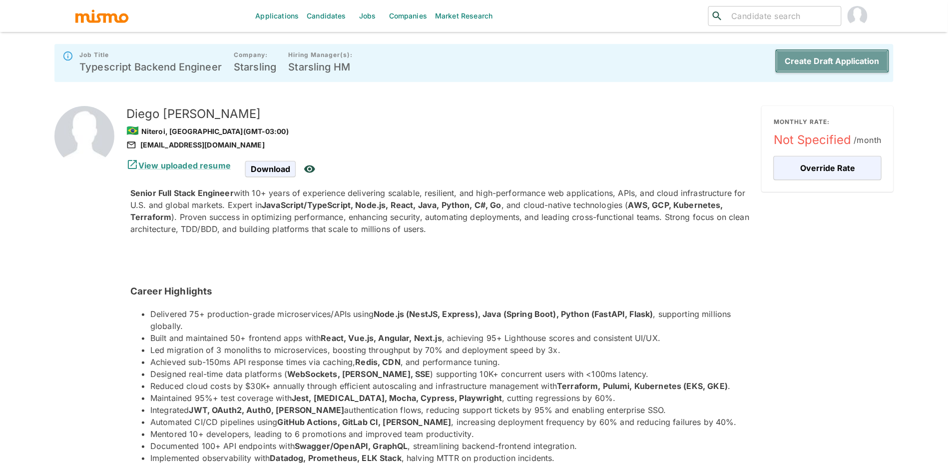
click at [842, 62] on button "Create Draft Application" at bounding box center [832, 61] width 114 height 24
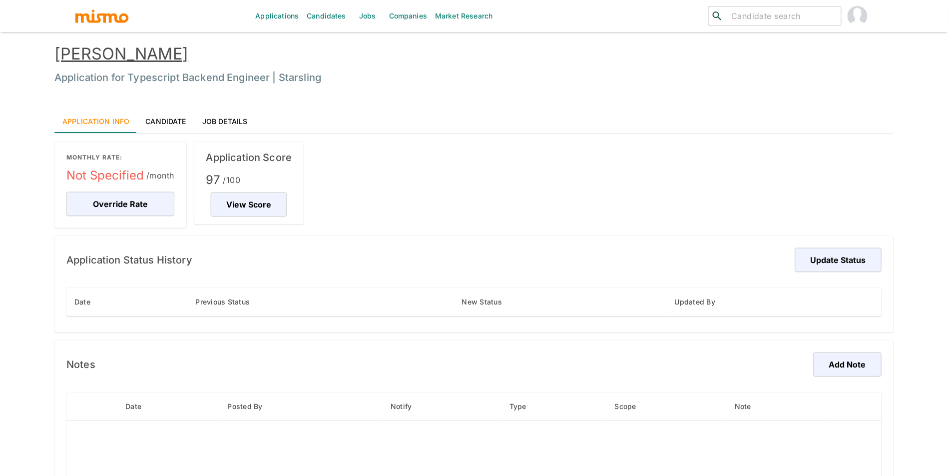
click at [167, 58] on link "[PERSON_NAME]" at bounding box center [121, 53] width 134 height 19
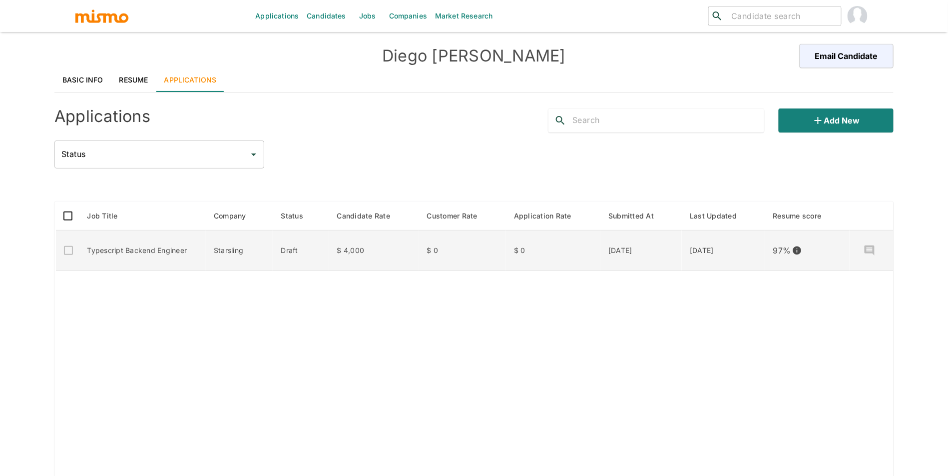
click at [587, 253] on td "$ 0" at bounding box center [553, 250] width 94 height 40
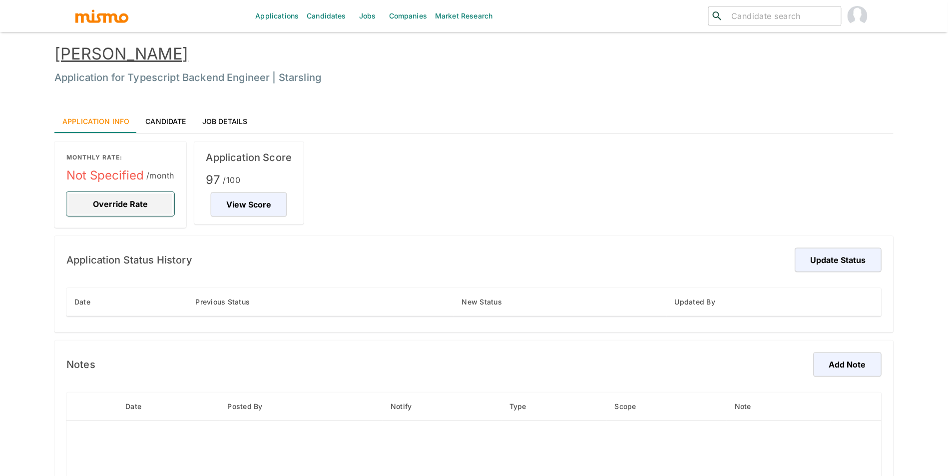
click at [85, 197] on button "Override Rate" at bounding box center [120, 204] width 108 height 24
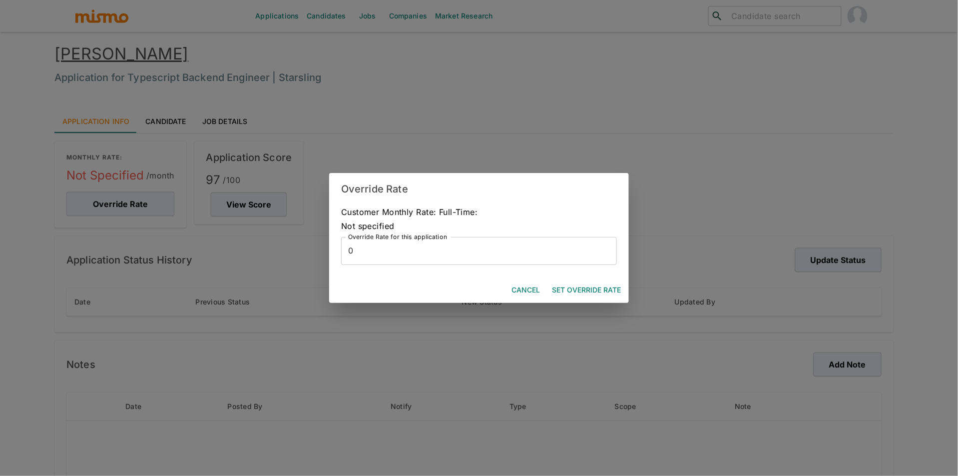
click at [418, 256] on input "0" at bounding box center [479, 251] width 276 height 28
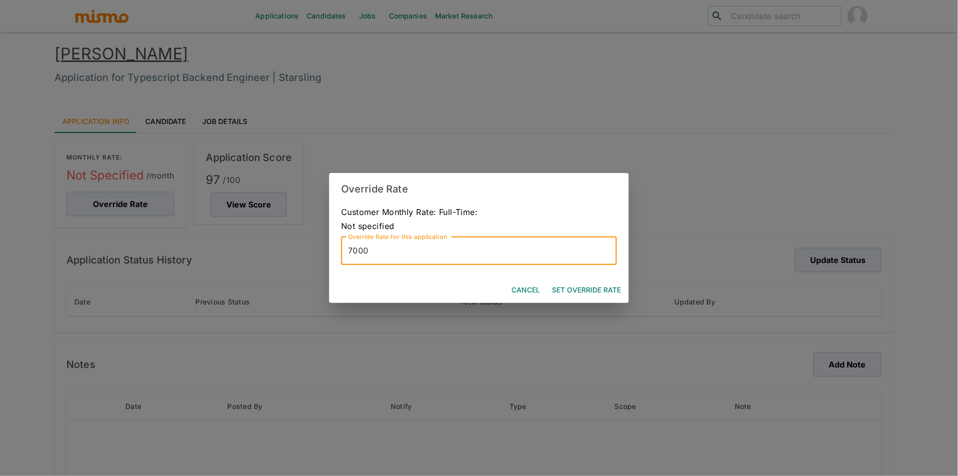
type input "7000"
click at [606, 287] on button "Set Override Rate" at bounding box center [586, 290] width 77 height 18
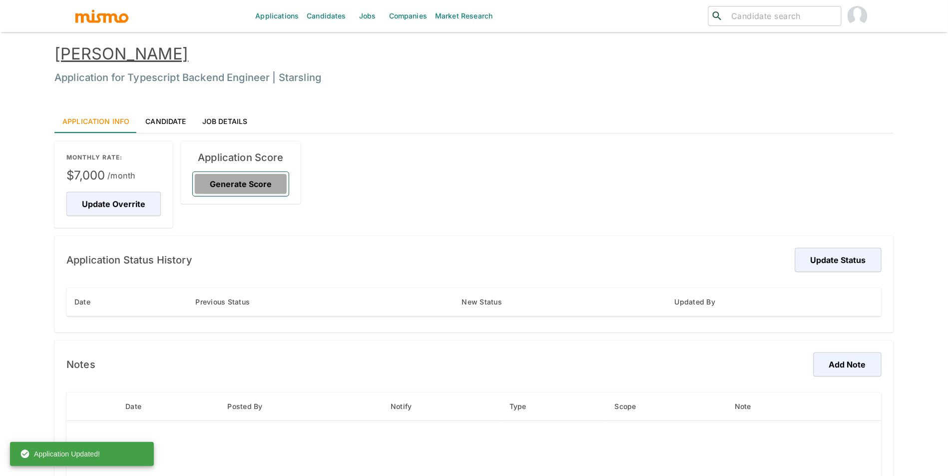
click at [245, 189] on button "Generate Score" at bounding box center [241, 184] width 96 height 24
